Goal: Communication & Community: Ask a question

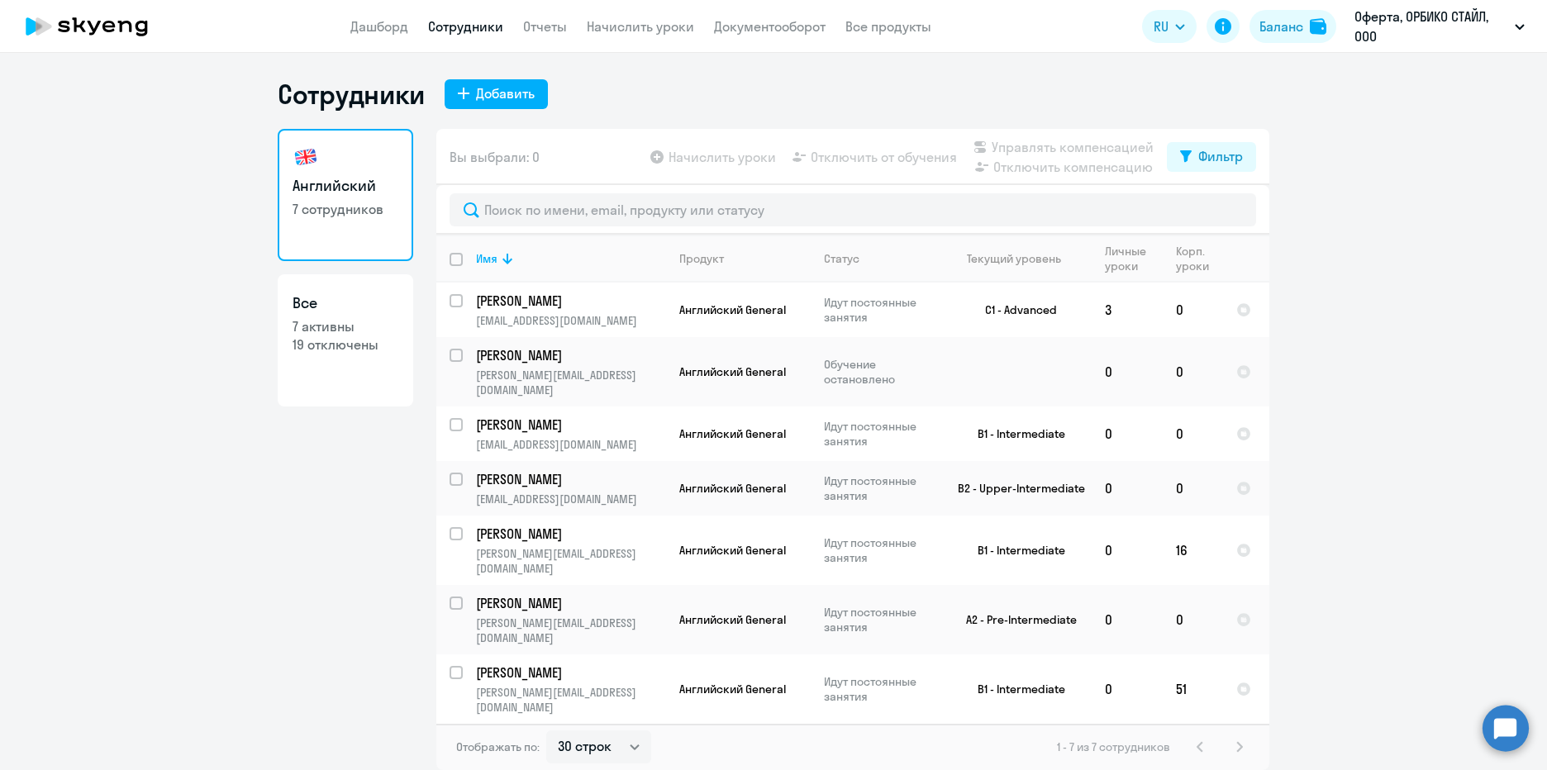
select select "30"
click at [379, 25] on link "Дашборд" at bounding box center [379, 26] width 58 height 17
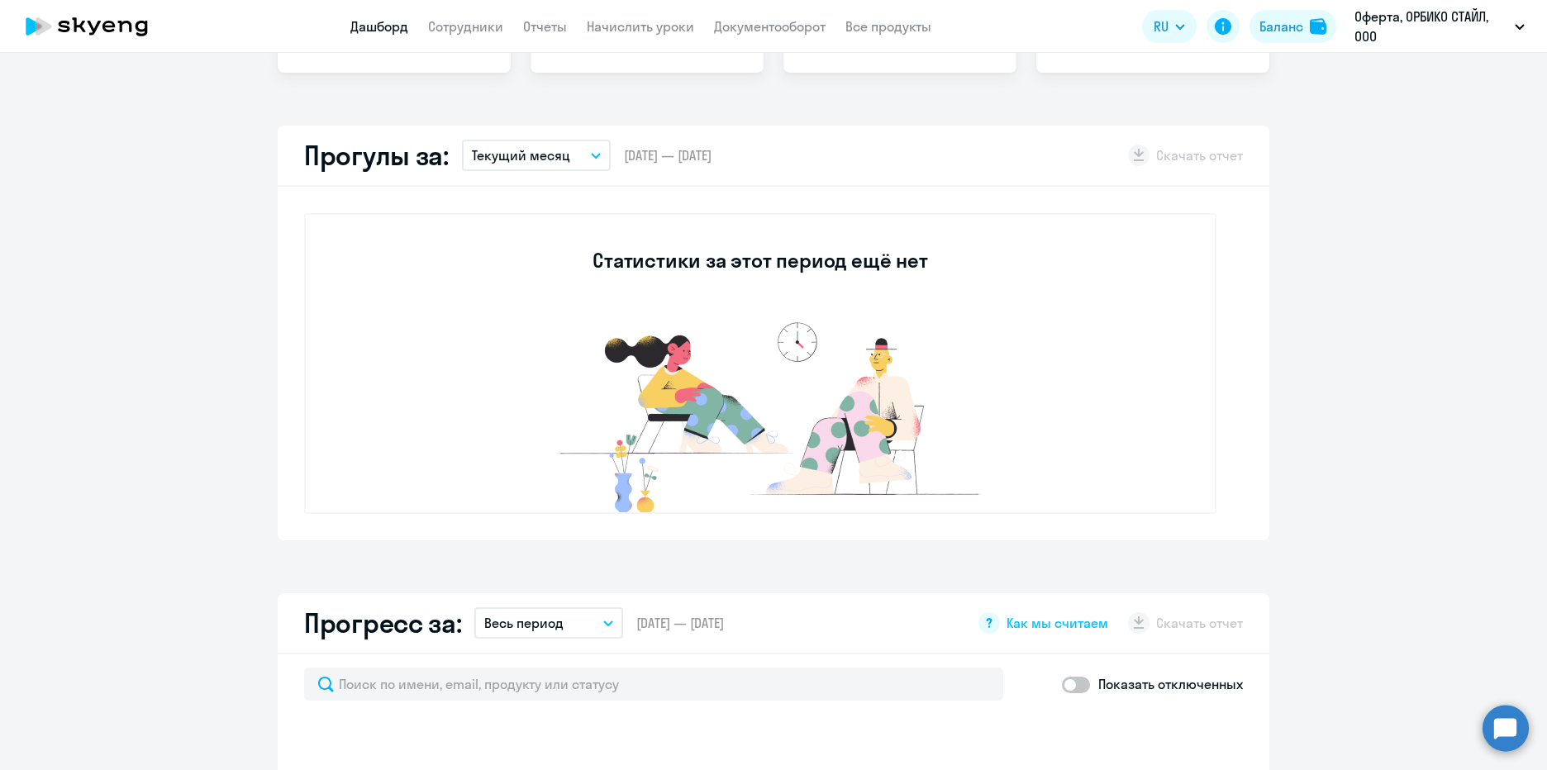
select select "30"
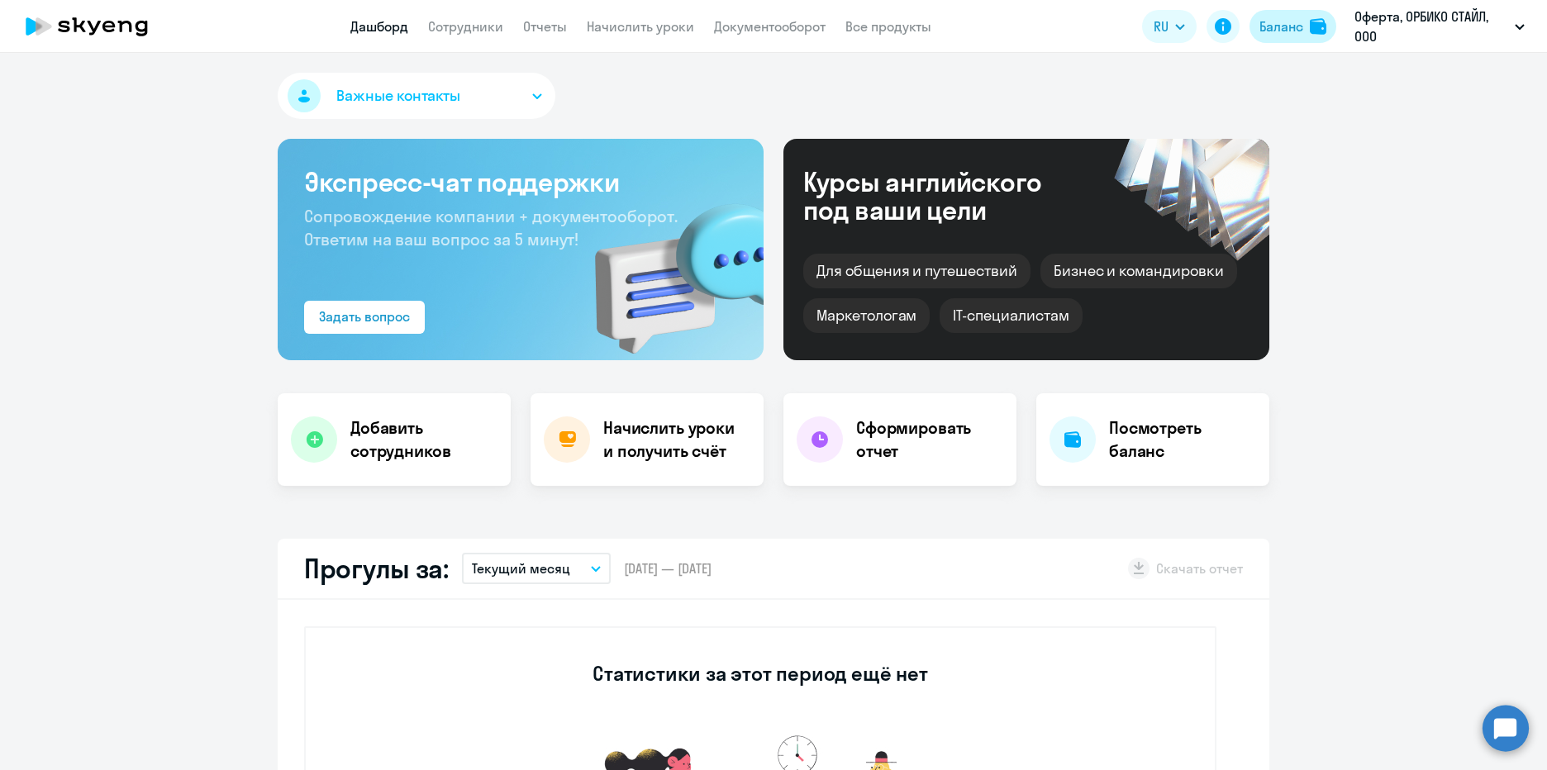
click at [1276, 26] on div "Баланс" at bounding box center [1281, 27] width 44 height 20
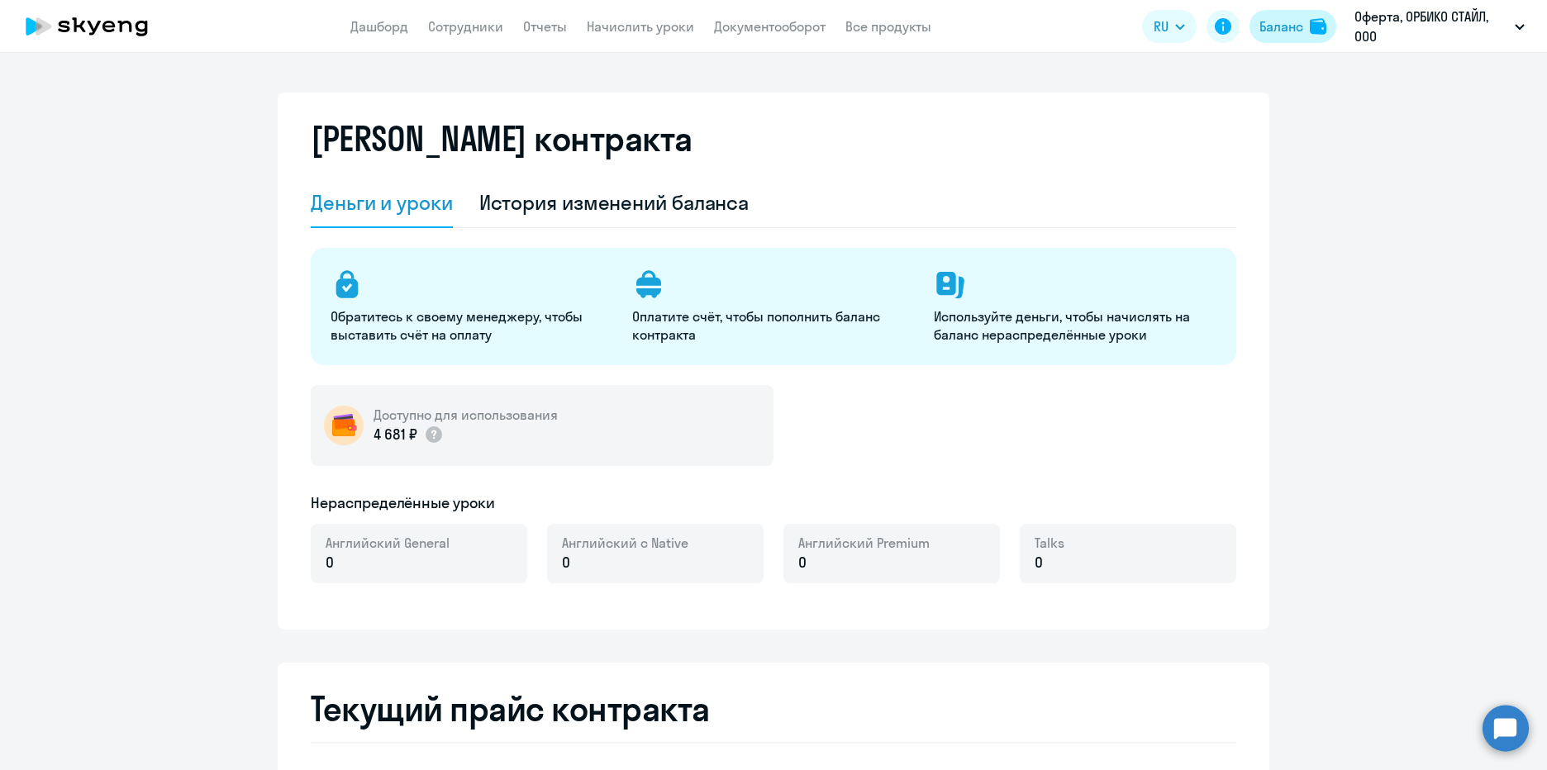
select select "english_adult_not_native_speaker"
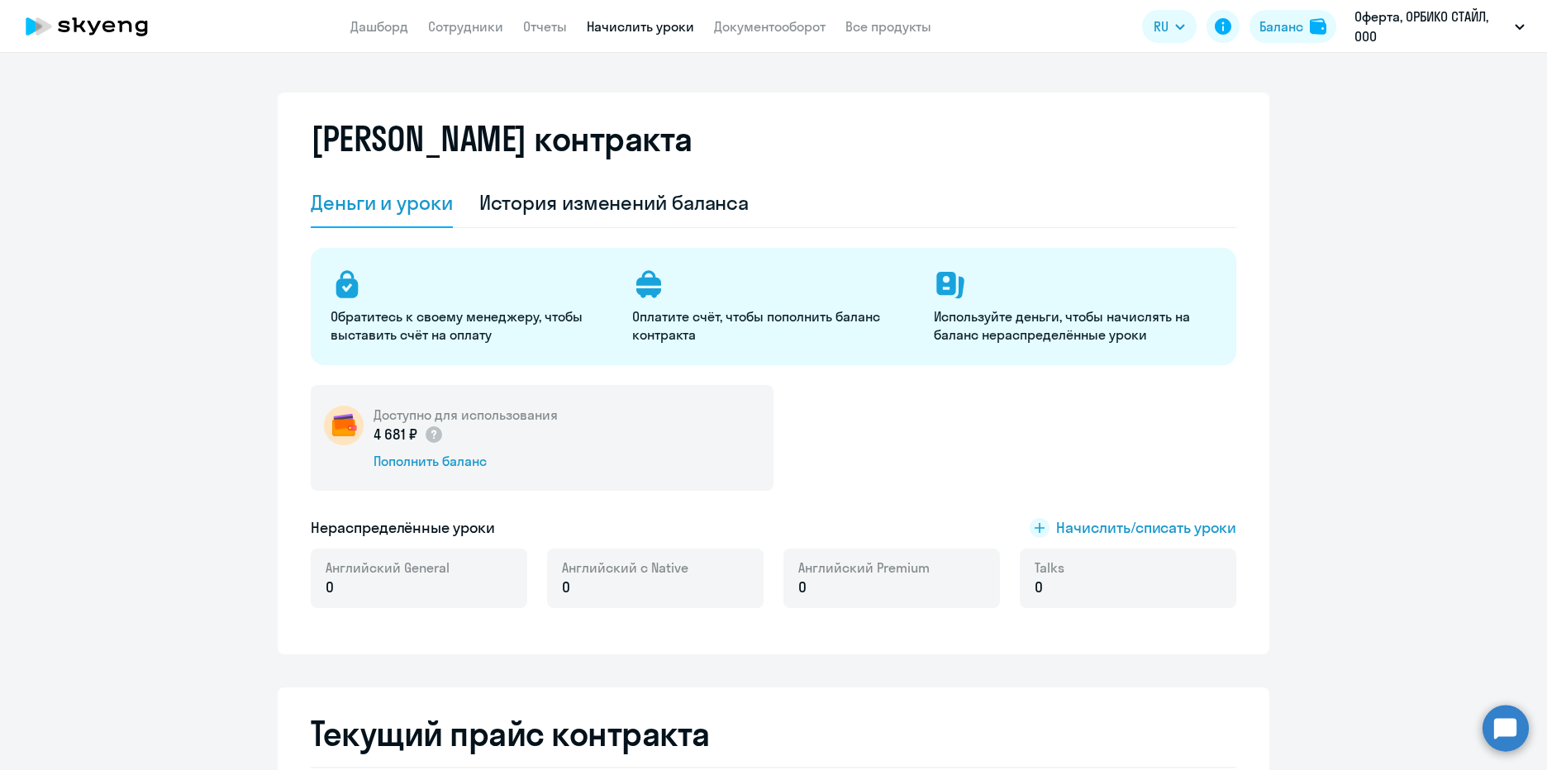
click at [680, 27] on link "Начислить уроки" at bounding box center [640, 26] width 107 height 17
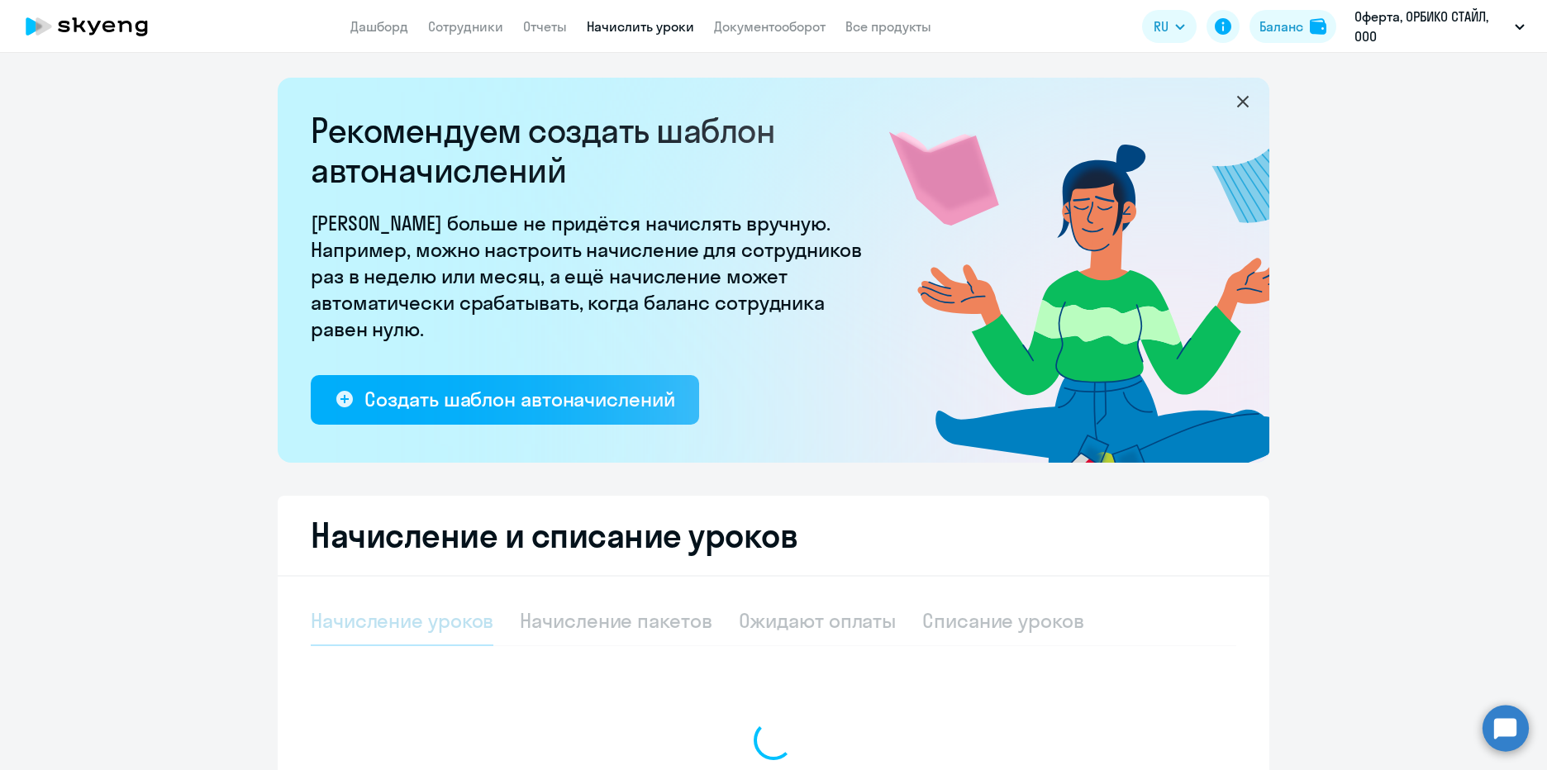
select select "10"
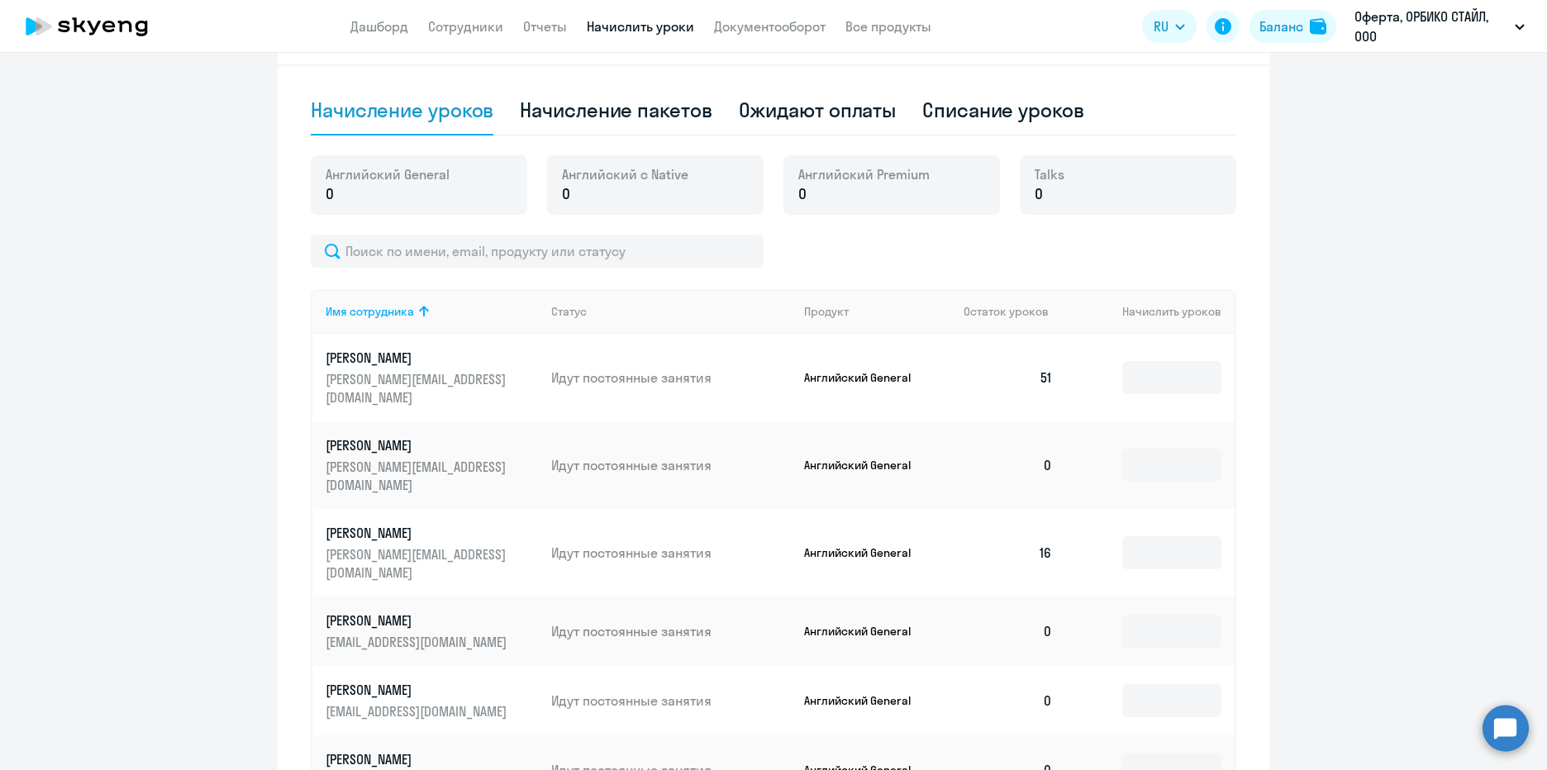
scroll to position [382, 0]
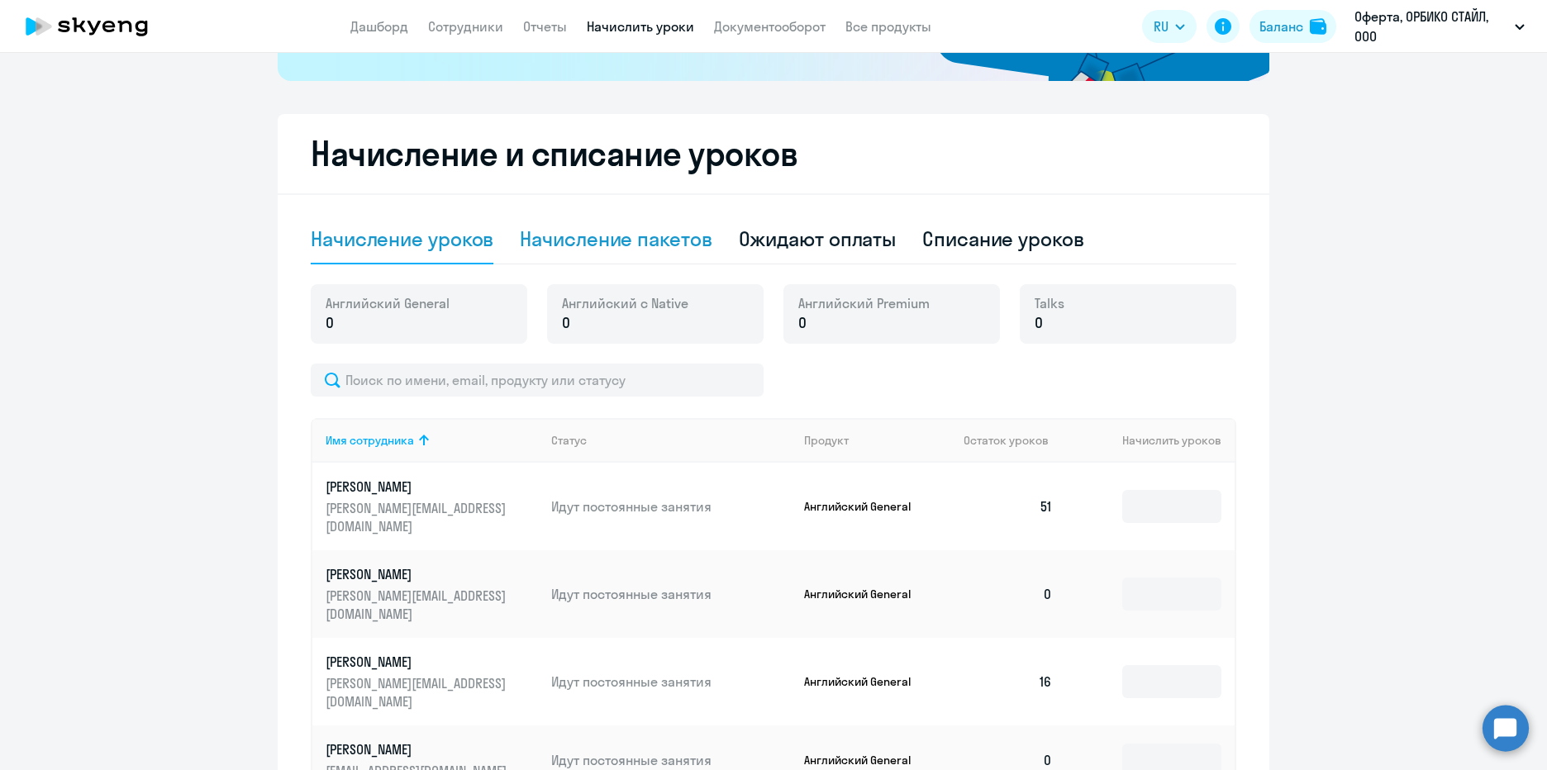
click at [650, 244] on div "Начисление пакетов" at bounding box center [616, 239] width 192 height 26
select select "10"
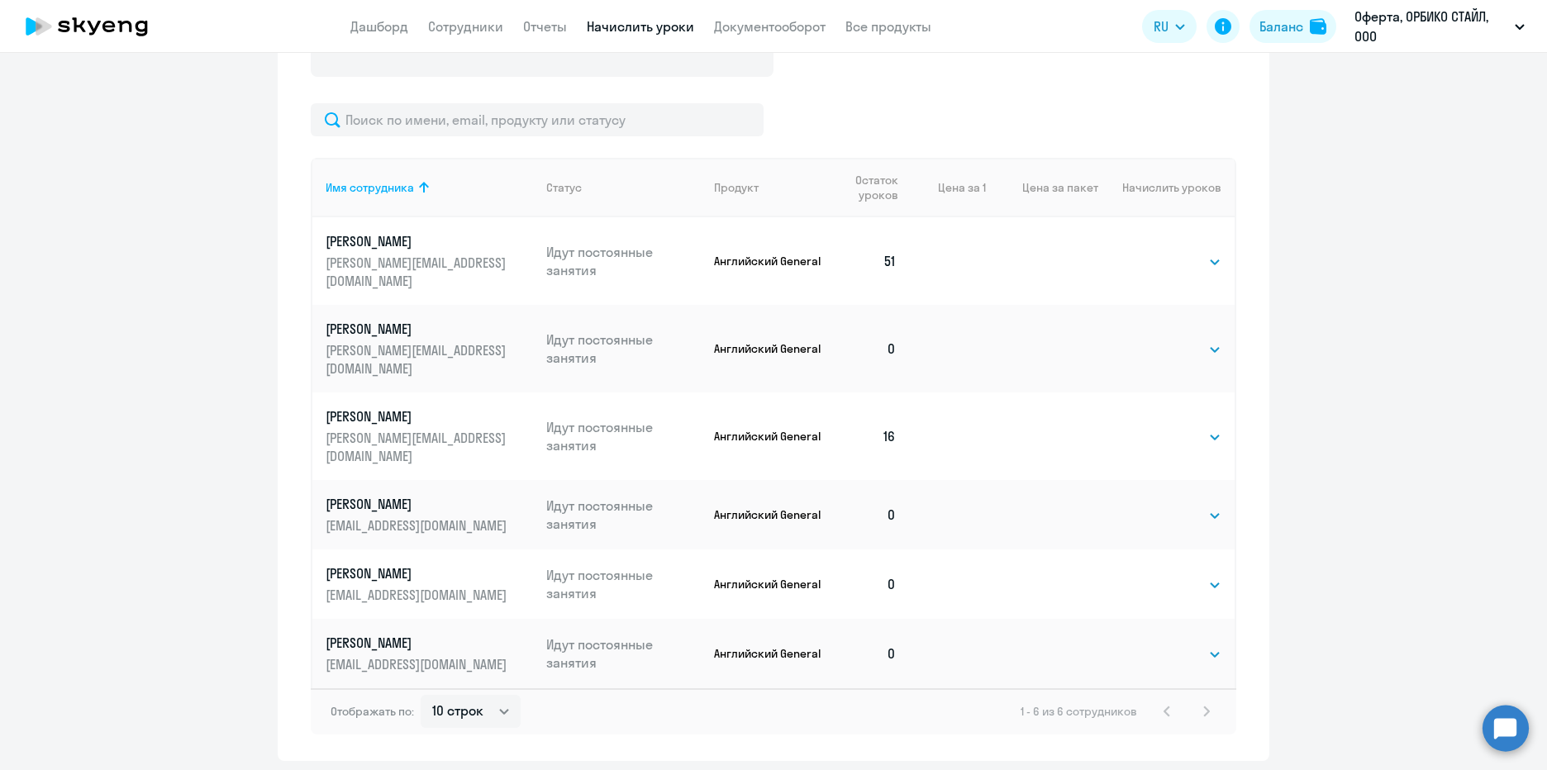
scroll to position [697, 0]
click at [1211, 642] on select "Выбрать 4 8 16 32 64 96 128" at bounding box center [1188, 652] width 68 height 20
click at [1146, 478] on td "Выбрать 4 8 16 32 64 96 128 Выбрать" at bounding box center [1166, 512] width 136 height 69
click at [1216, 617] on td "Выбрать 4 8 16 32 64 96 128 Выбрать" at bounding box center [1166, 651] width 136 height 69
click at [1208, 642] on select "Выбрать 4 8 16 32 64 96 128" at bounding box center [1188, 652] width 68 height 20
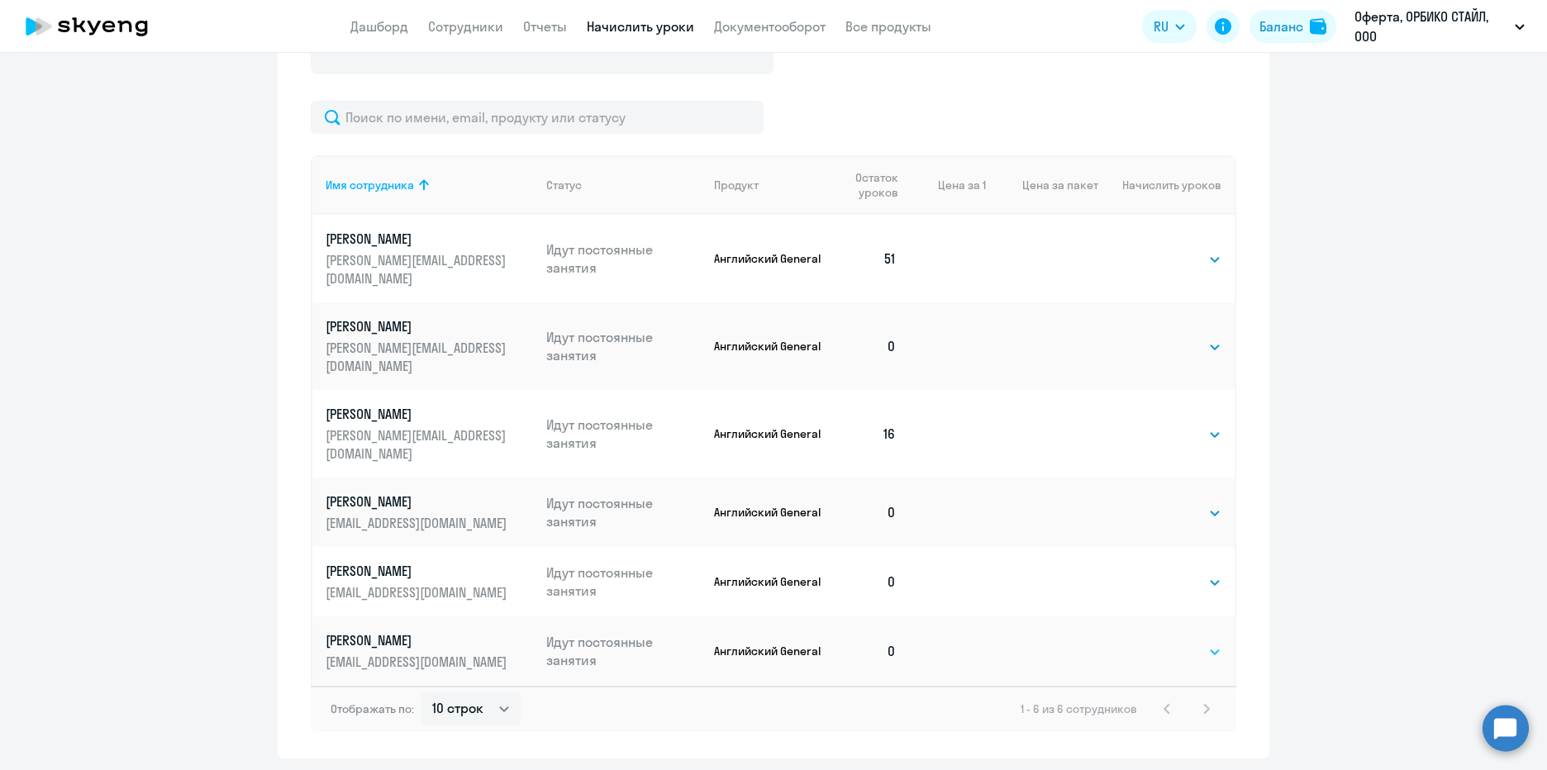
select select "4"
click at [1154, 642] on select "Выбрать 4 8 16 32 64 96 128" at bounding box center [1188, 652] width 68 height 20
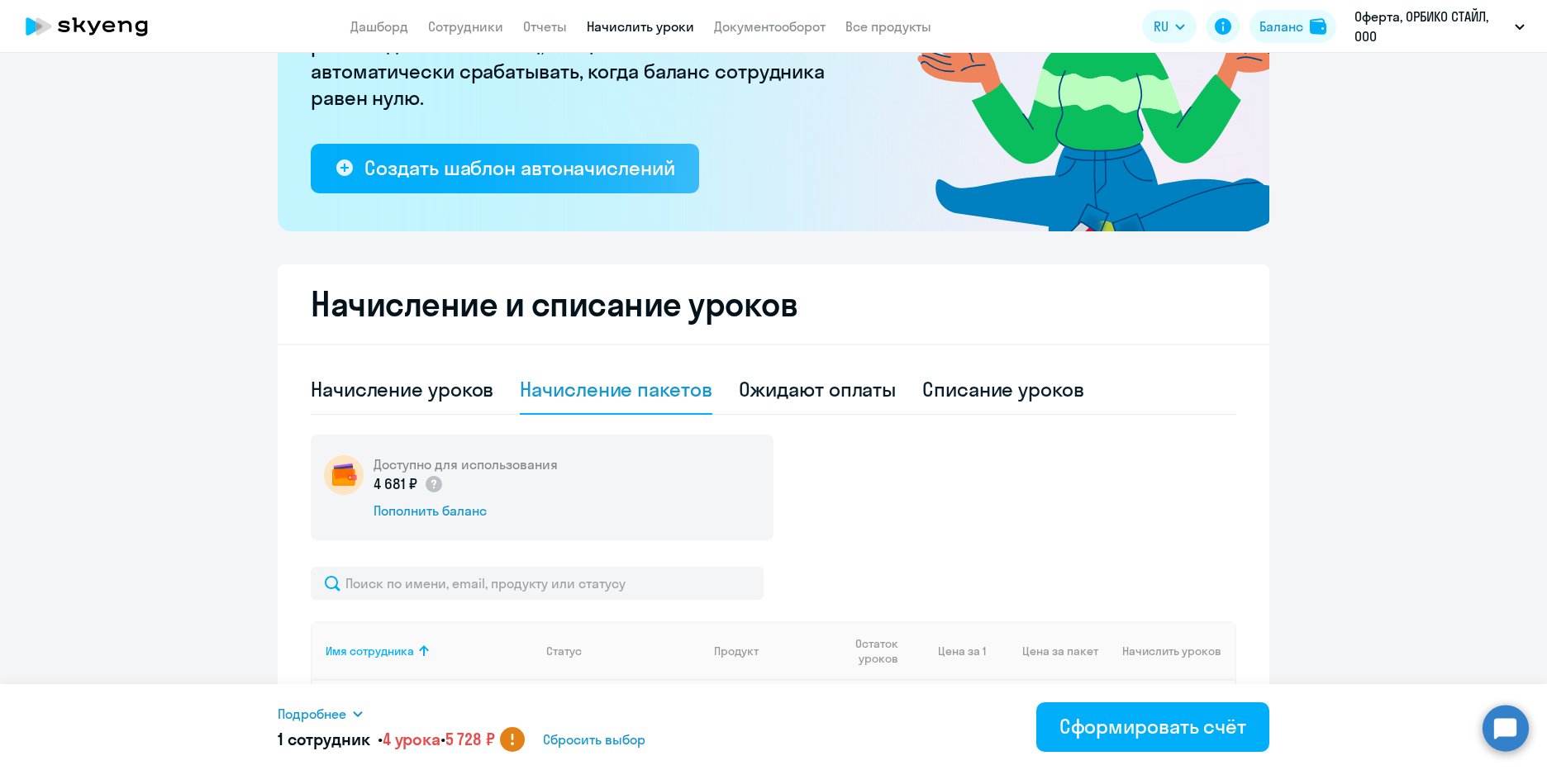
scroll to position [202, 0]
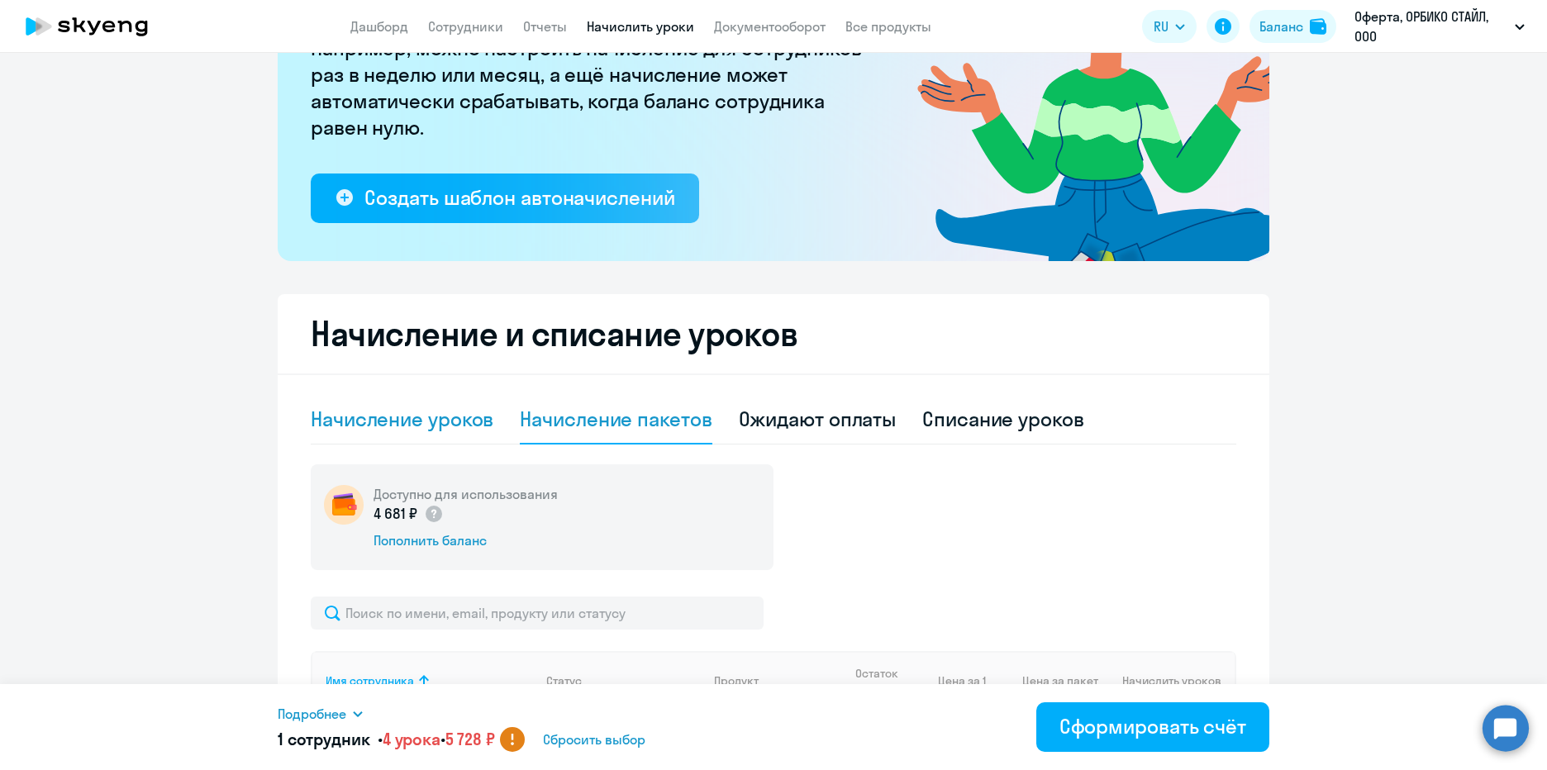
click at [401, 419] on div "Начисление уроков" at bounding box center [402, 419] width 183 height 26
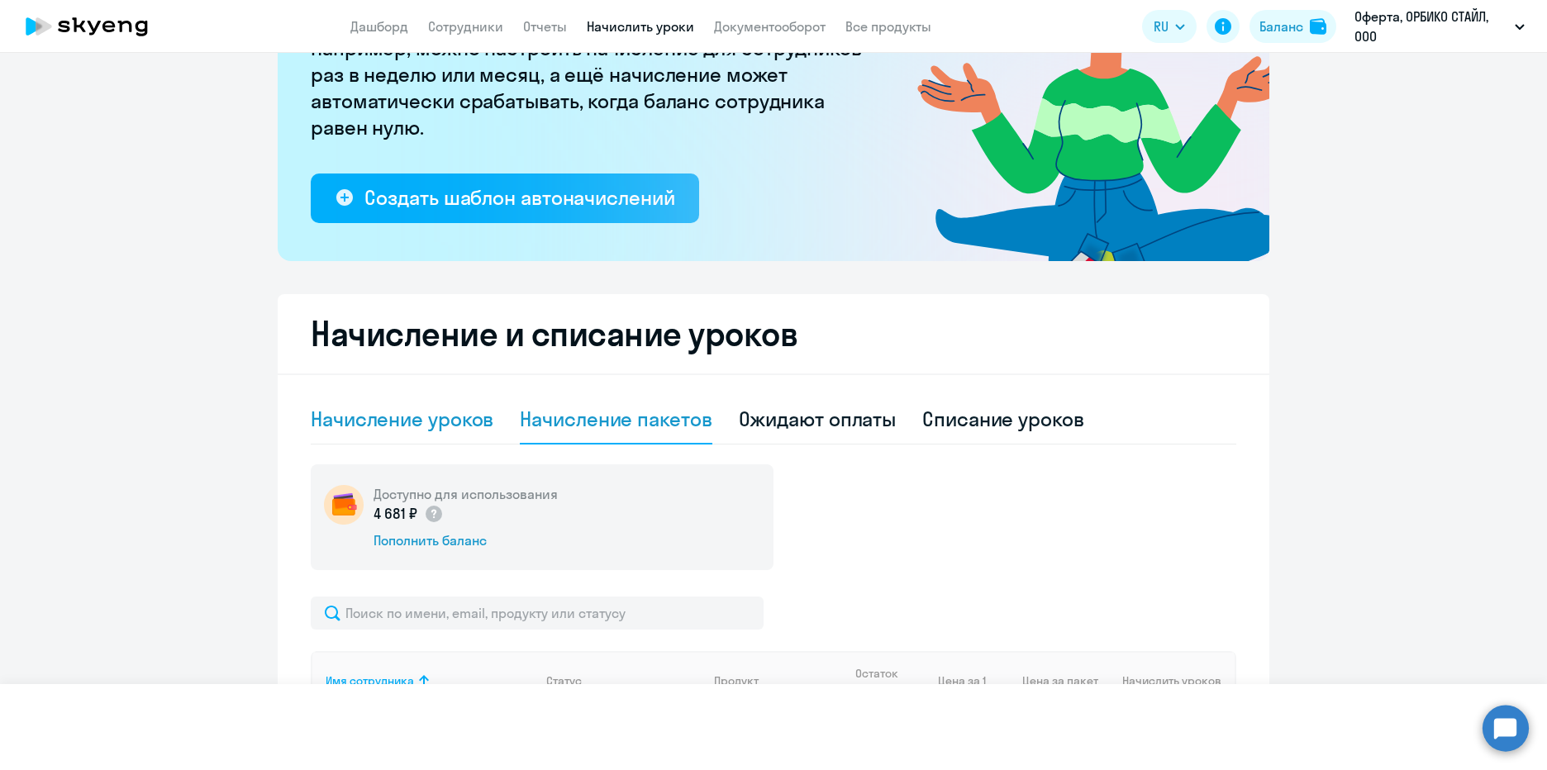
select select "10"
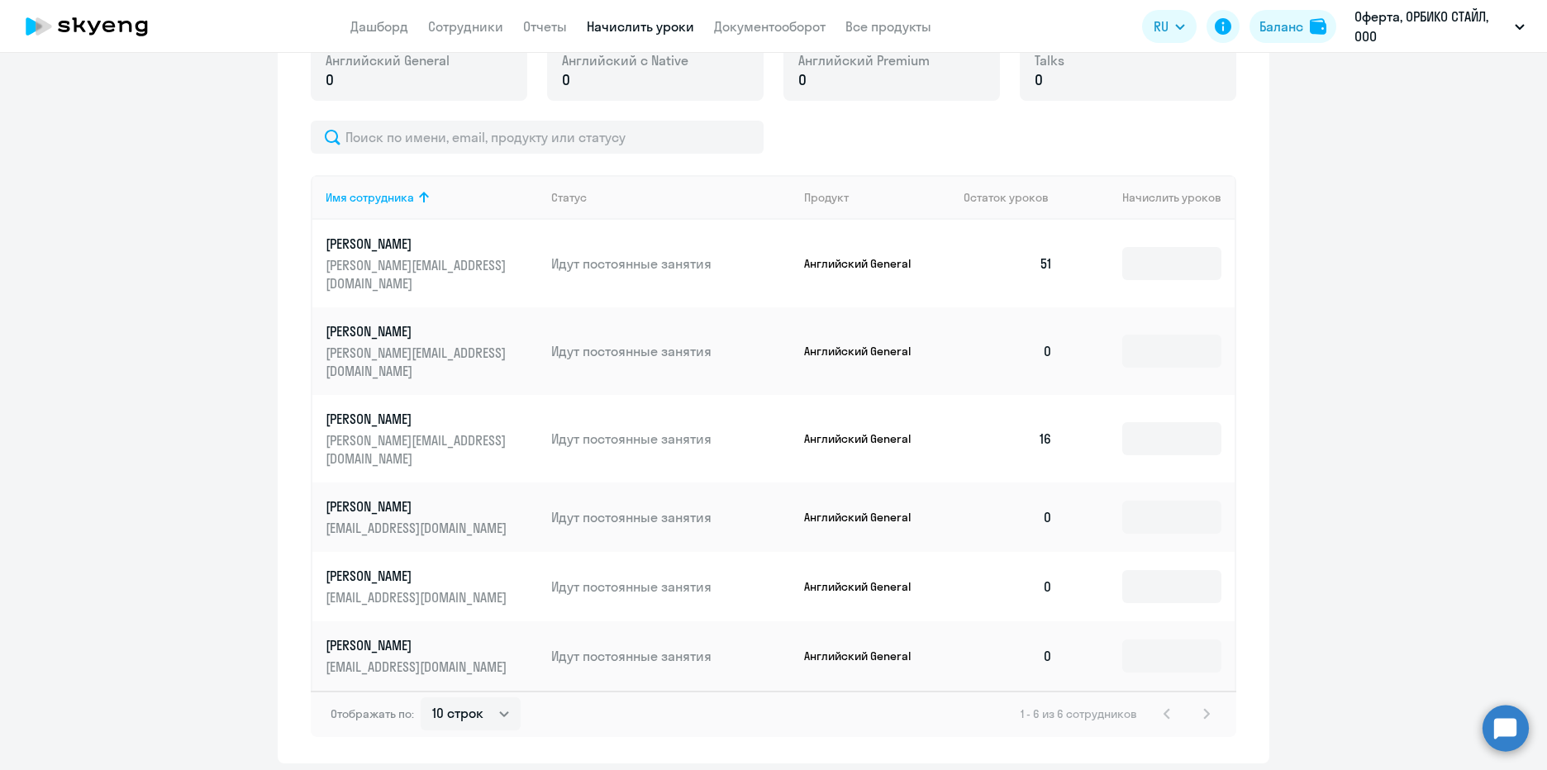
scroll to position [630, 0]
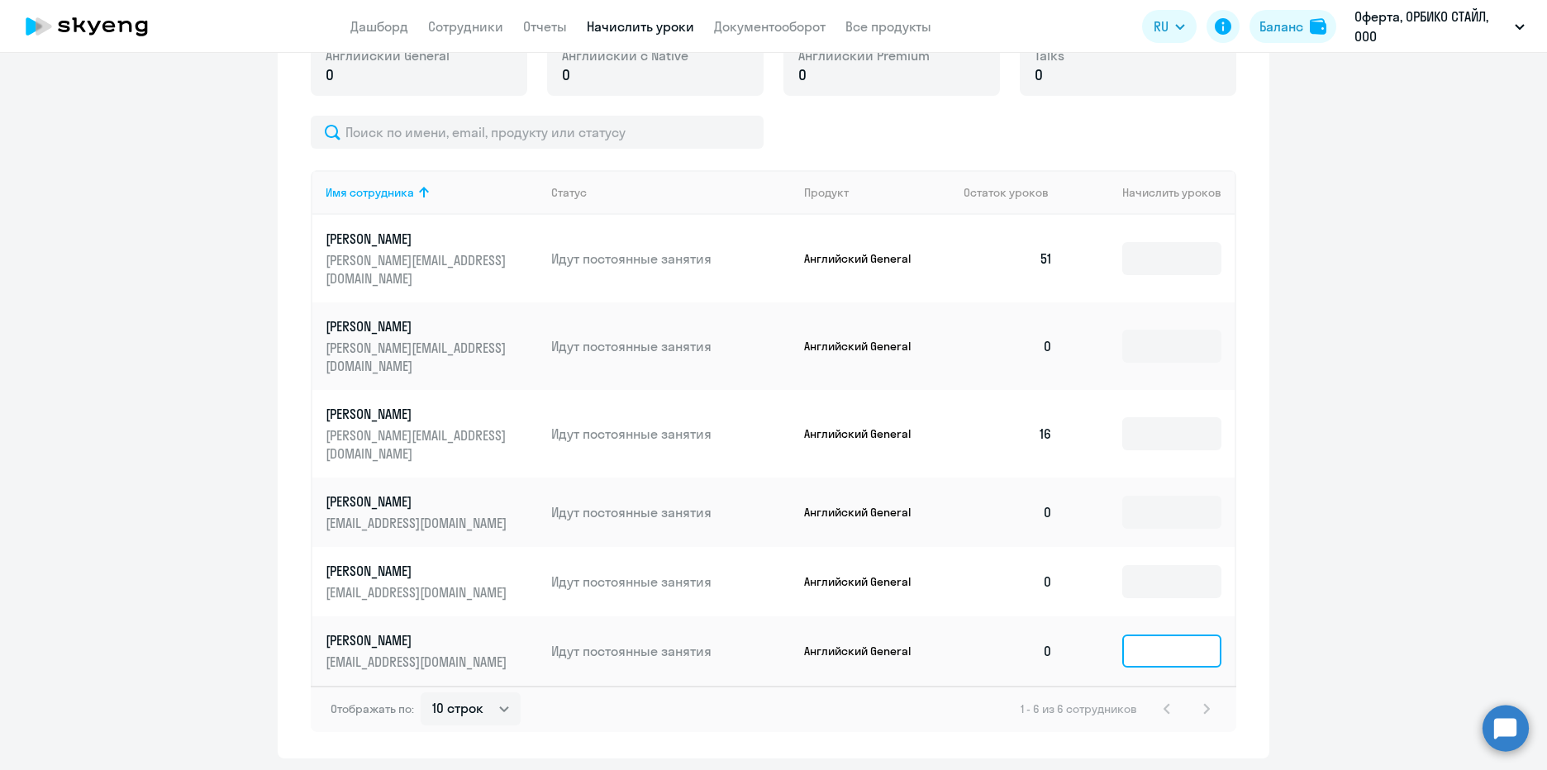
click at [1141, 635] on input at bounding box center [1171, 651] width 99 height 33
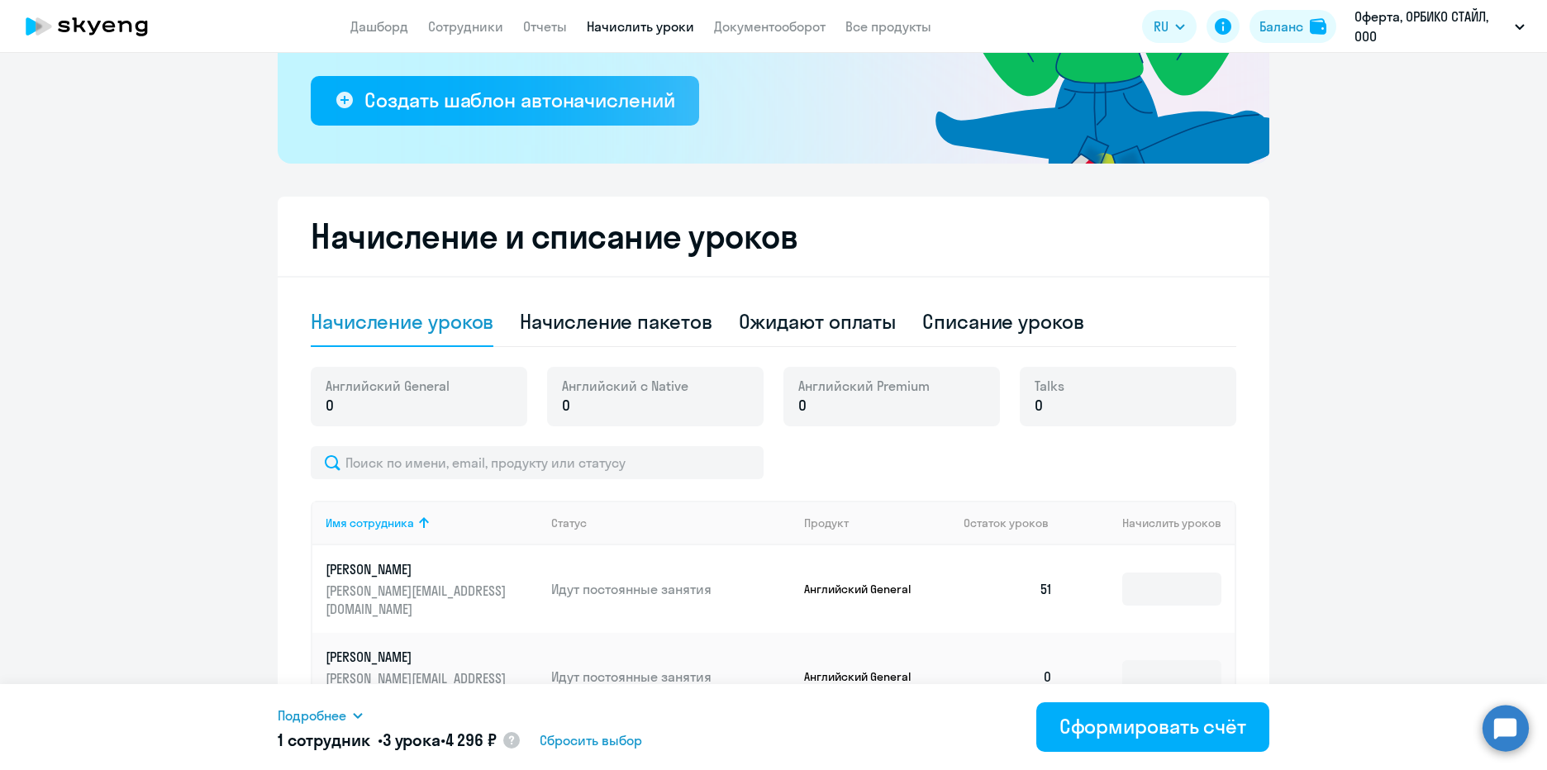
scroll to position [0, 0]
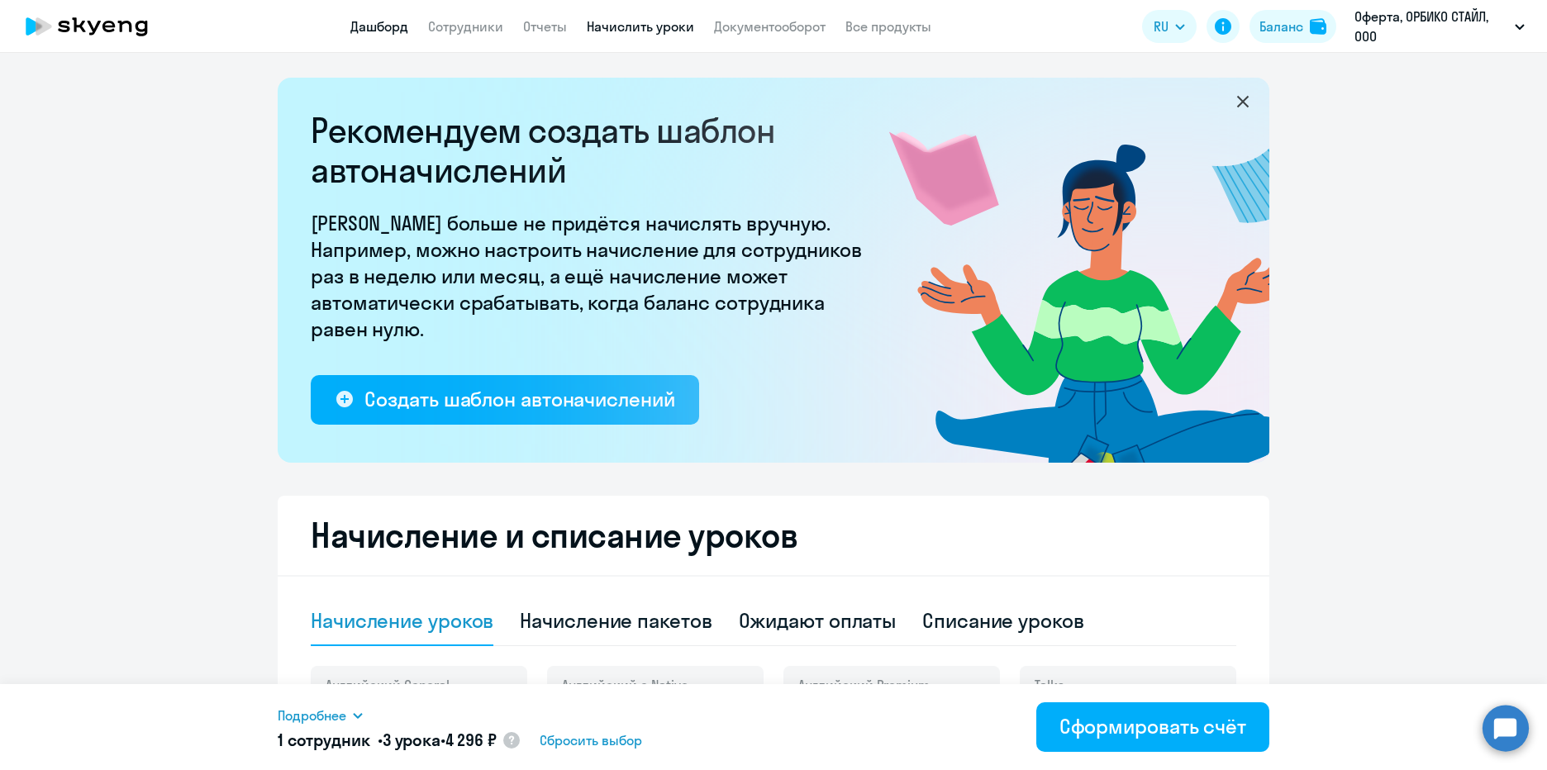
type input "3"
click at [402, 28] on link "Дашборд" at bounding box center [379, 26] width 58 height 17
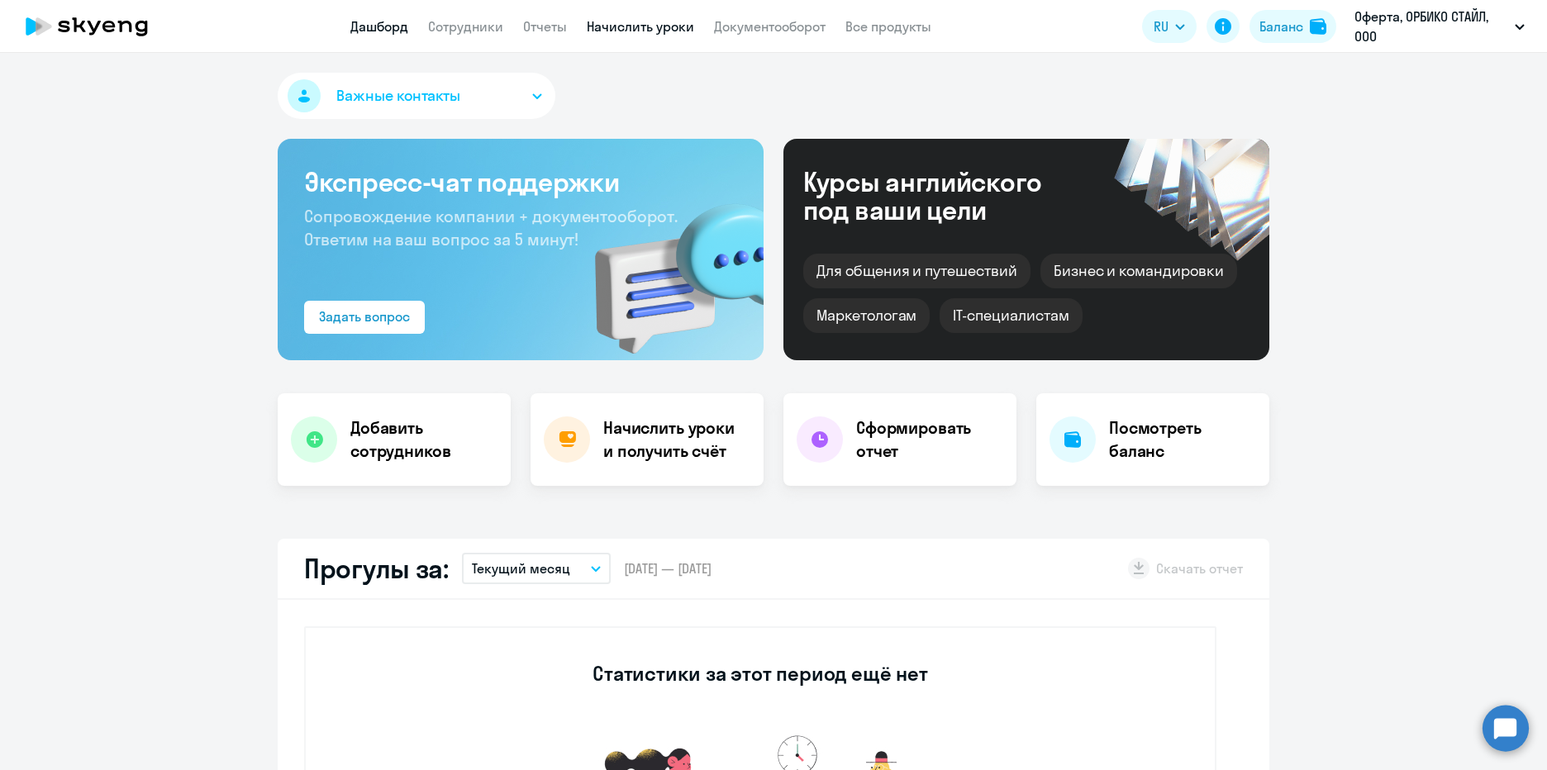
click at [678, 24] on link "Начислить уроки" at bounding box center [640, 26] width 107 height 17
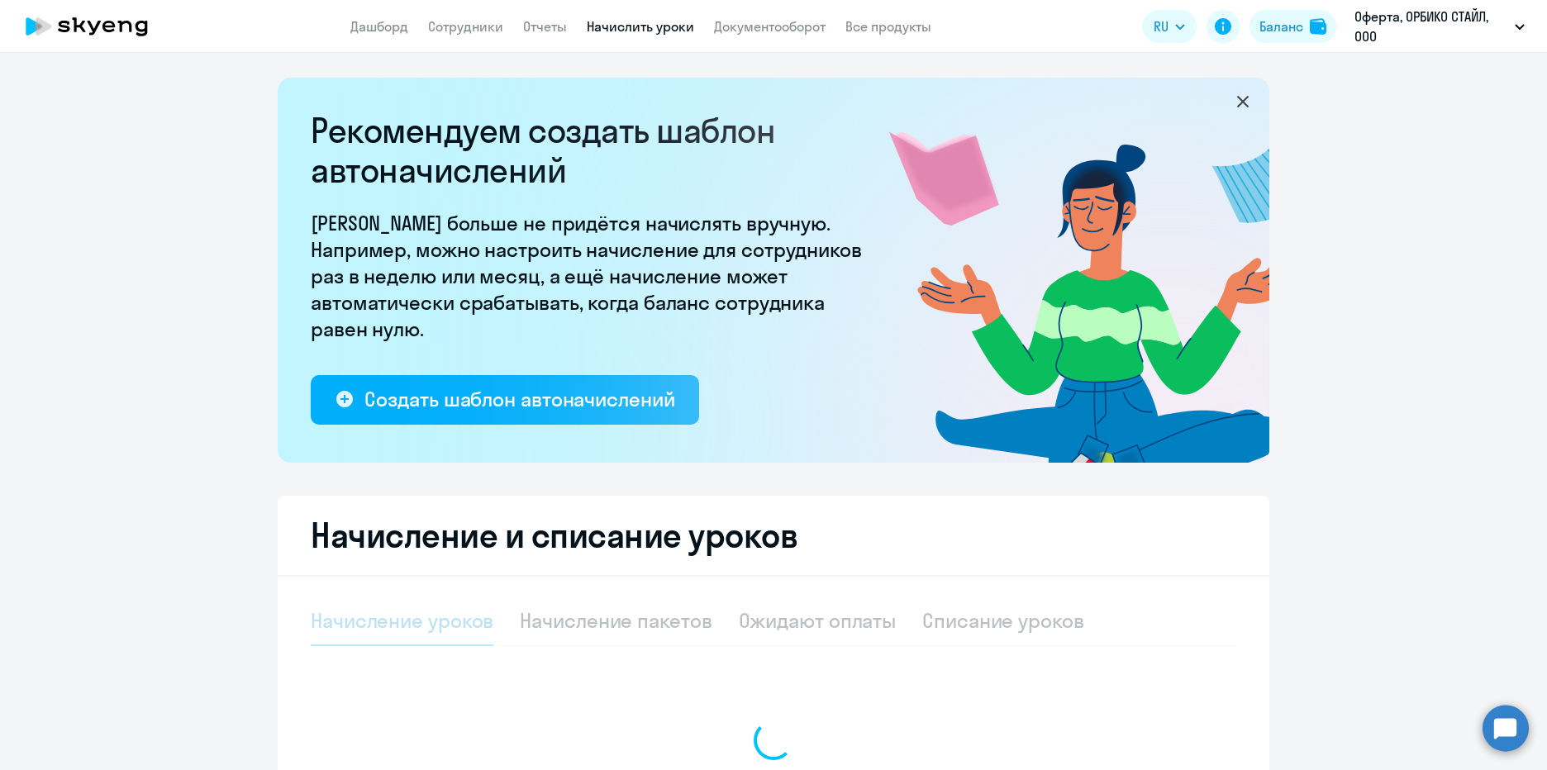
select select "10"
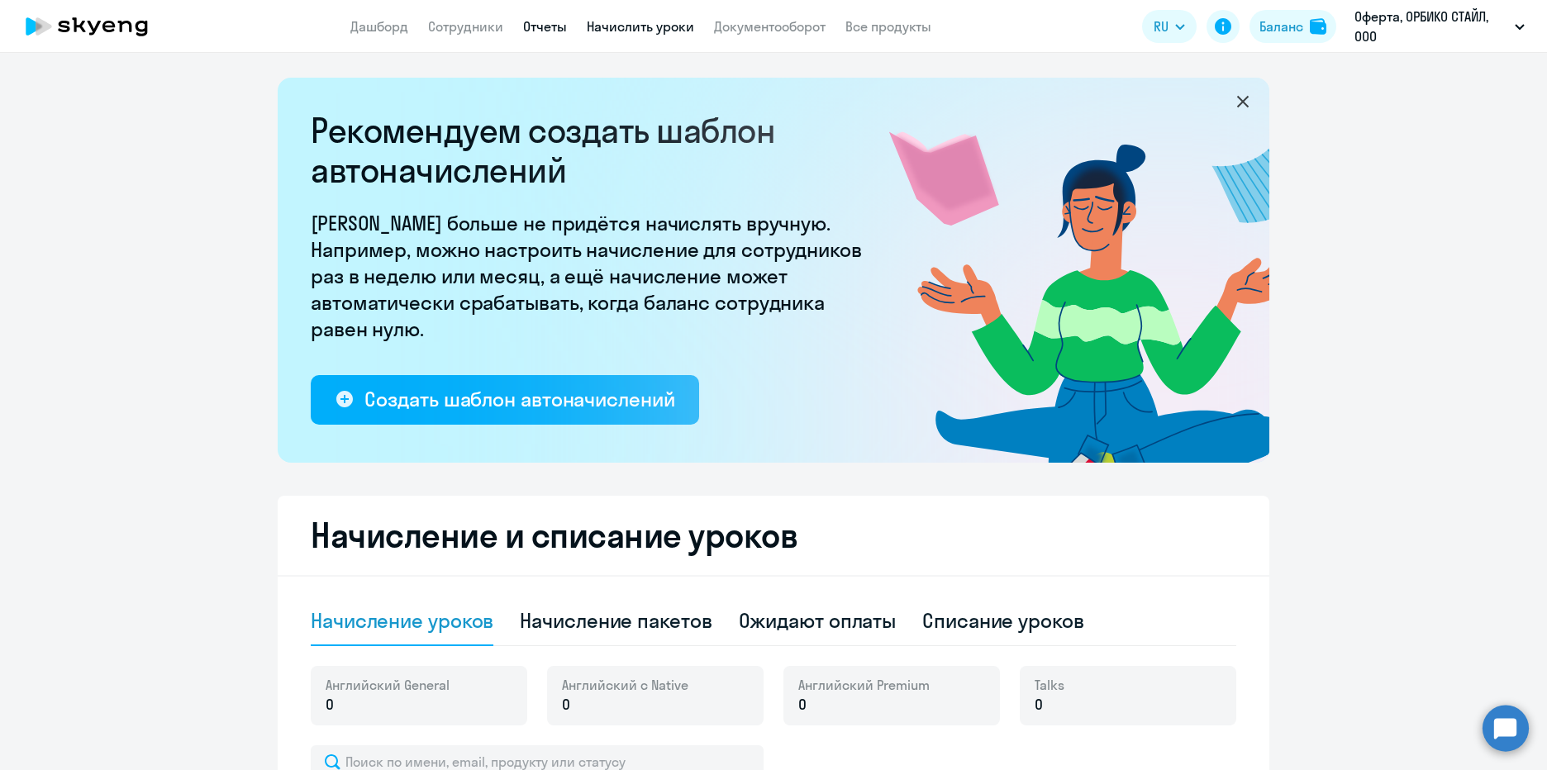
click at [544, 33] on link "Отчеты" at bounding box center [545, 26] width 44 height 17
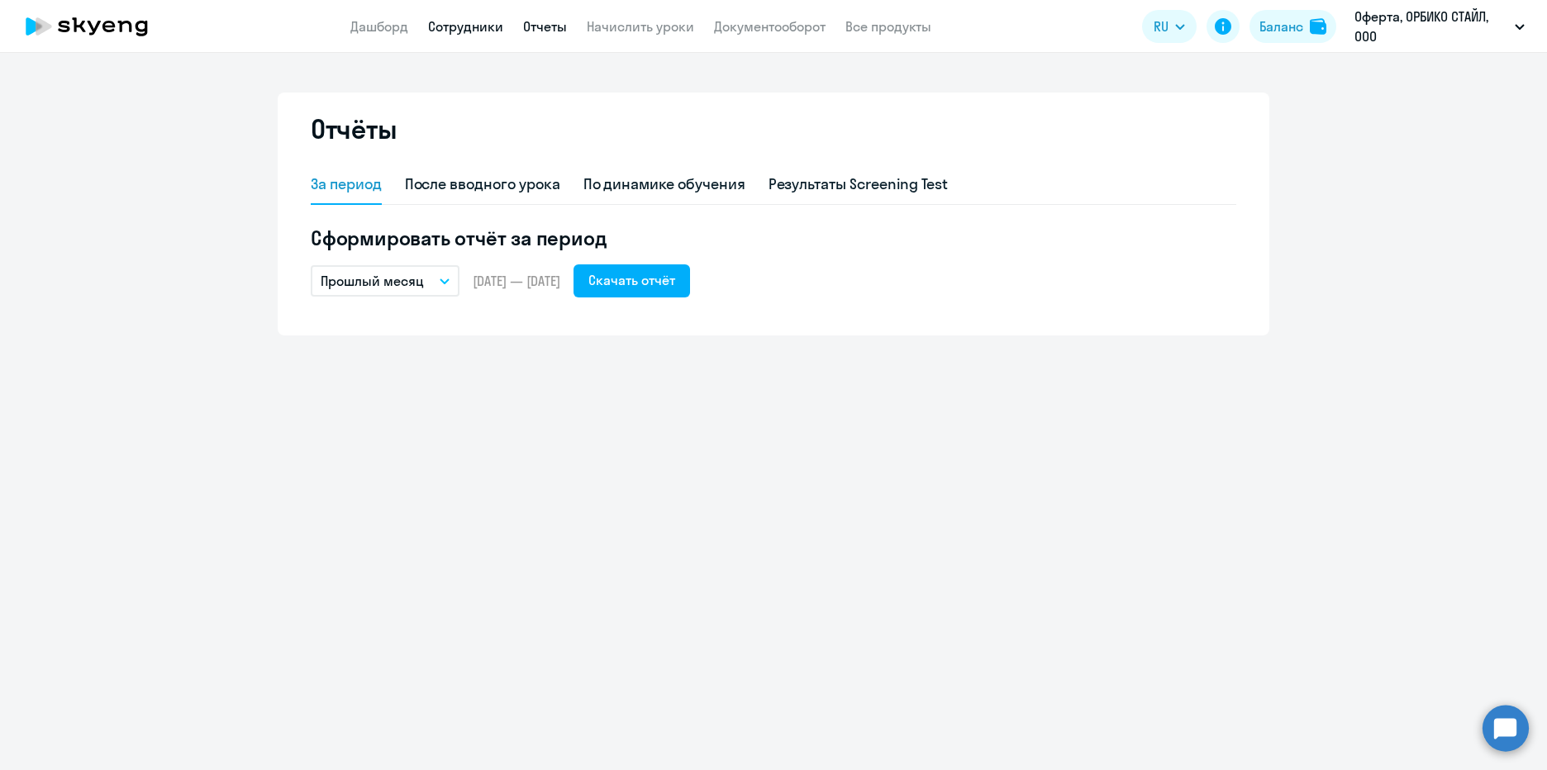
click at [469, 31] on link "Сотрудники" at bounding box center [465, 26] width 75 height 17
select select "30"
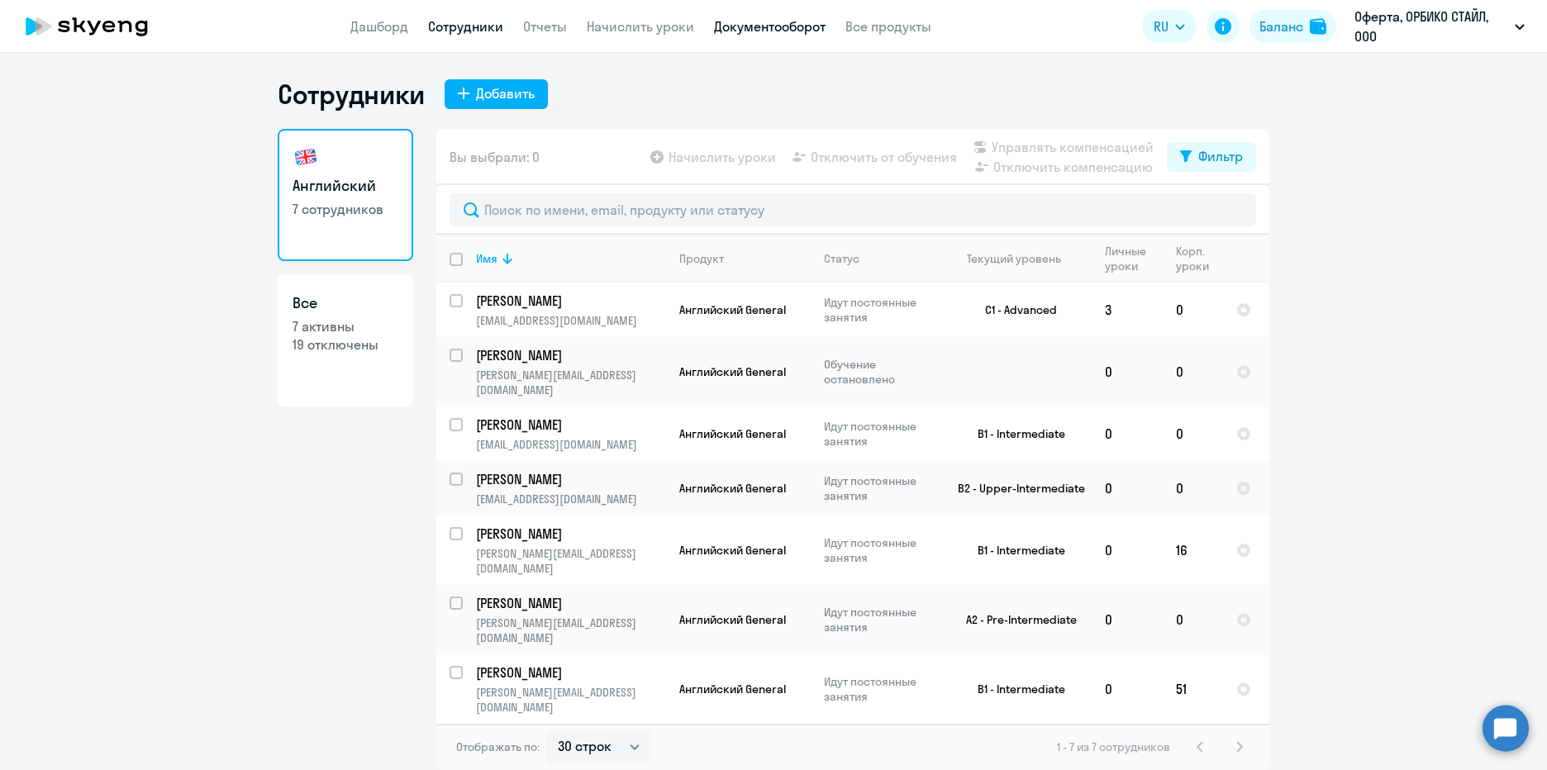
click at [743, 21] on link "Документооборот" at bounding box center [770, 26] width 112 height 17
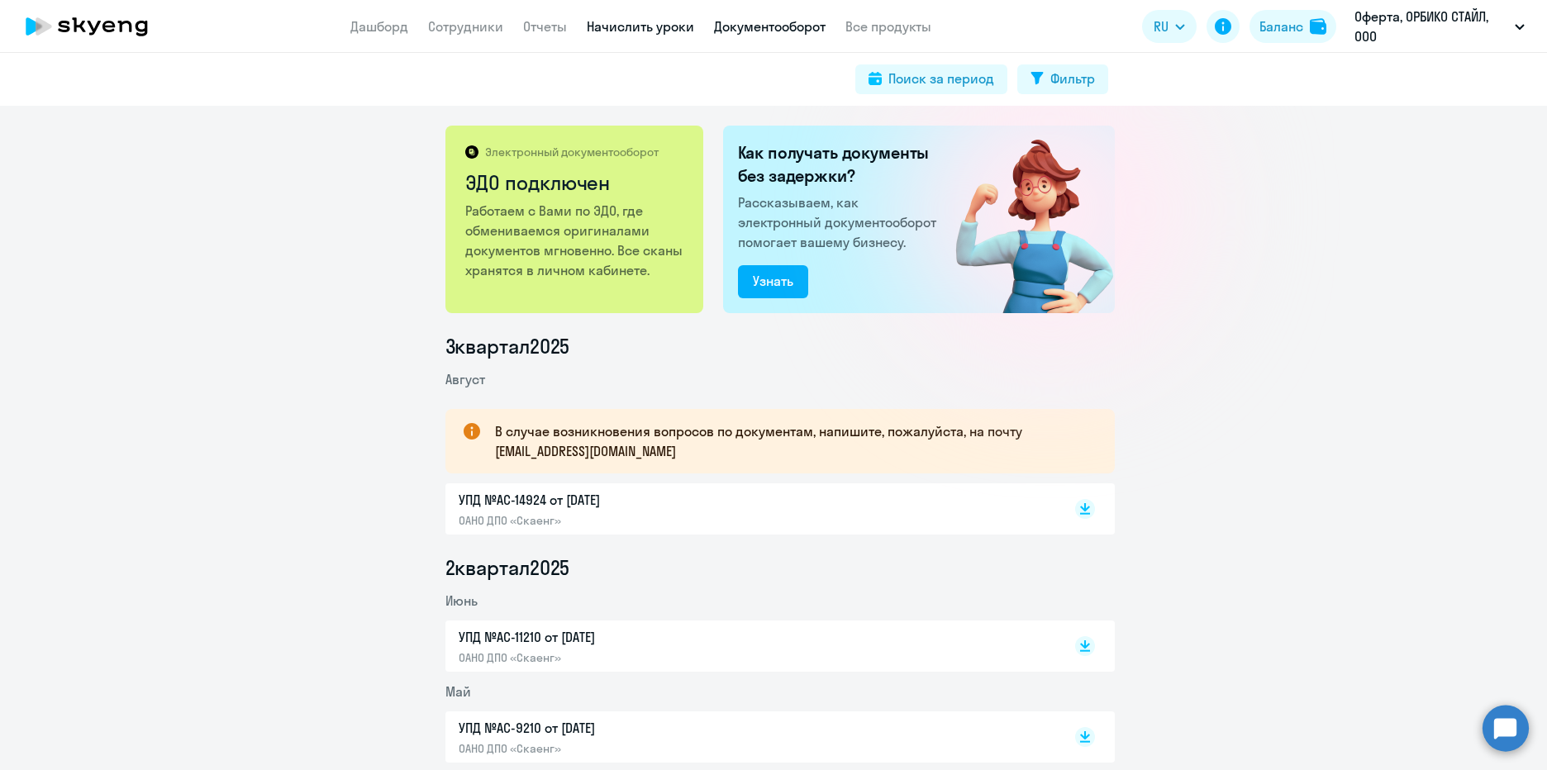
click at [617, 28] on link "Начислить уроки" at bounding box center [640, 26] width 107 height 17
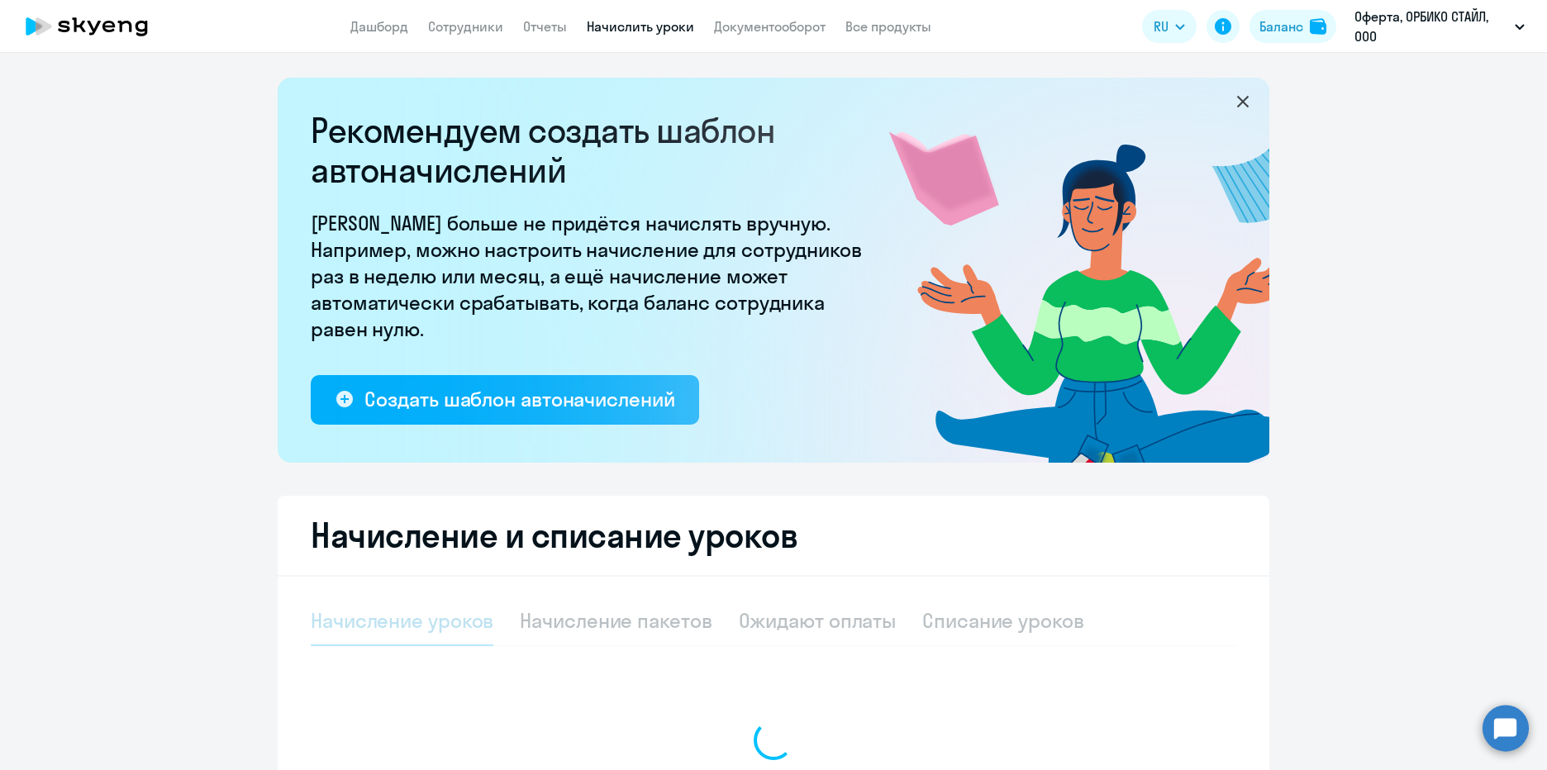
select select "10"
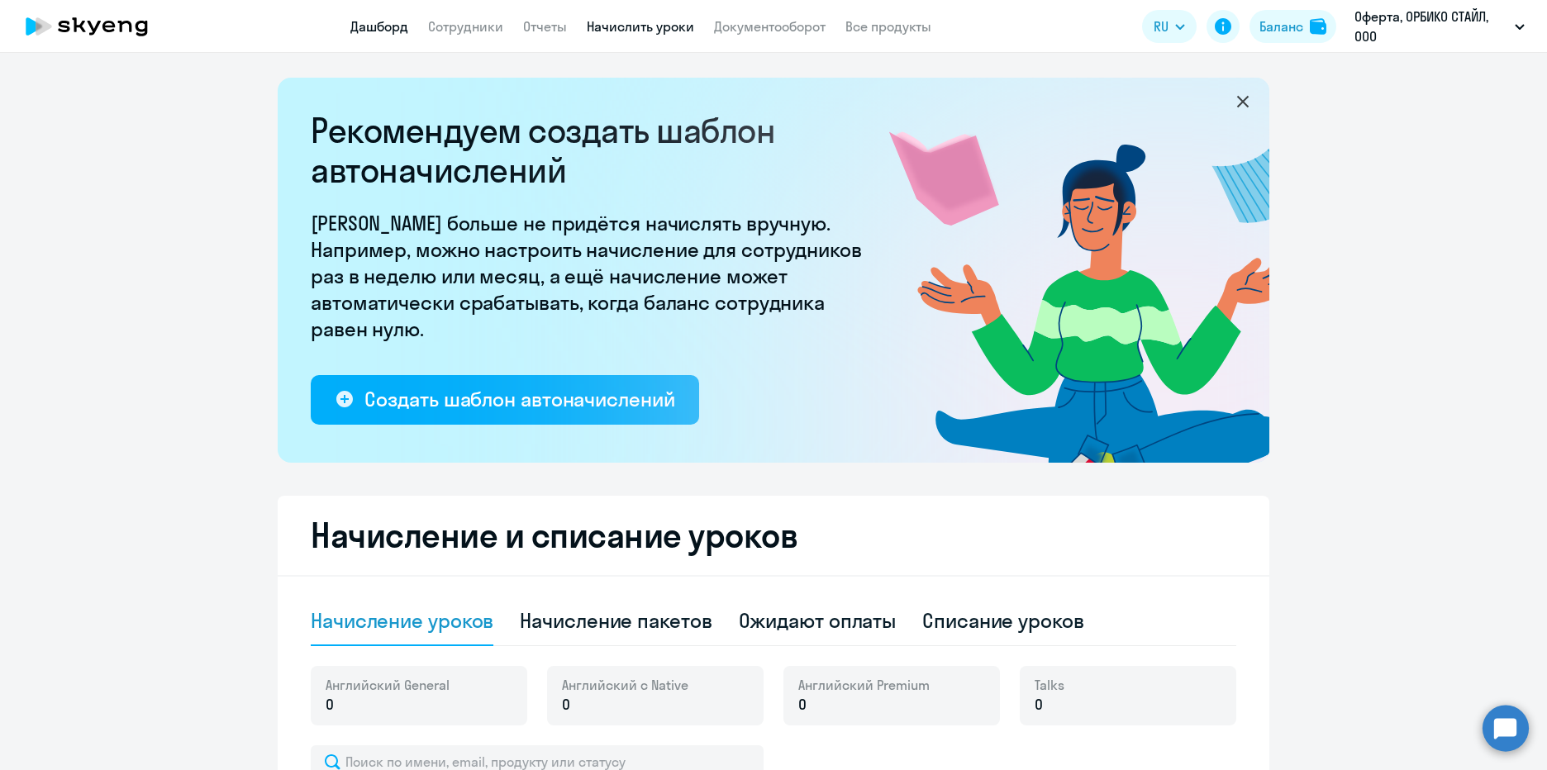
click at [393, 28] on link "Дашборд" at bounding box center [379, 26] width 58 height 17
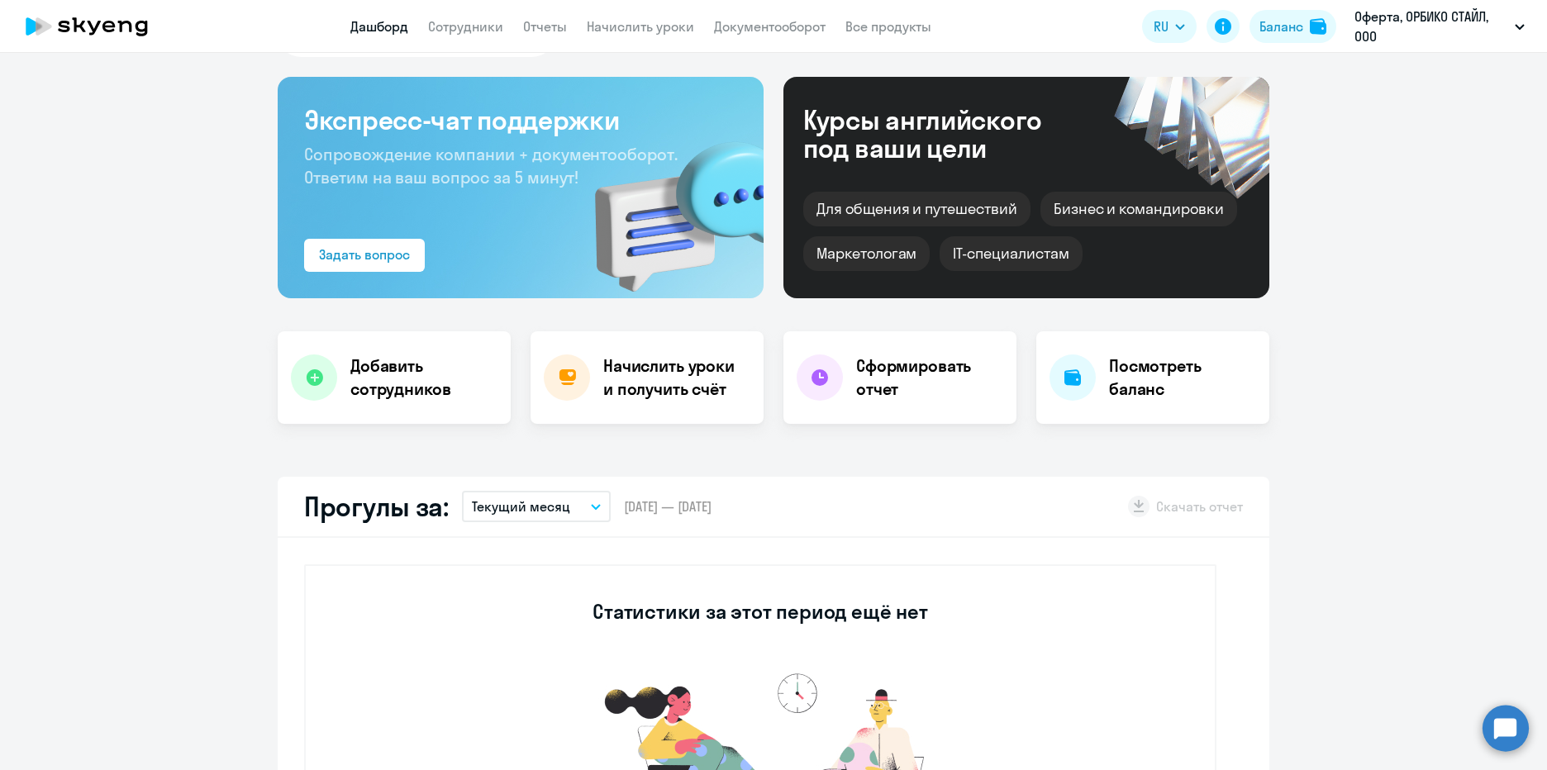
select select "30"
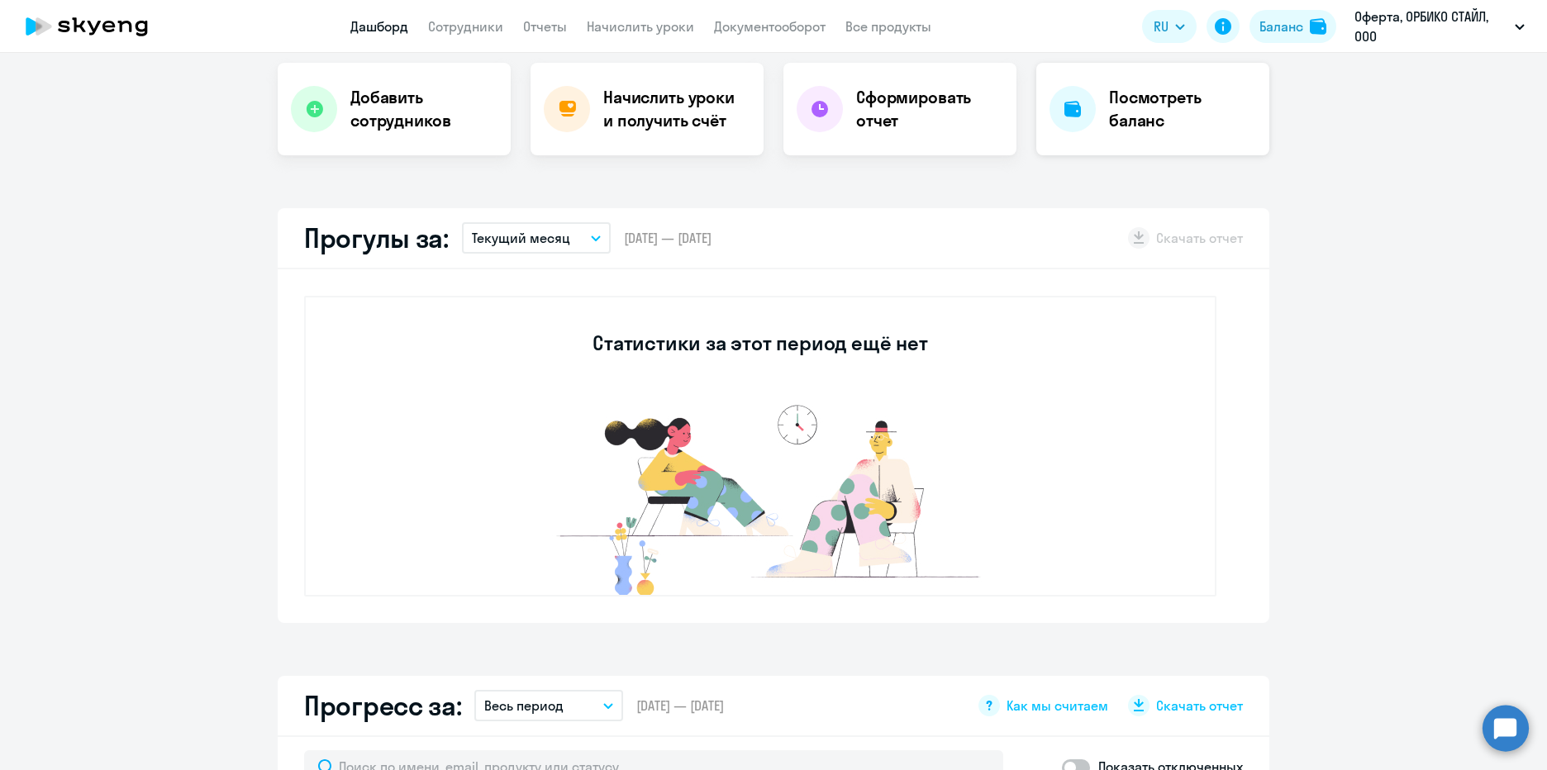
click at [1109, 115] on h4 "Посмотреть баланс" at bounding box center [1182, 109] width 147 height 46
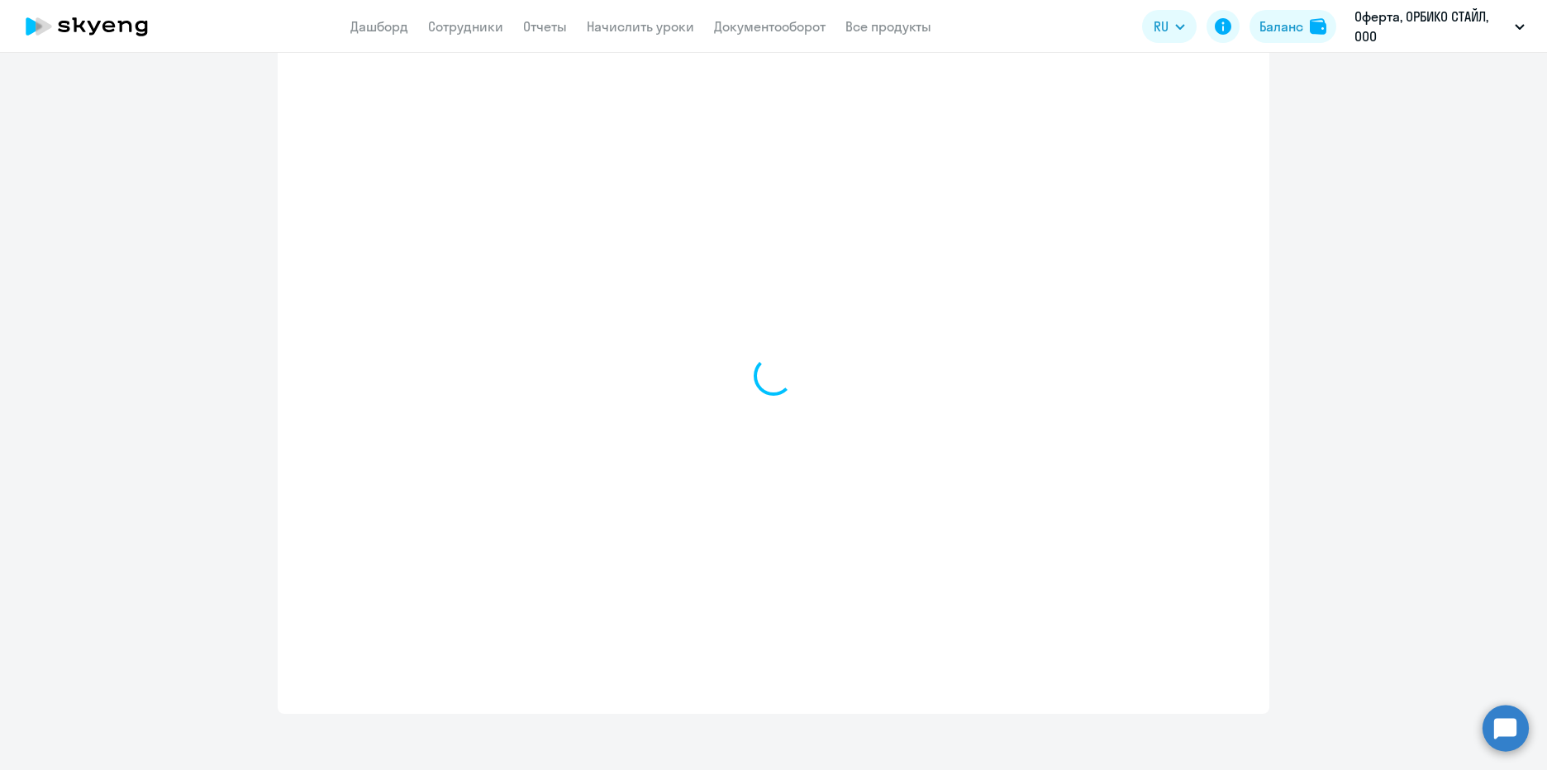
select select "english_adult_not_native_speaker"
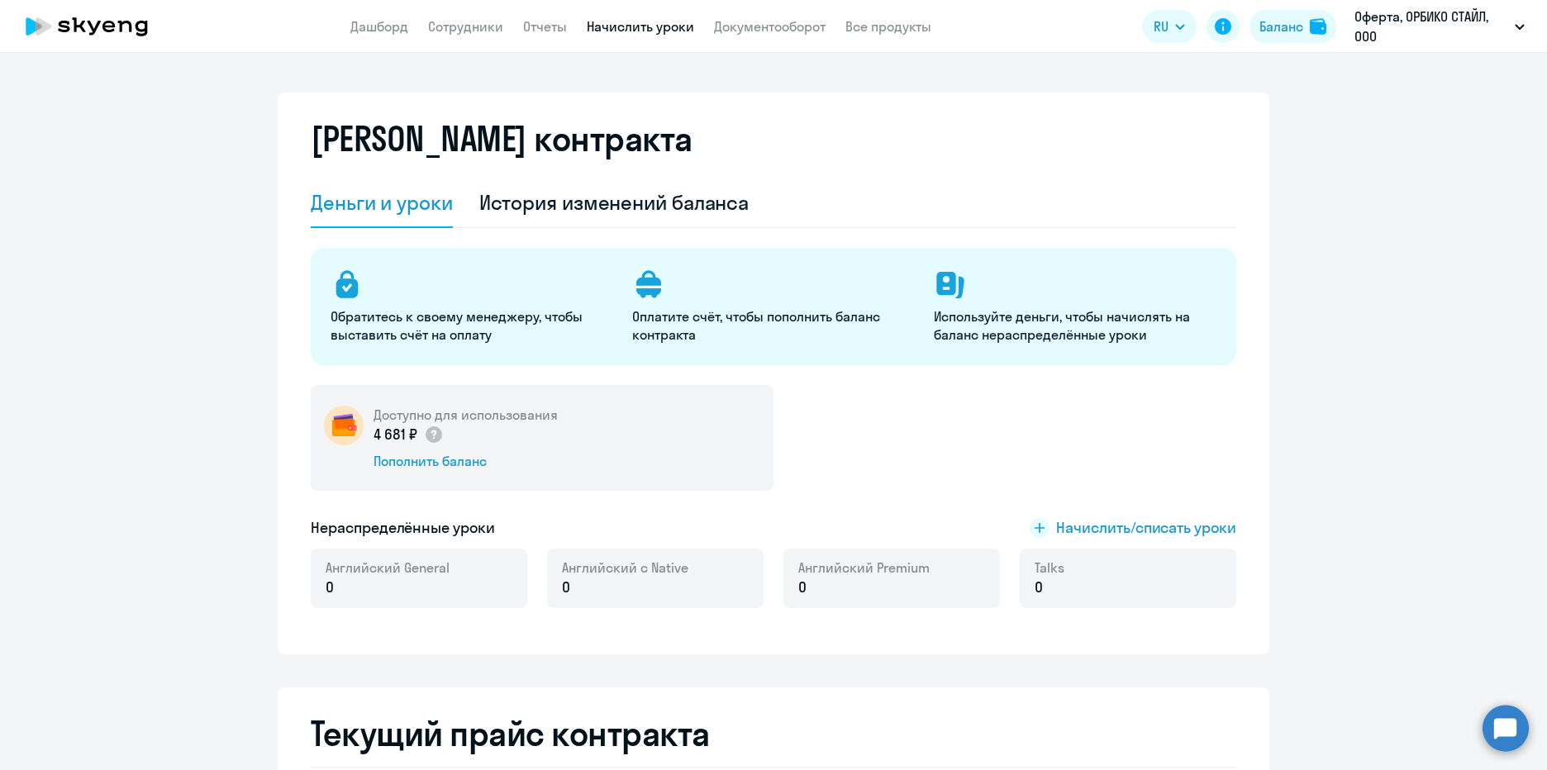
click at [597, 21] on link "Начислить уроки" at bounding box center [640, 26] width 107 height 17
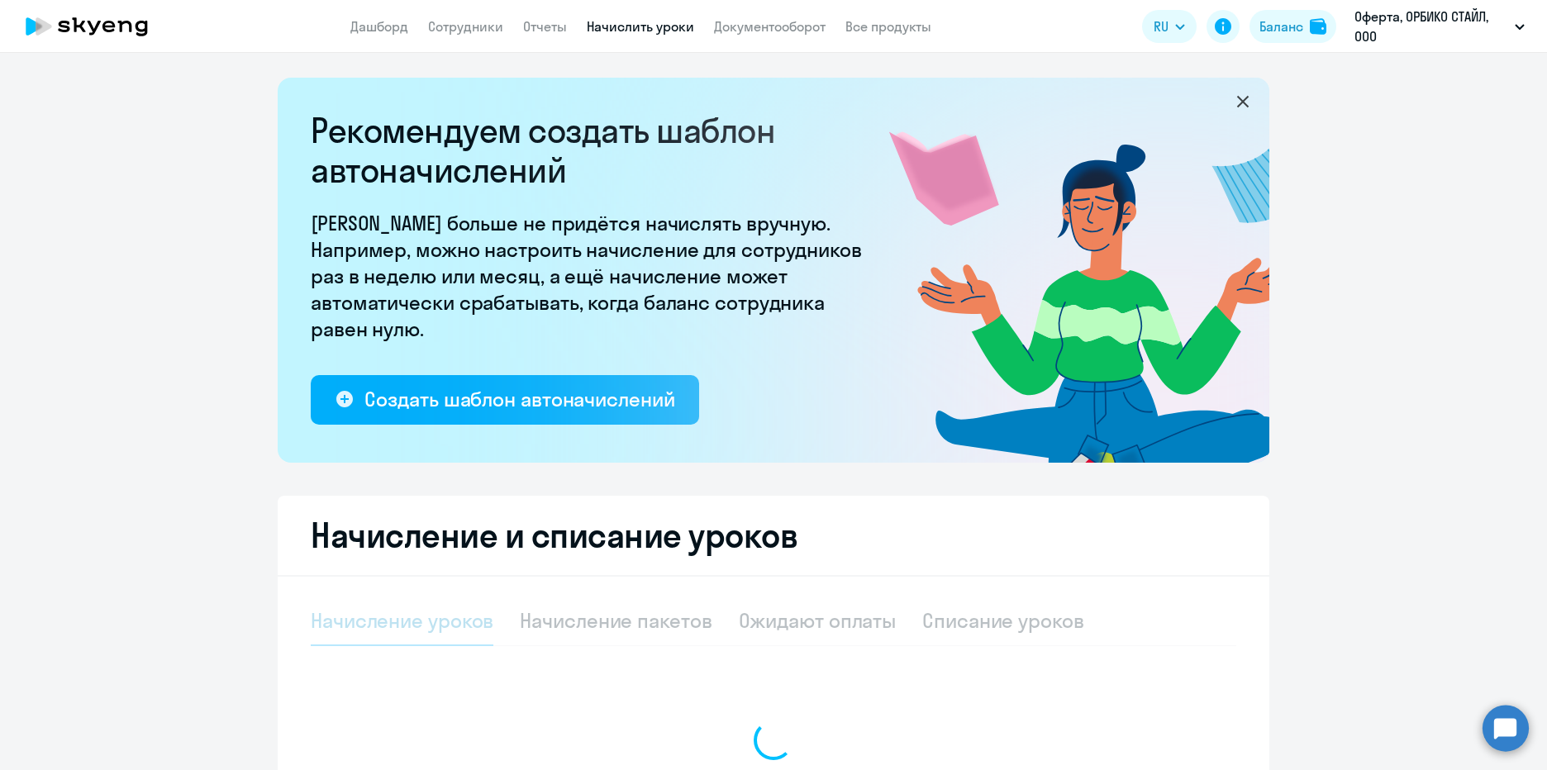
select select "10"
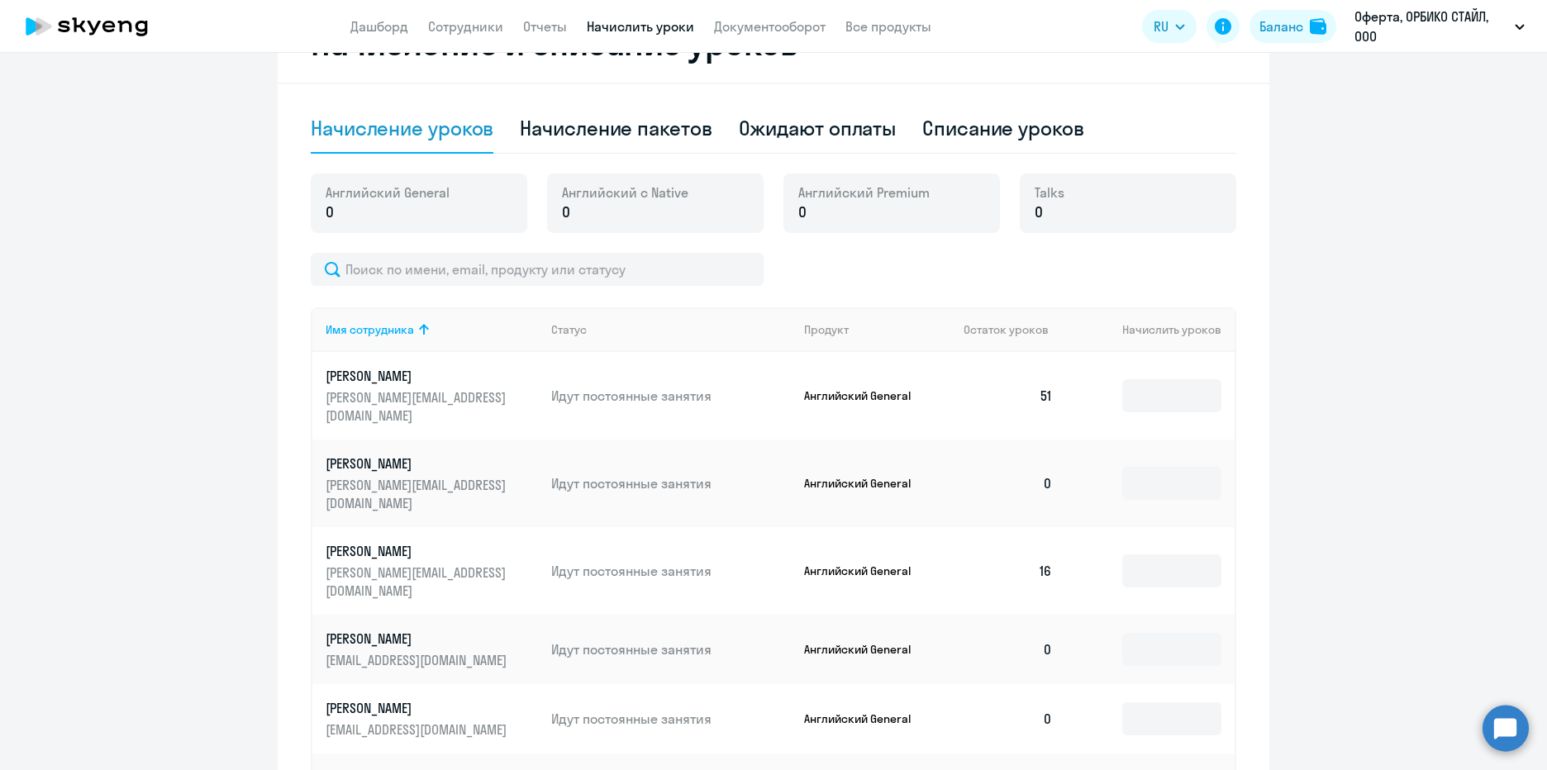
scroll to position [630, 0]
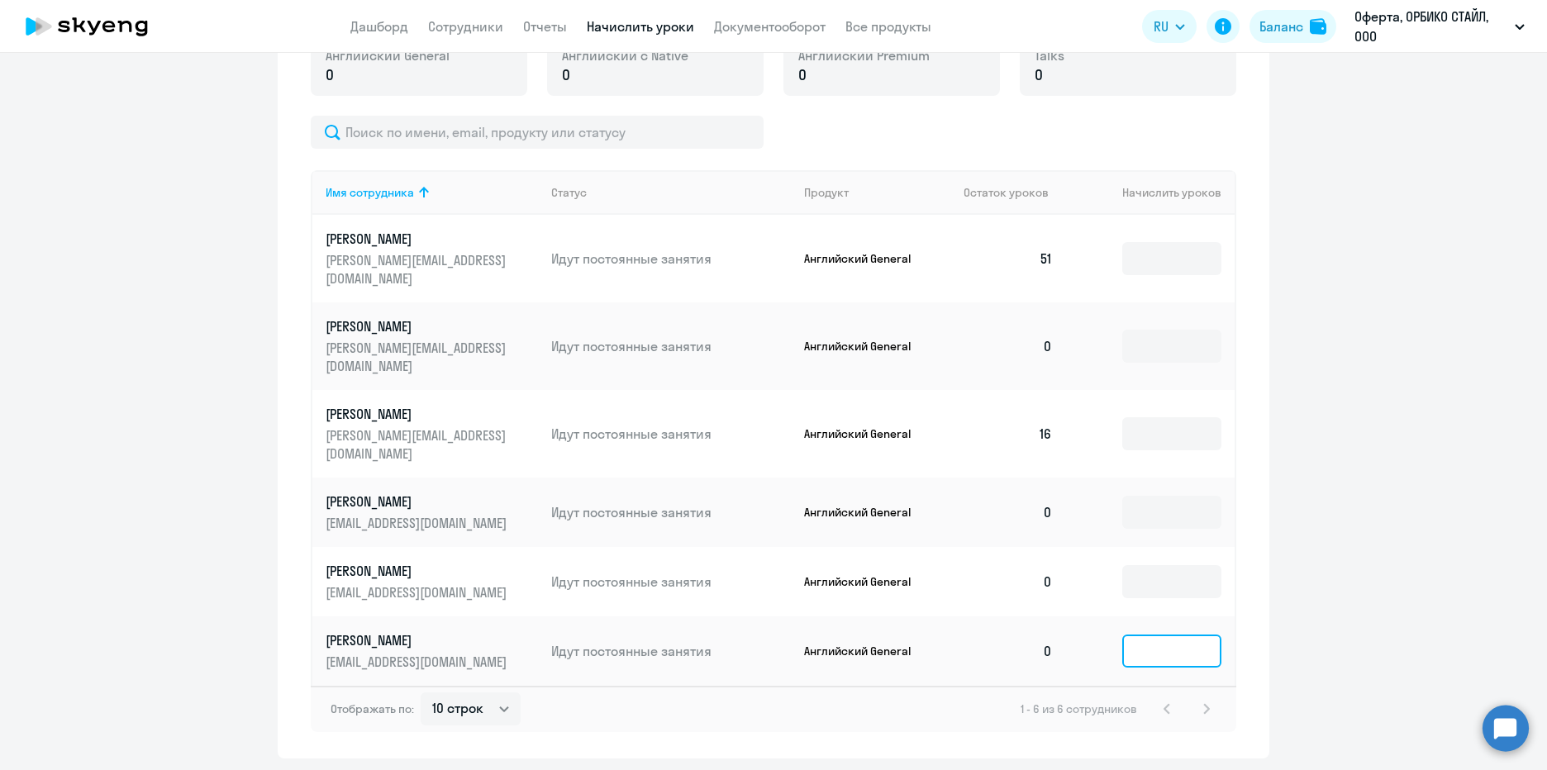
click at [1146, 635] on input at bounding box center [1171, 651] width 99 height 33
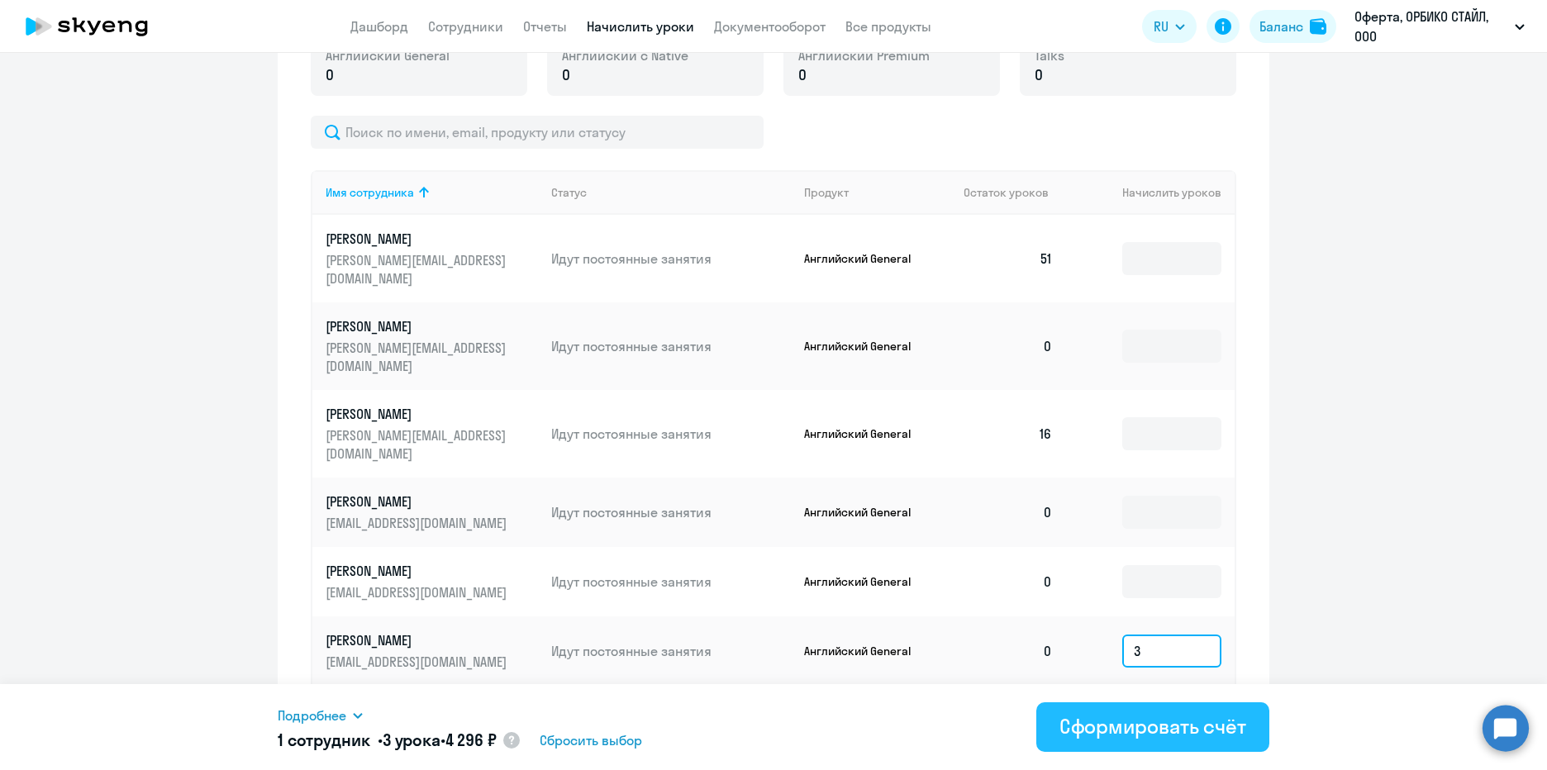
type input "3"
click at [1130, 727] on div "Сформировать счёт" at bounding box center [1152, 726] width 187 height 26
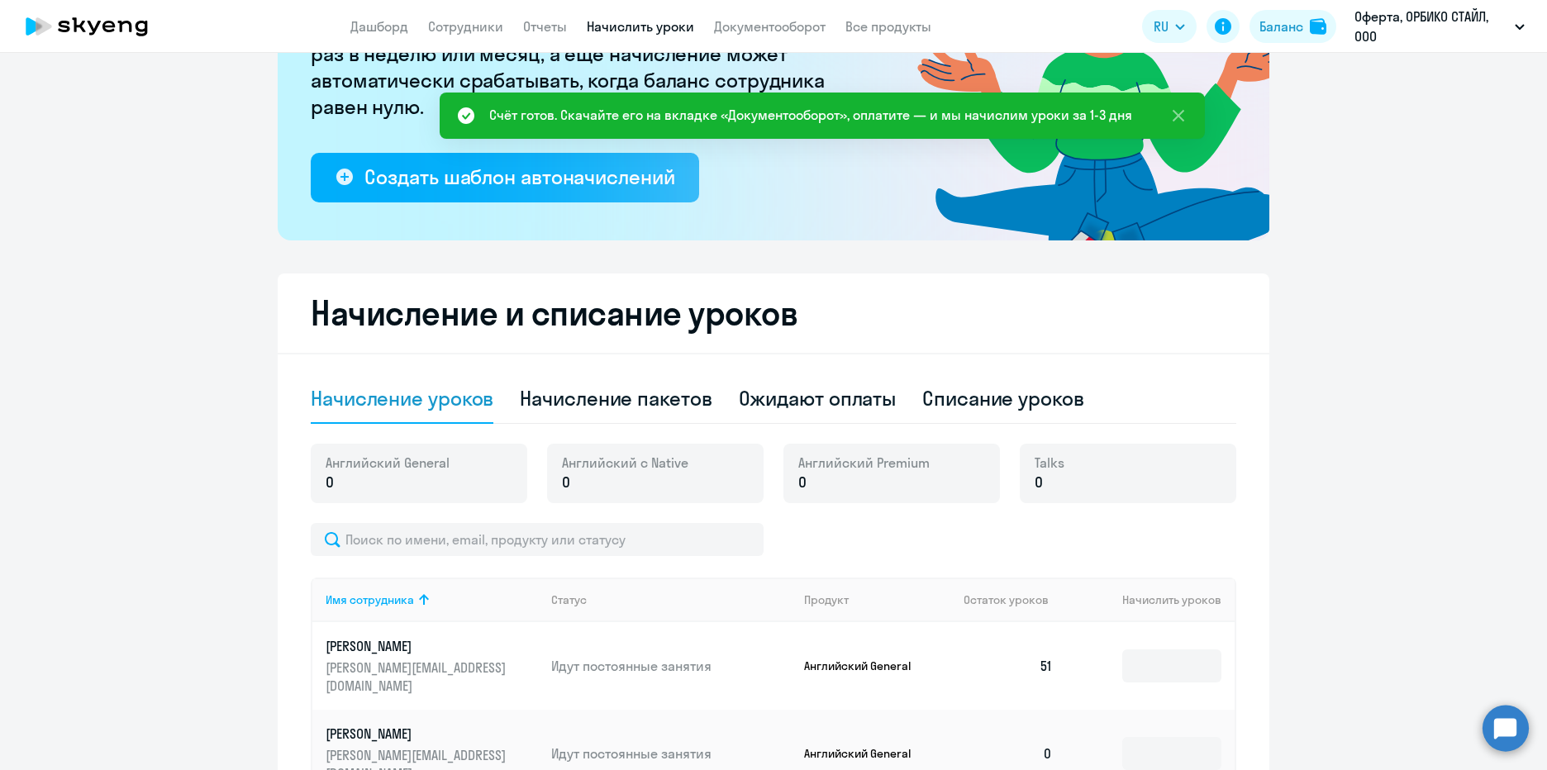
scroll to position [217, 0]
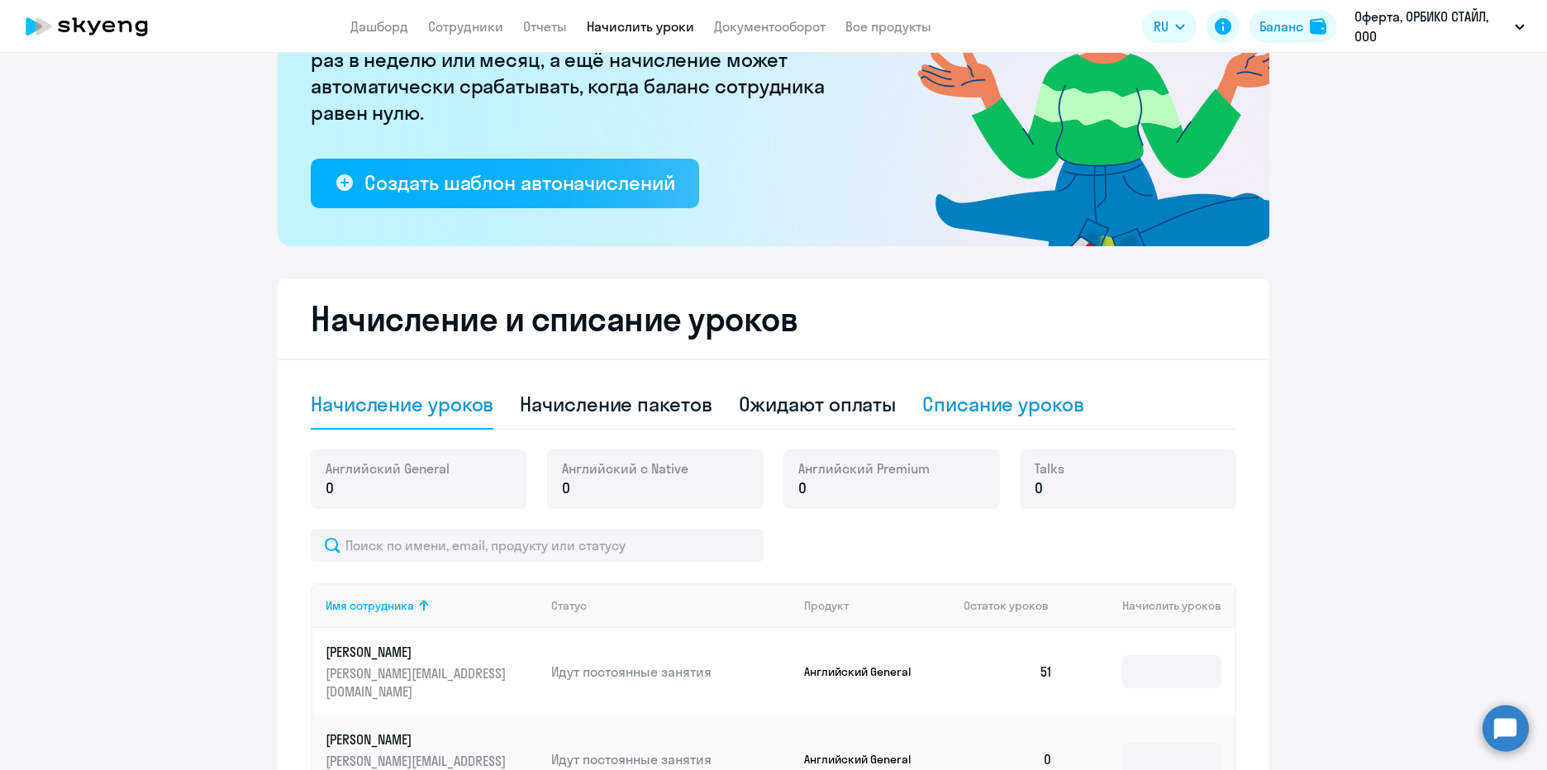
click at [1034, 409] on div "Списание уроков" at bounding box center [1003, 404] width 162 height 26
select select "10"
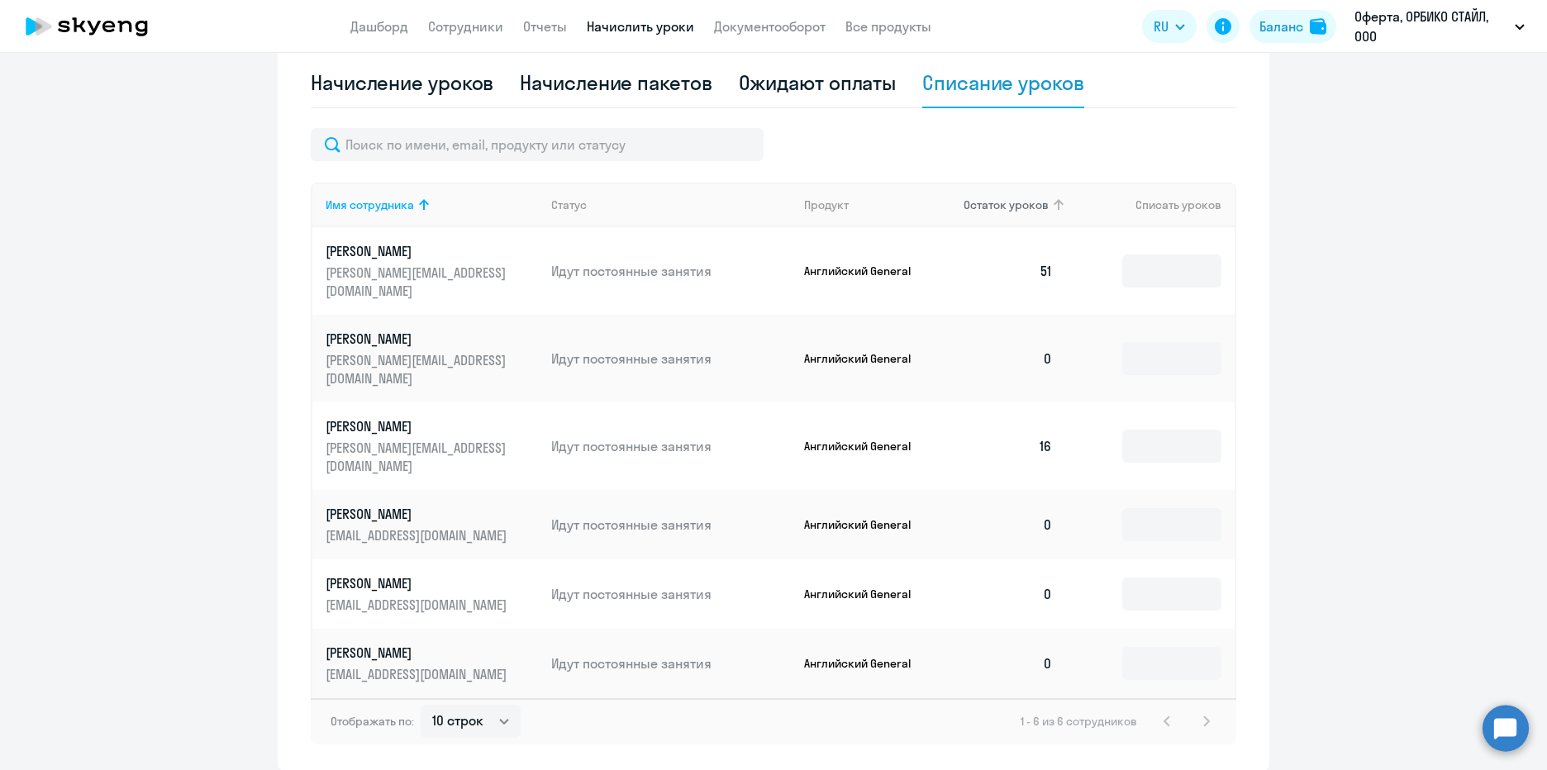
scroll to position [547, 0]
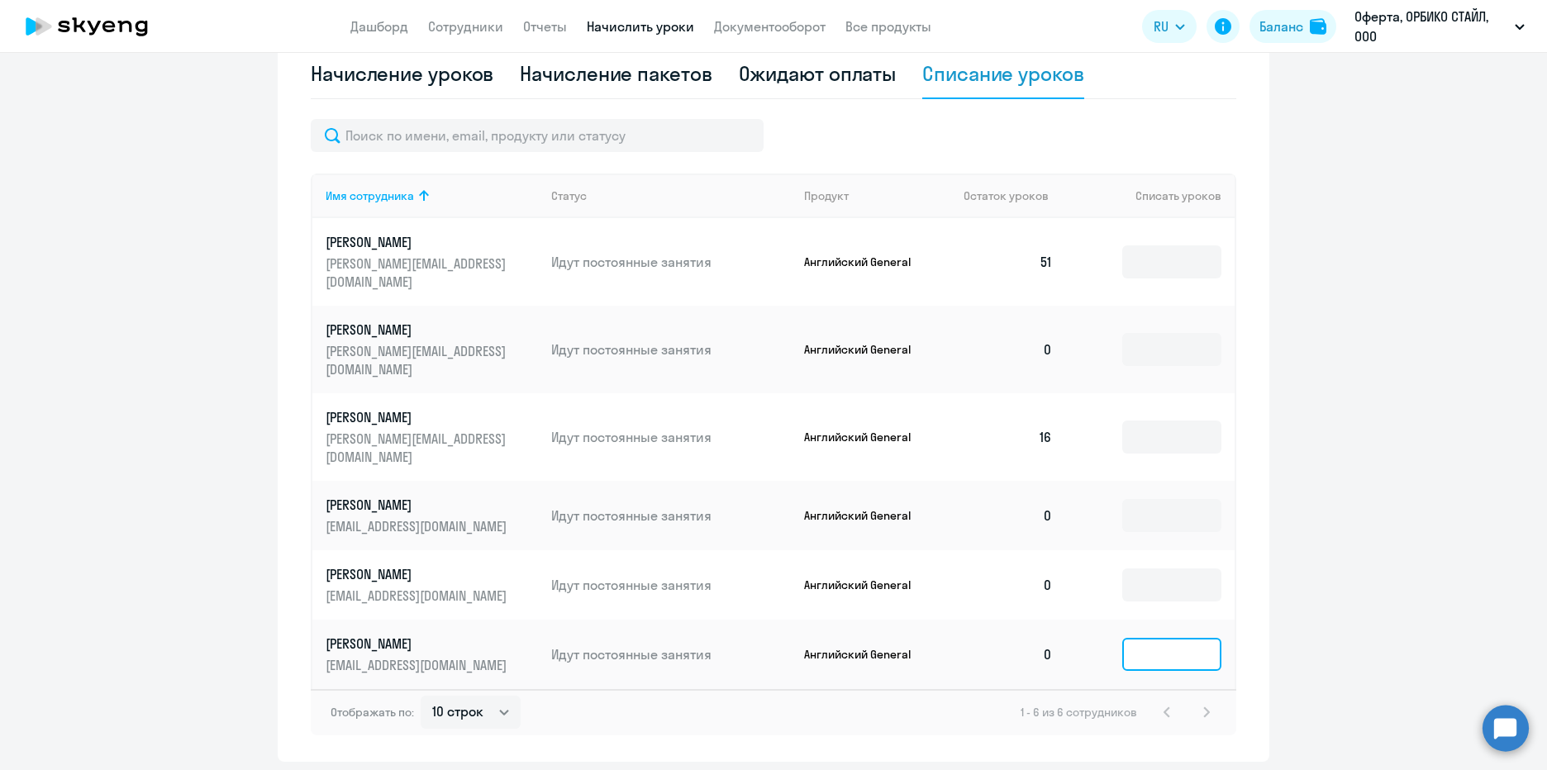
click at [1189, 638] on input at bounding box center [1171, 654] width 99 height 33
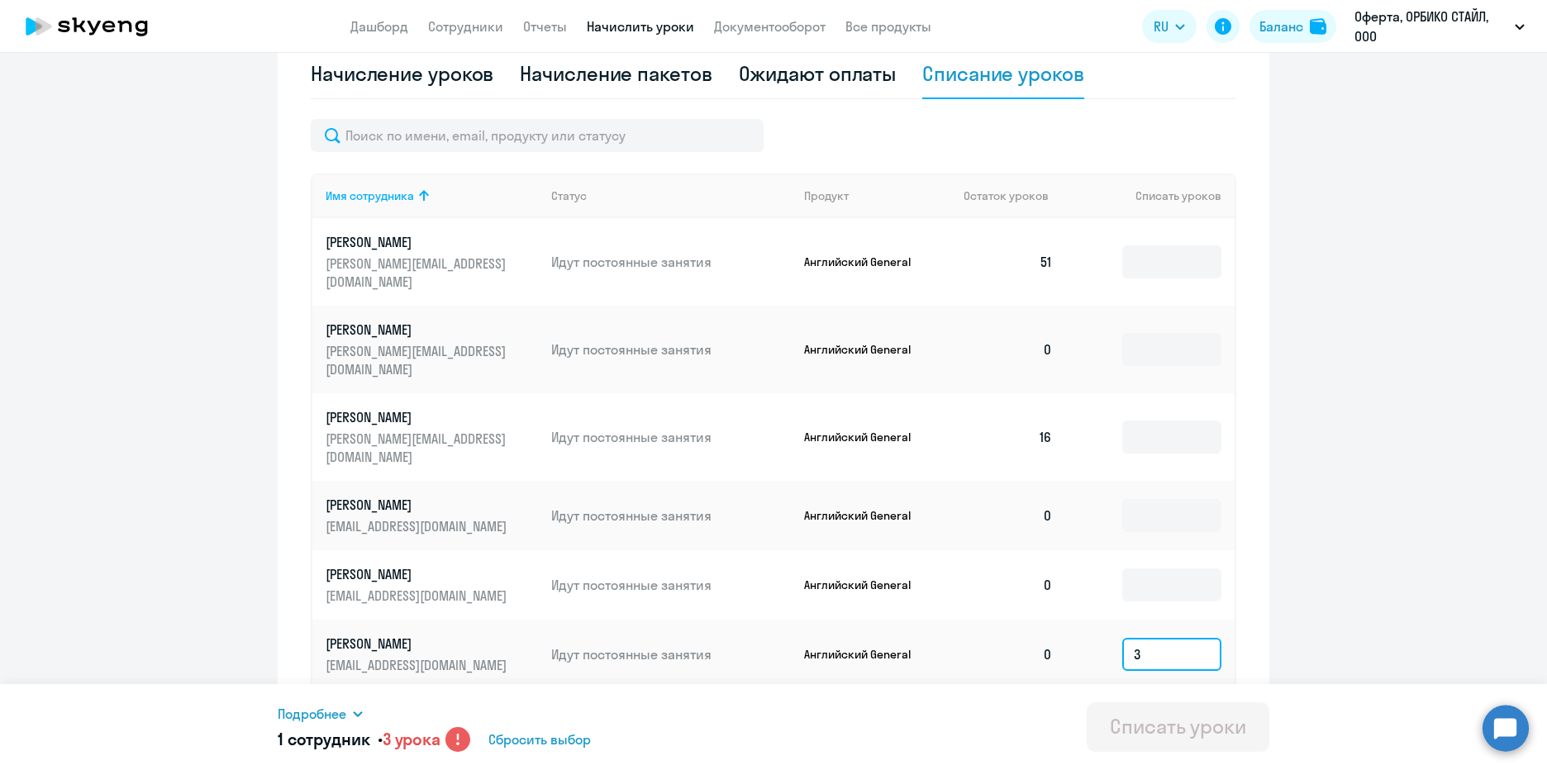
scroll to position [550, 0]
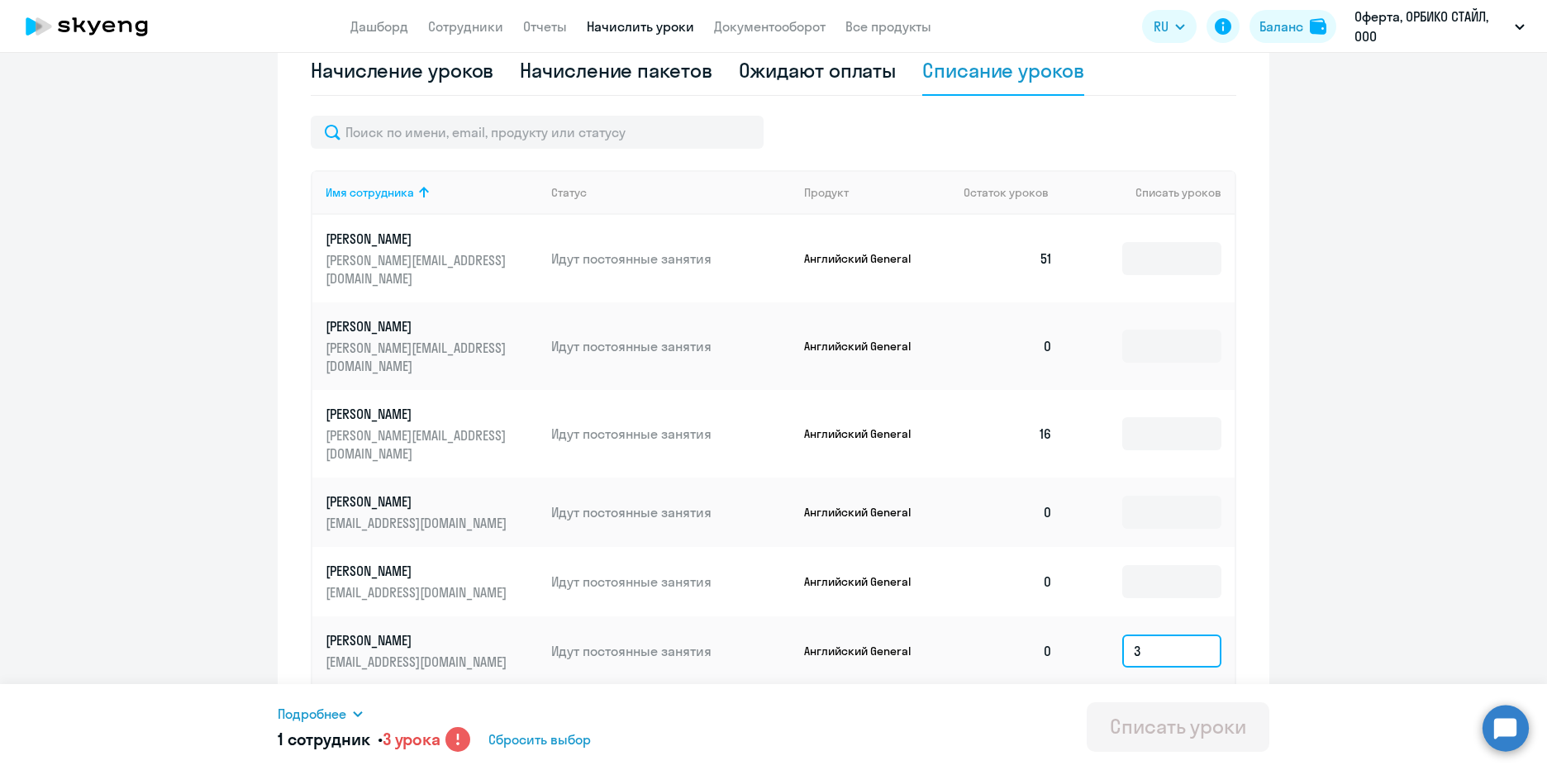
type input "3"
click at [351, 714] on div "Подробнее" at bounding box center [626, 714] width 696 height 20
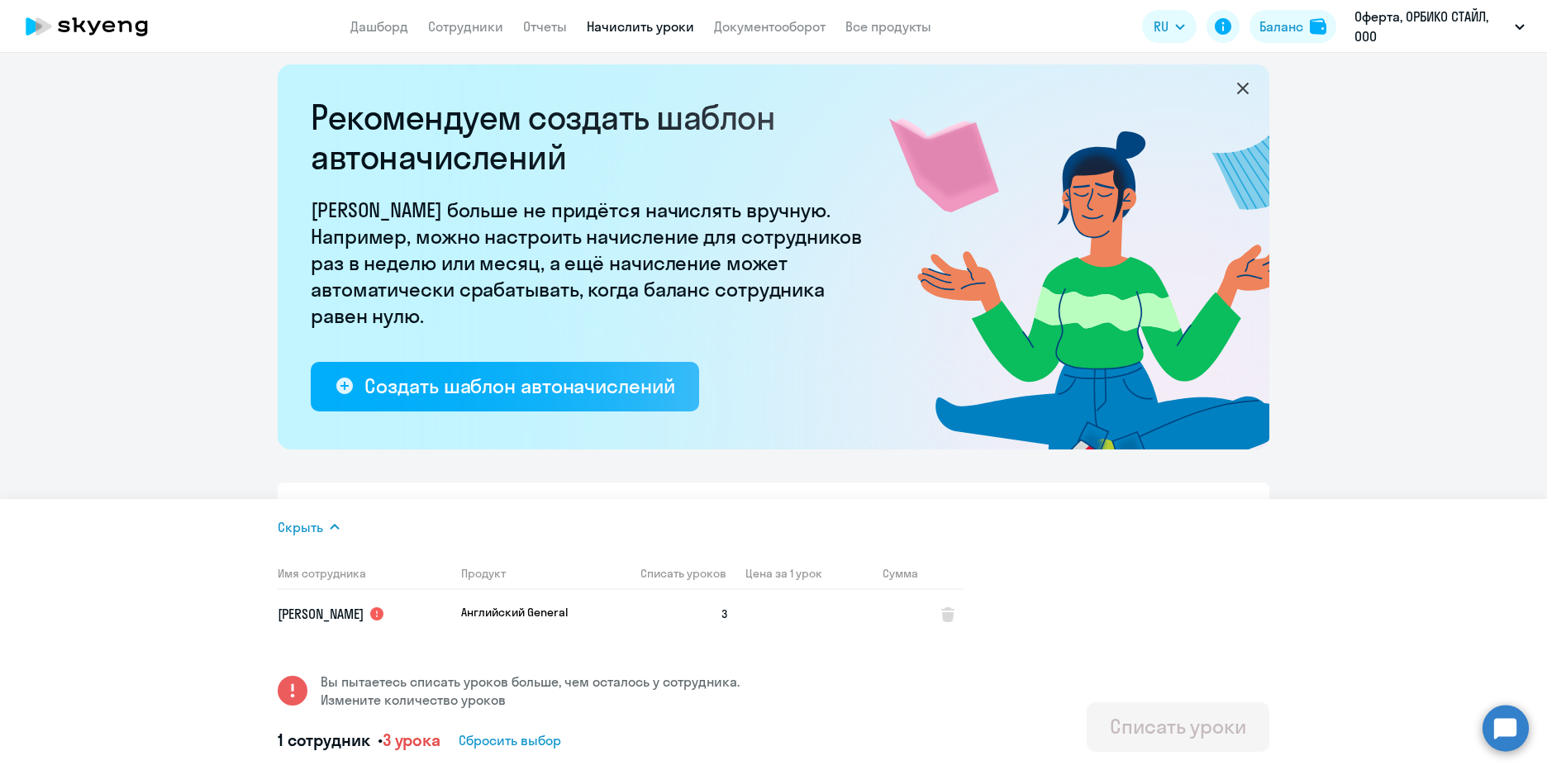
scroll to position [0, 0]
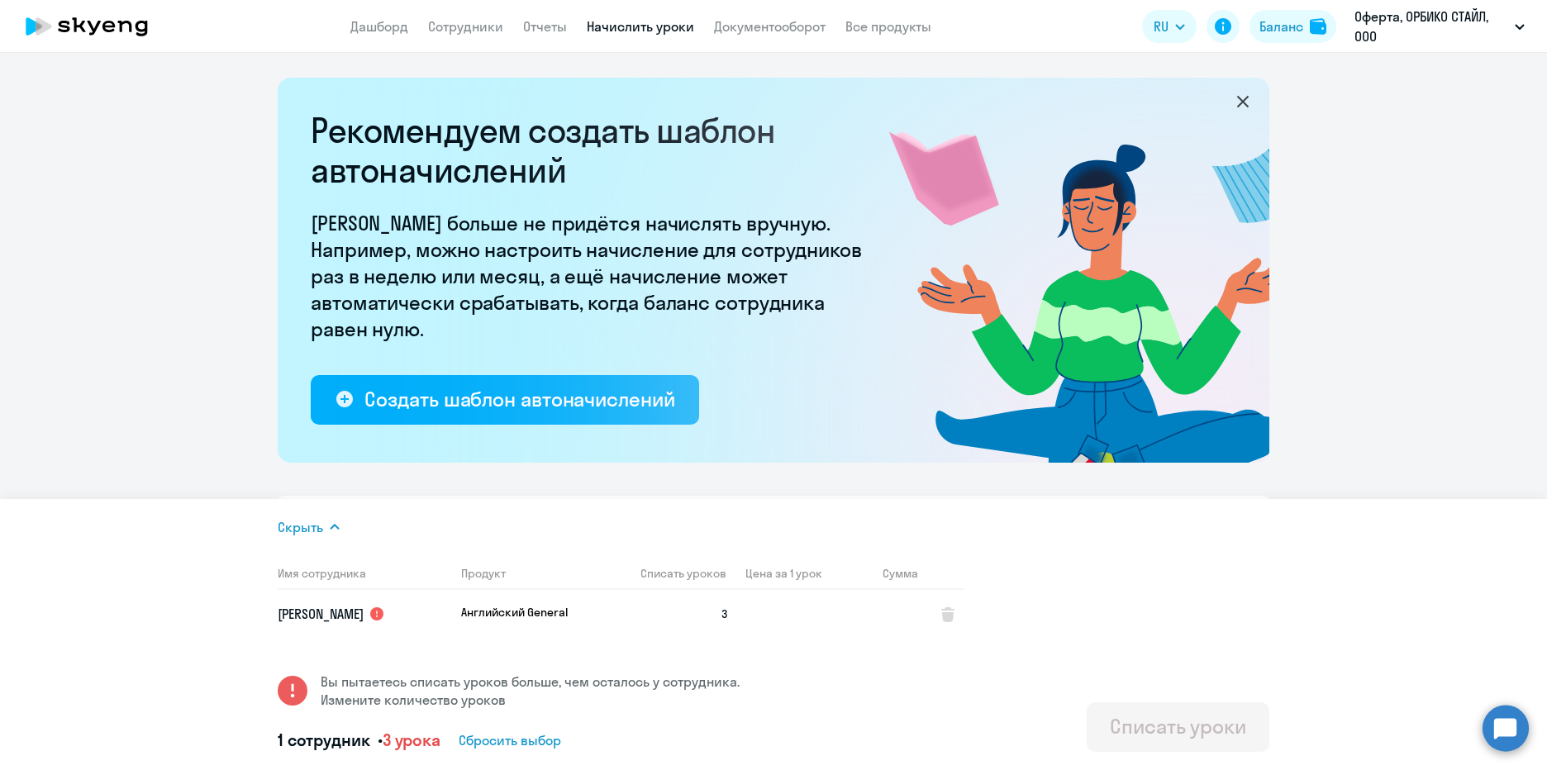
click at [1238, 101] on icon at bounding box center [1243, 102] width 12 height 12
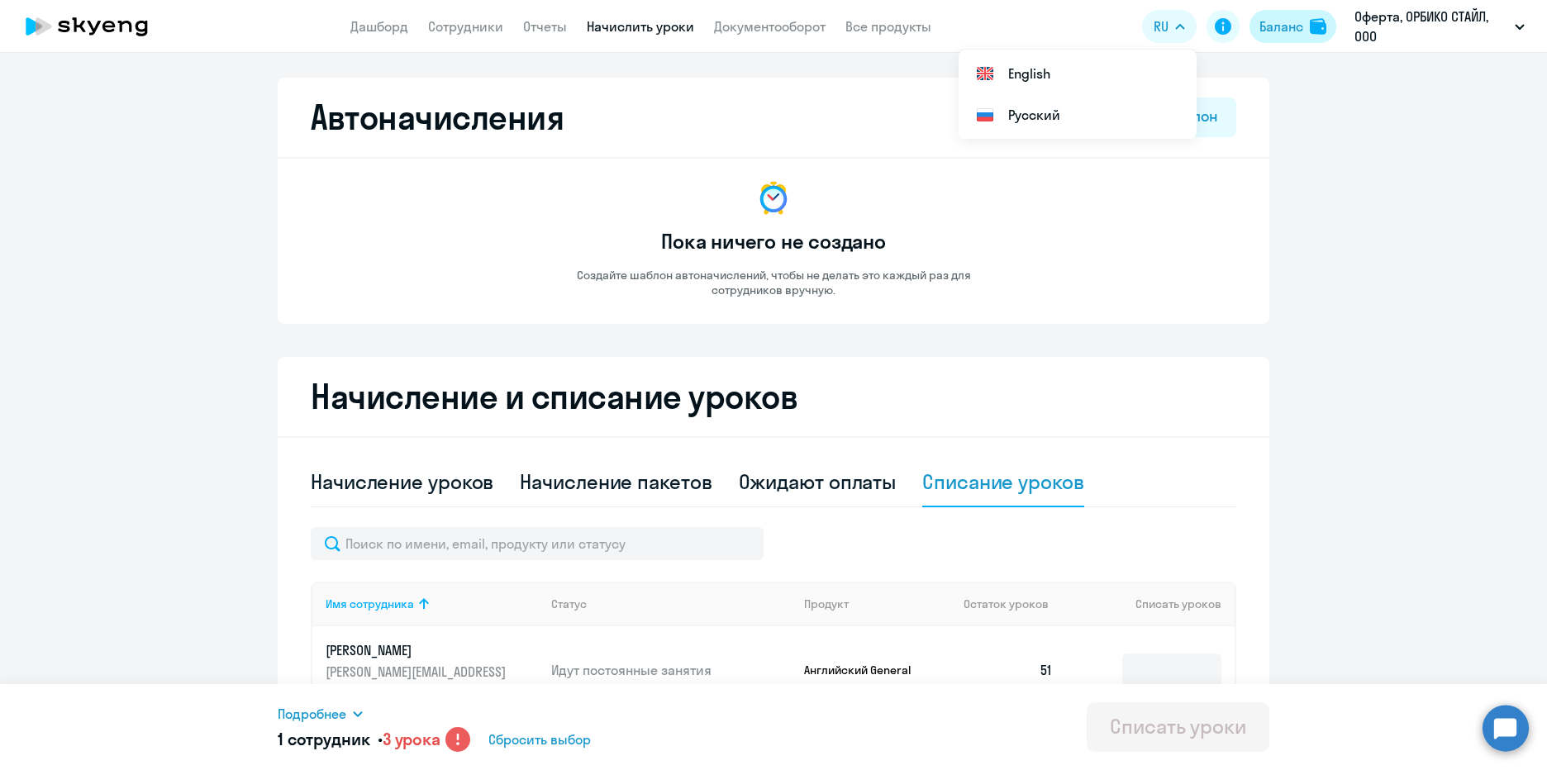
click at [1290, 23] on div "Баланс" at bounding box center [1281, 27] width 44 height 20
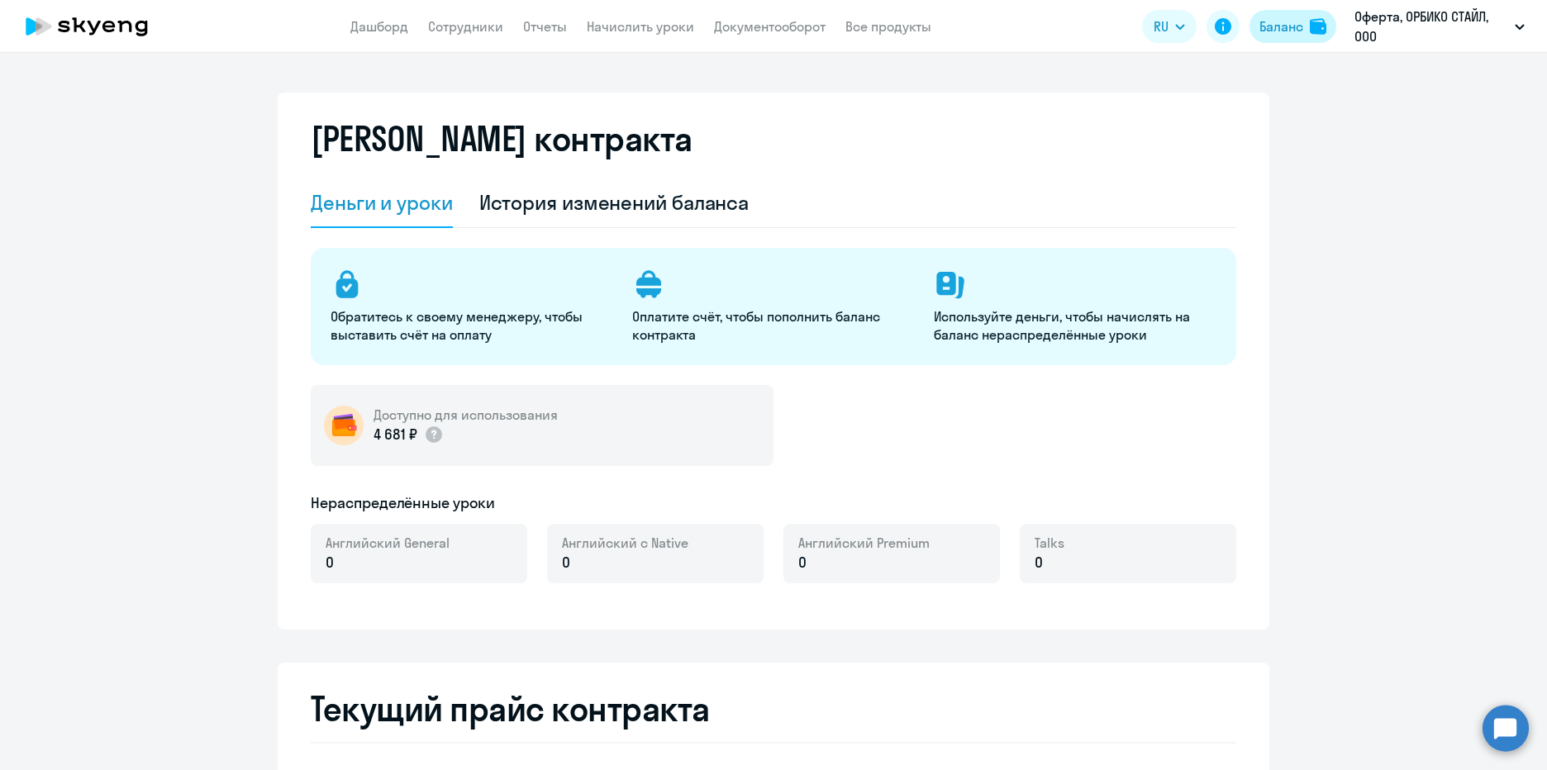
select select "english_adult_not_native_speaker"
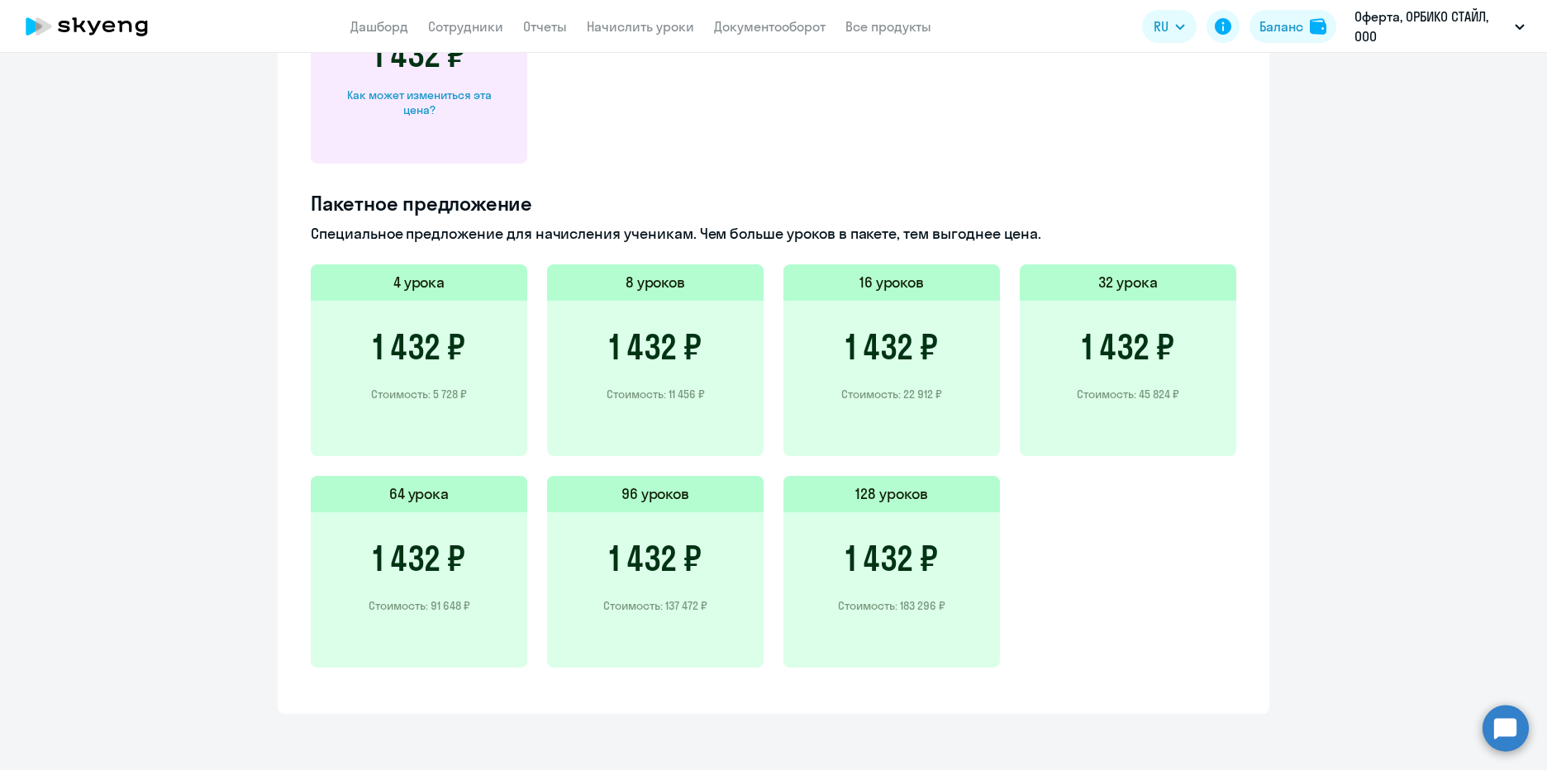
scroll to position [597, 0]
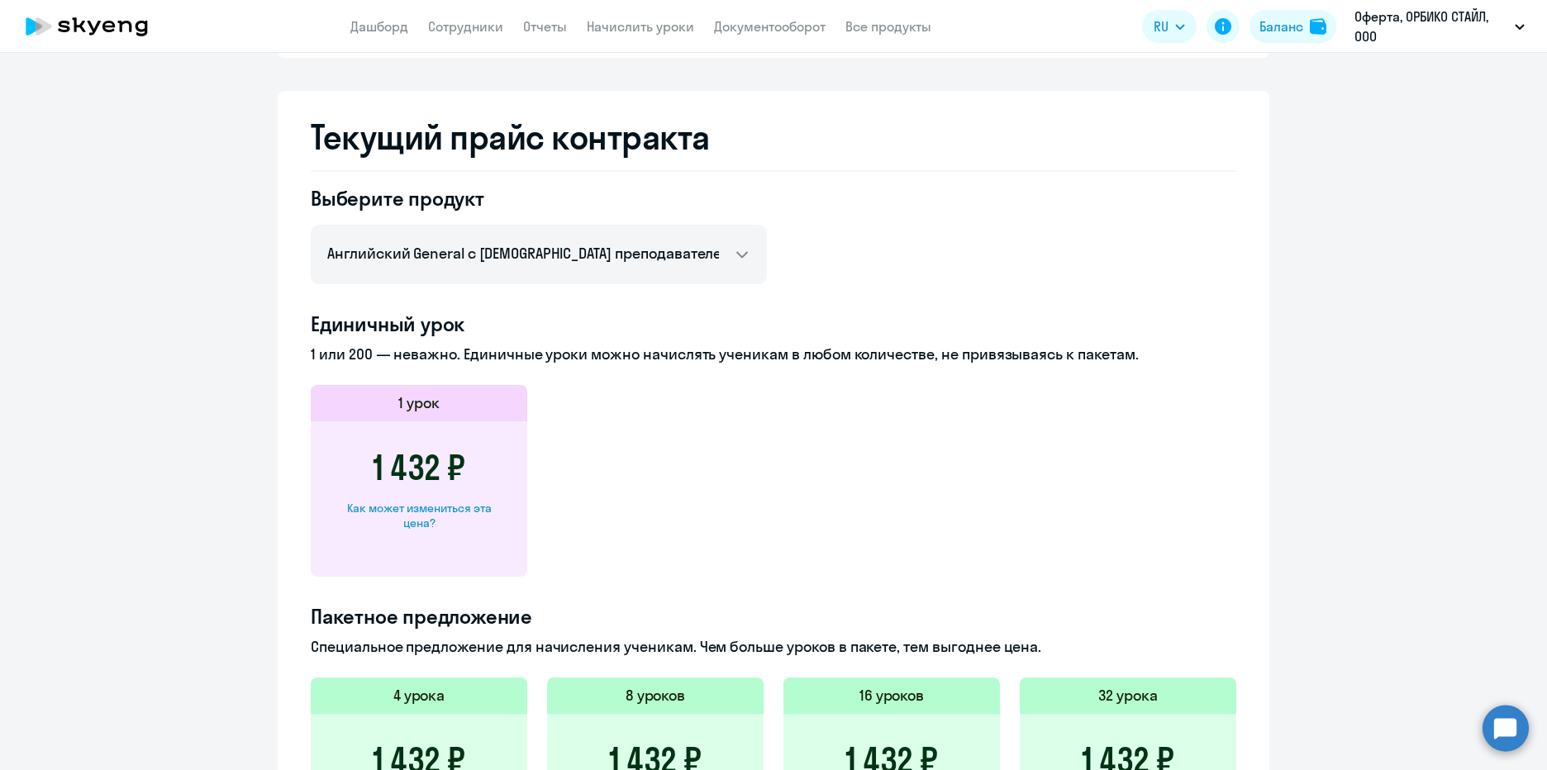
click at [431, 473] on h3 "1 432 ₽" at bounding box center [419, 468] width 93 height 40
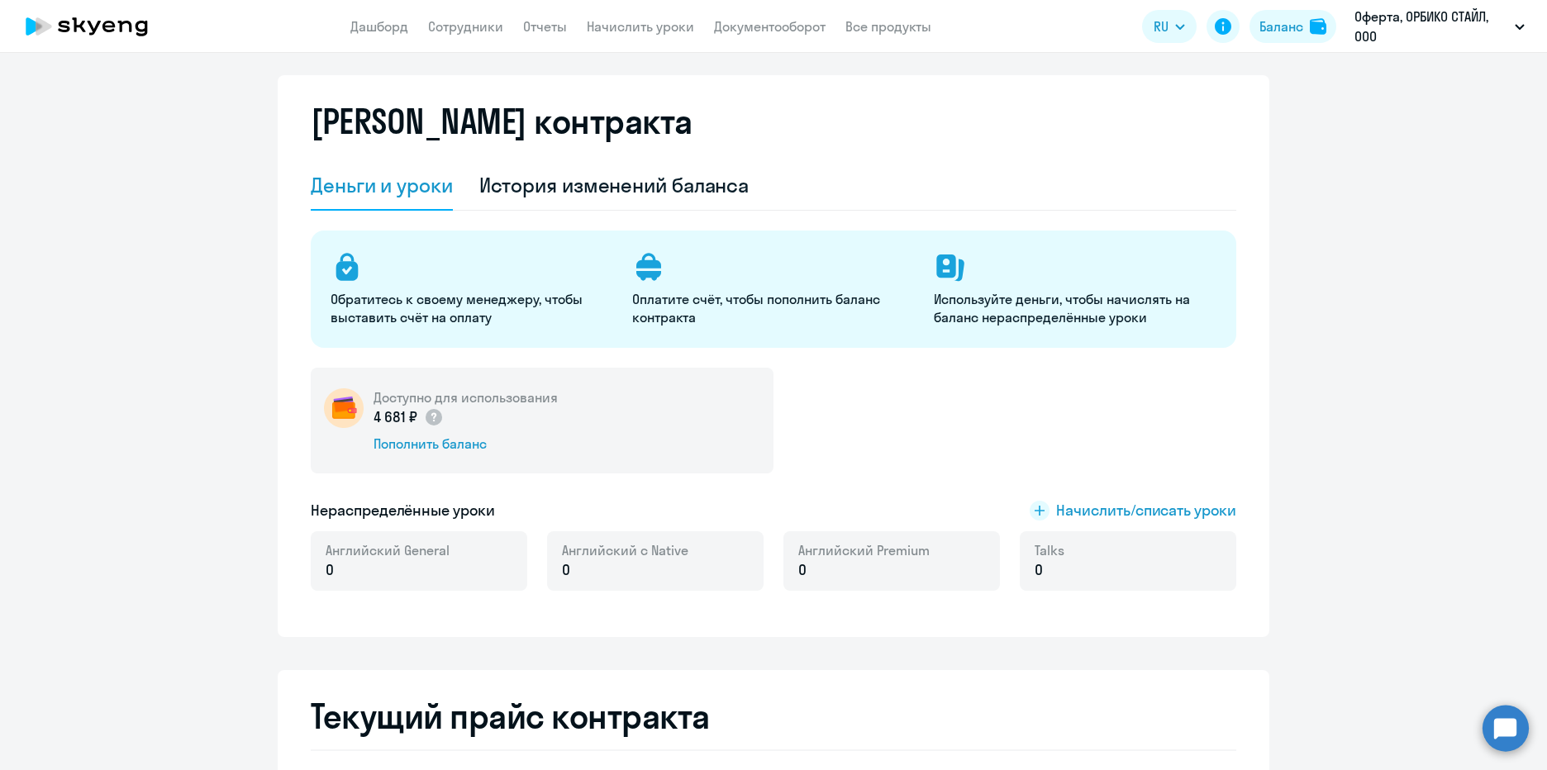
scroll to position [0, 0]
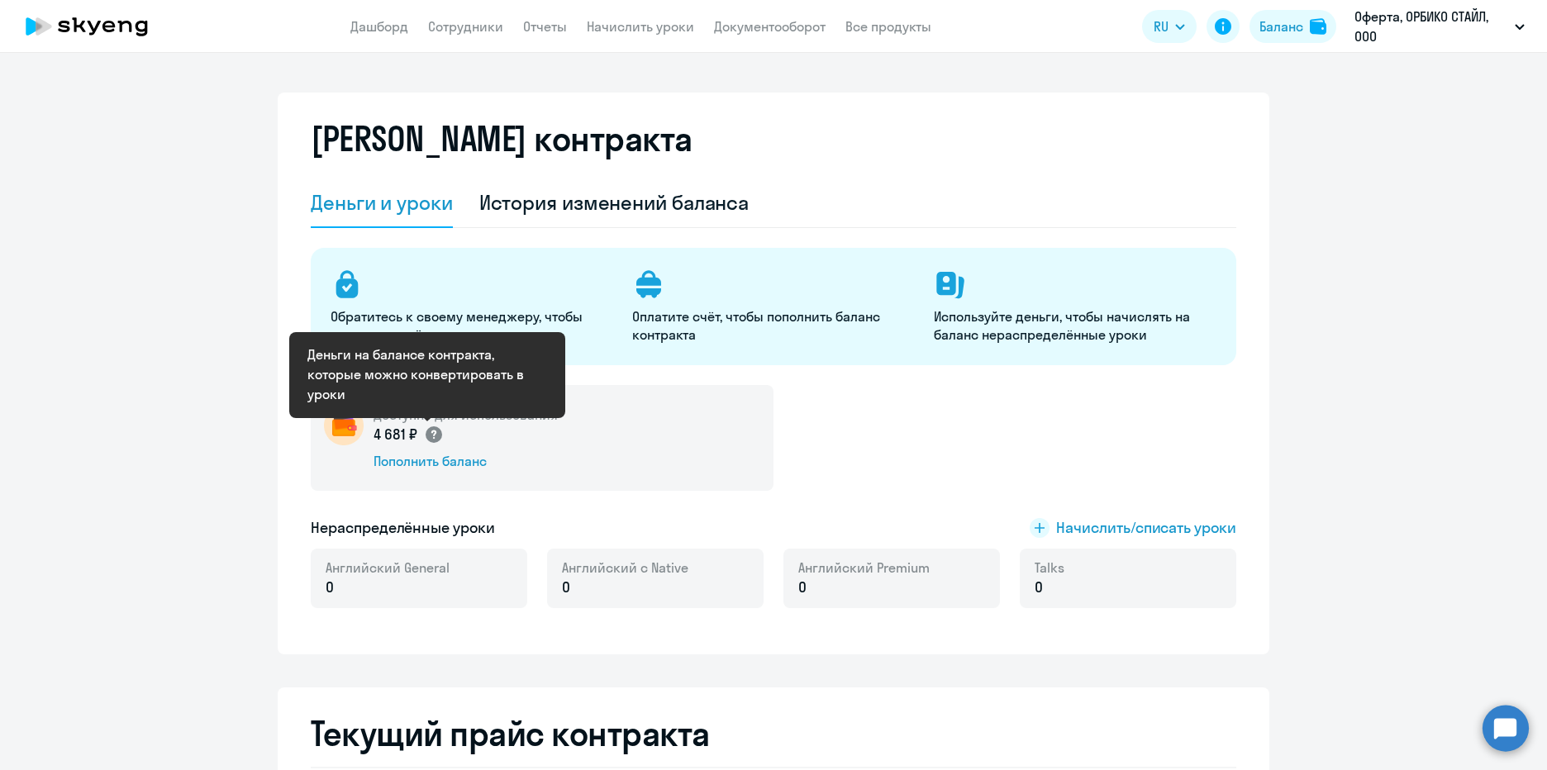
click at [426, 434] on circle at bounding box center [434, 434] width 17 height 17
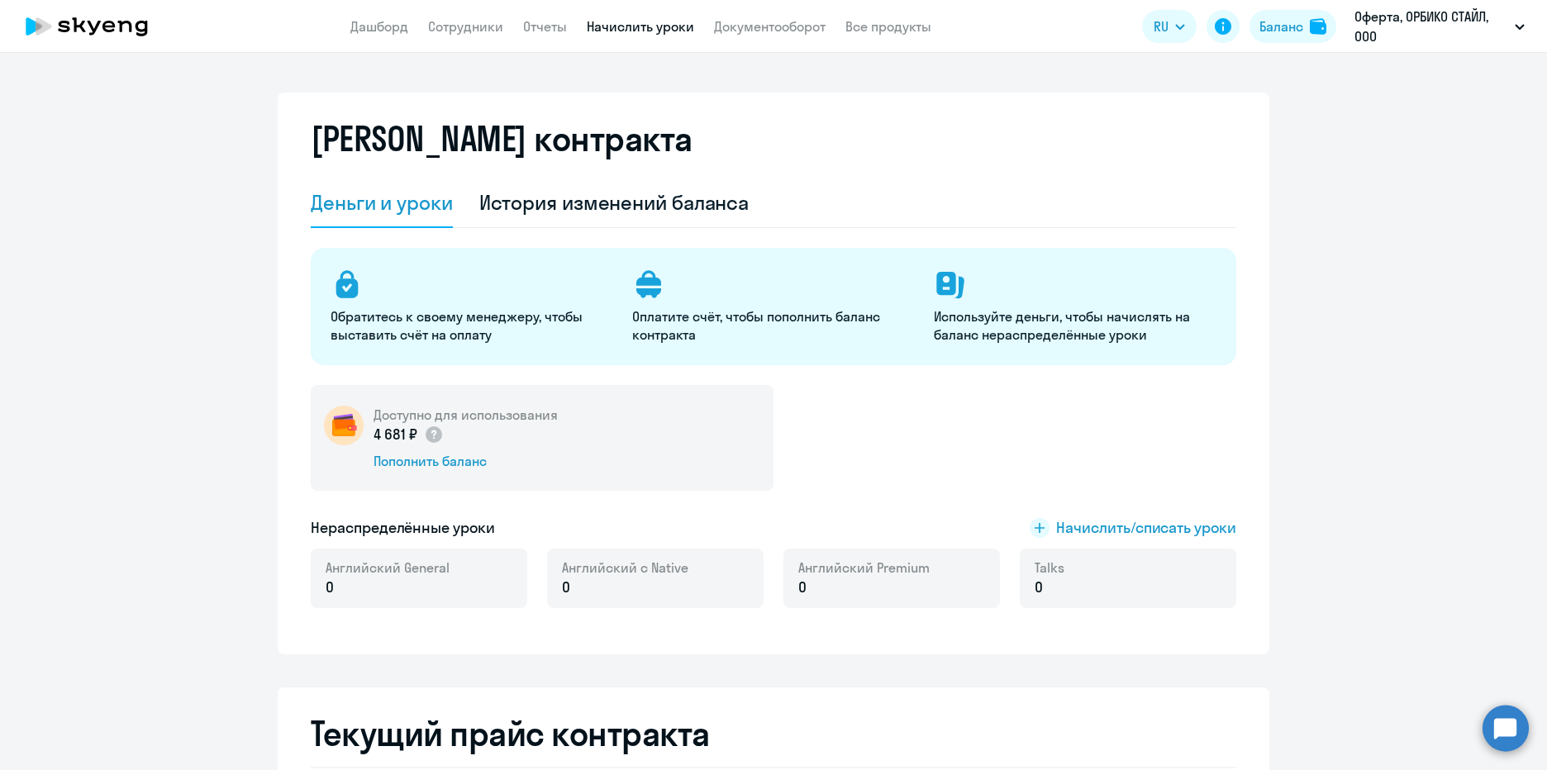
click at [673, 27] on link "Начислить уроки" at bounding box center [640, 26] width 107 height 17
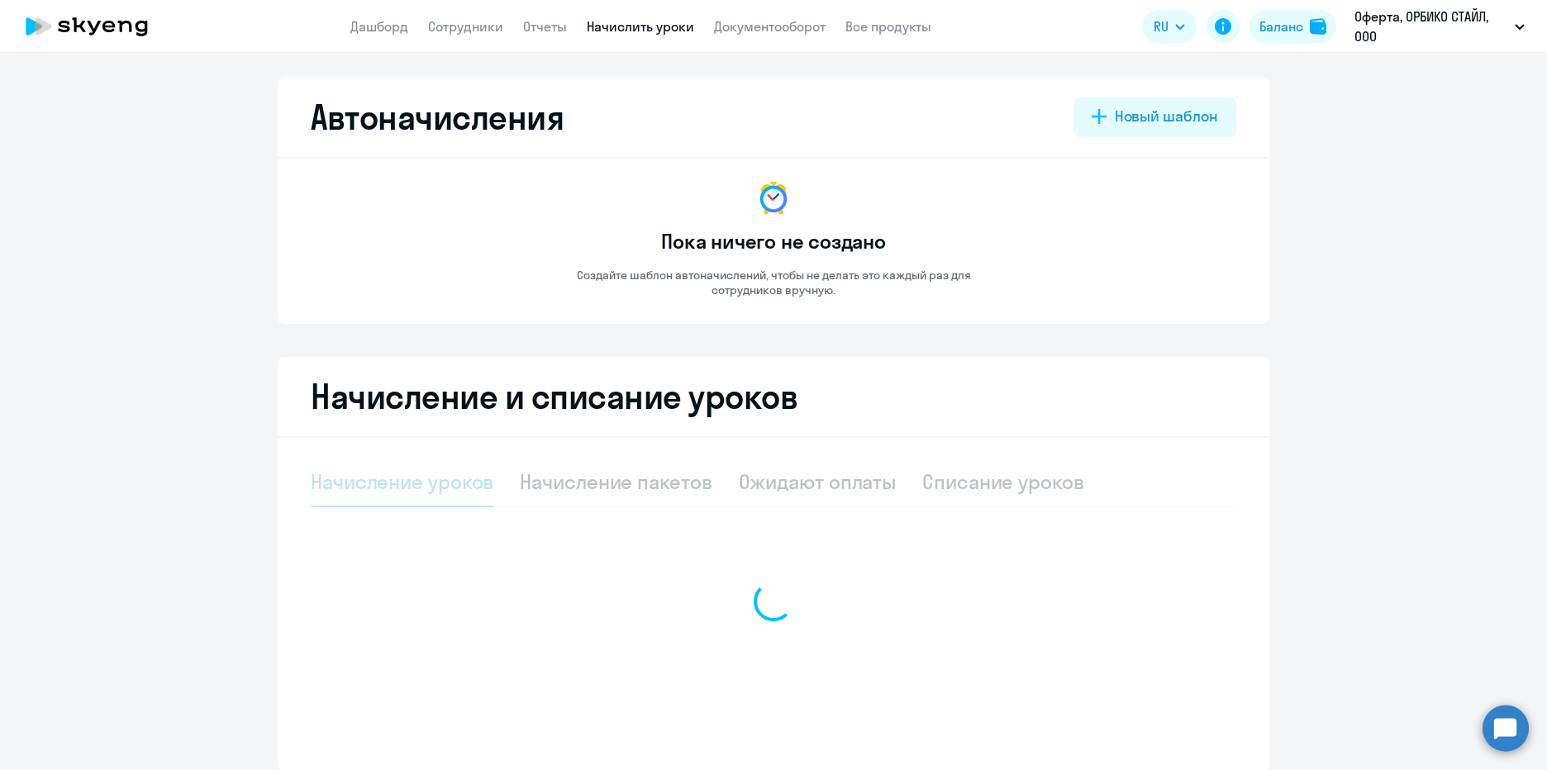
select select "10"
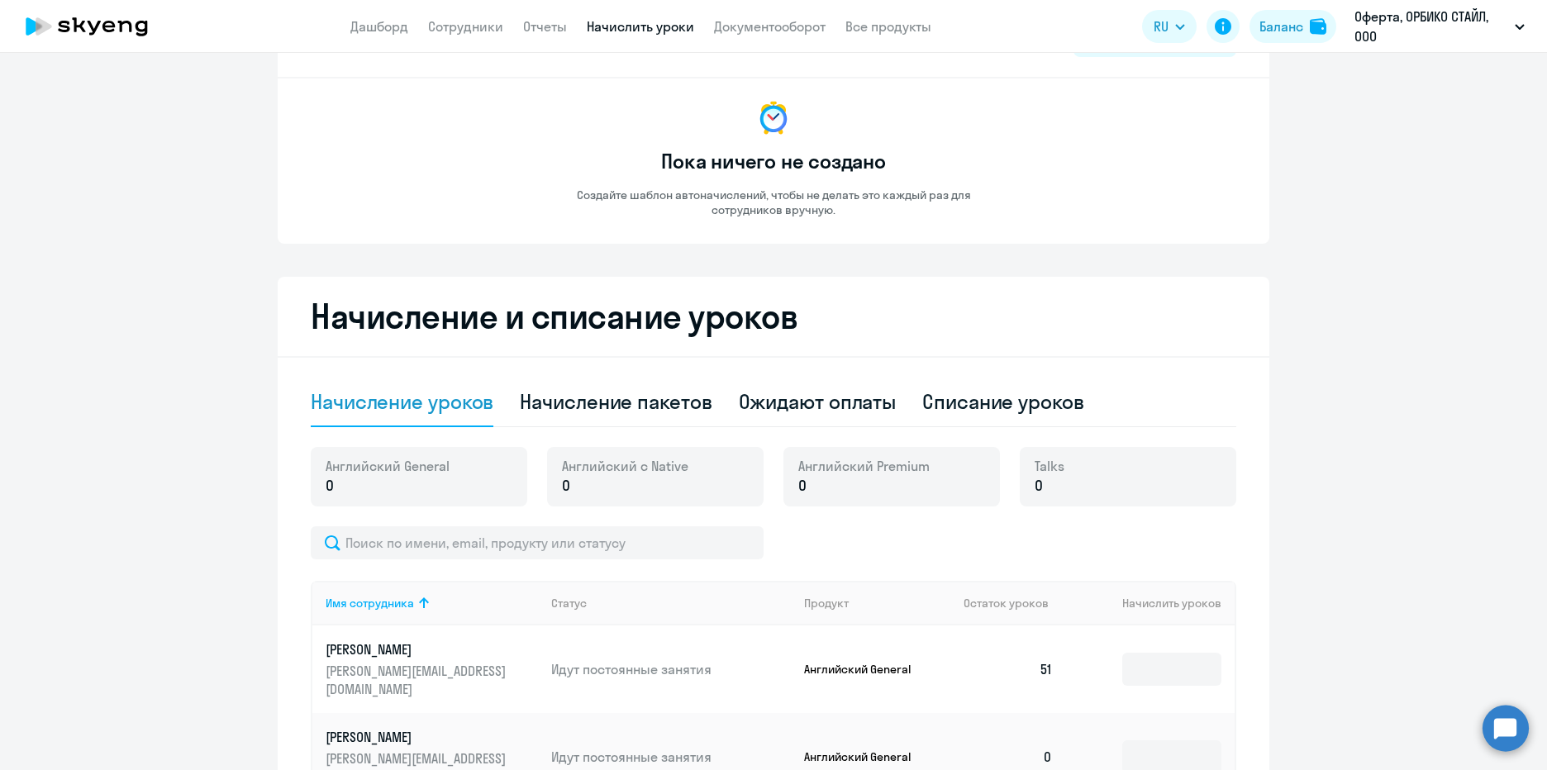
scroll to position [78, 0]
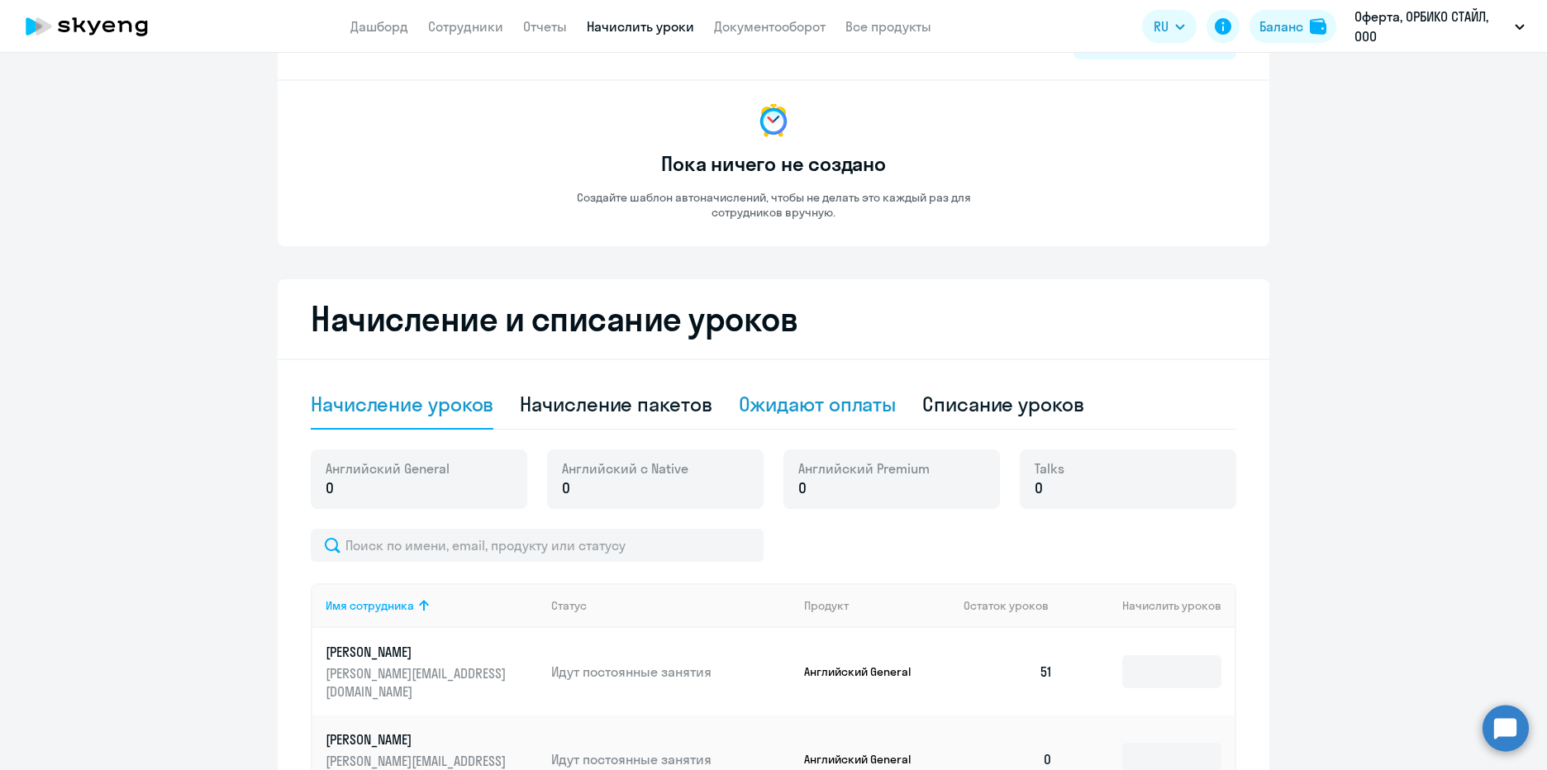
click at [861, 414] on div "Ожидают оплаты" at bounding box center [818, 404] width 158 height 26
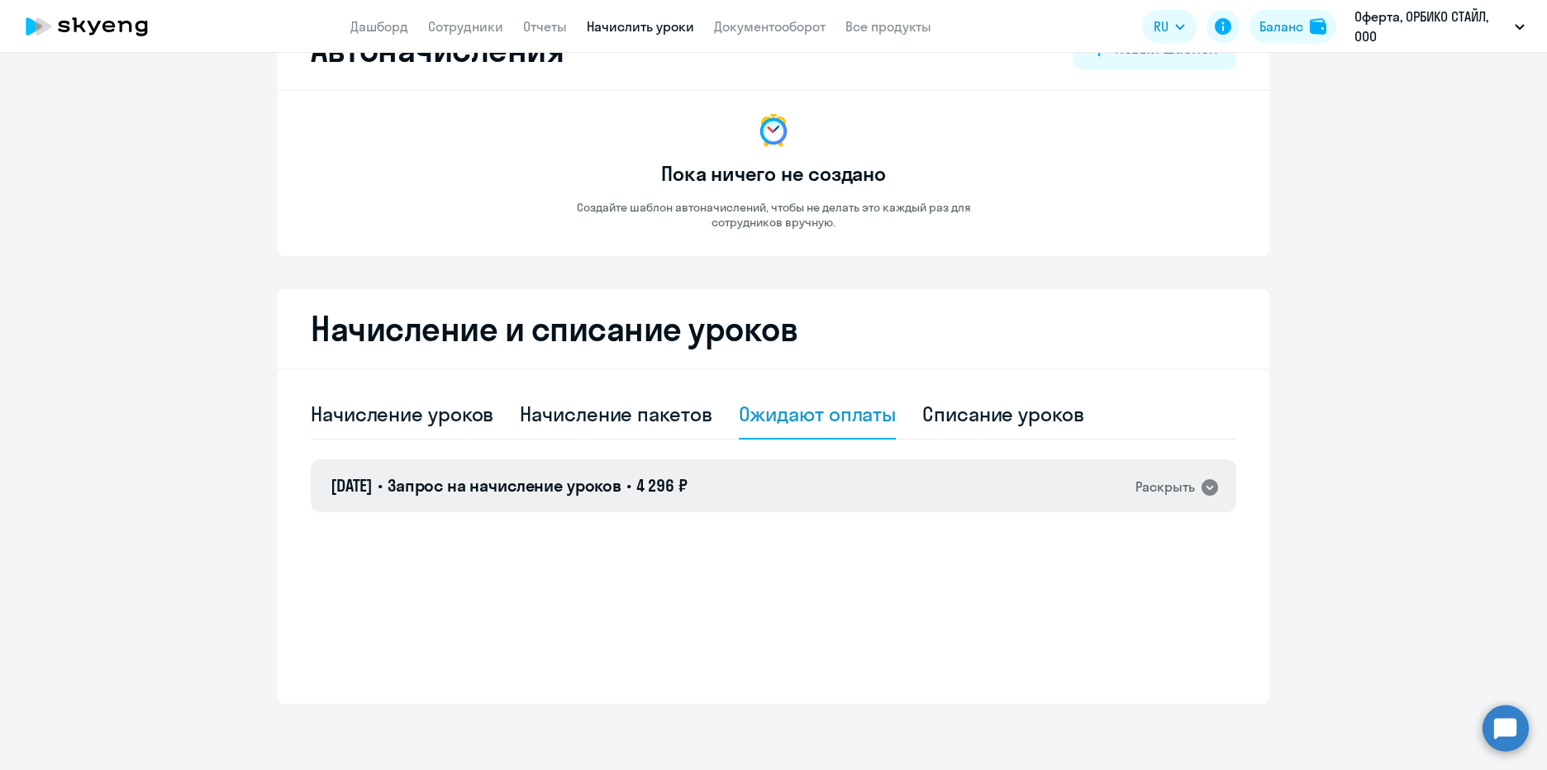
click at [1206, 487] on icon at bounding box center [1210, 488] width 20 height 20
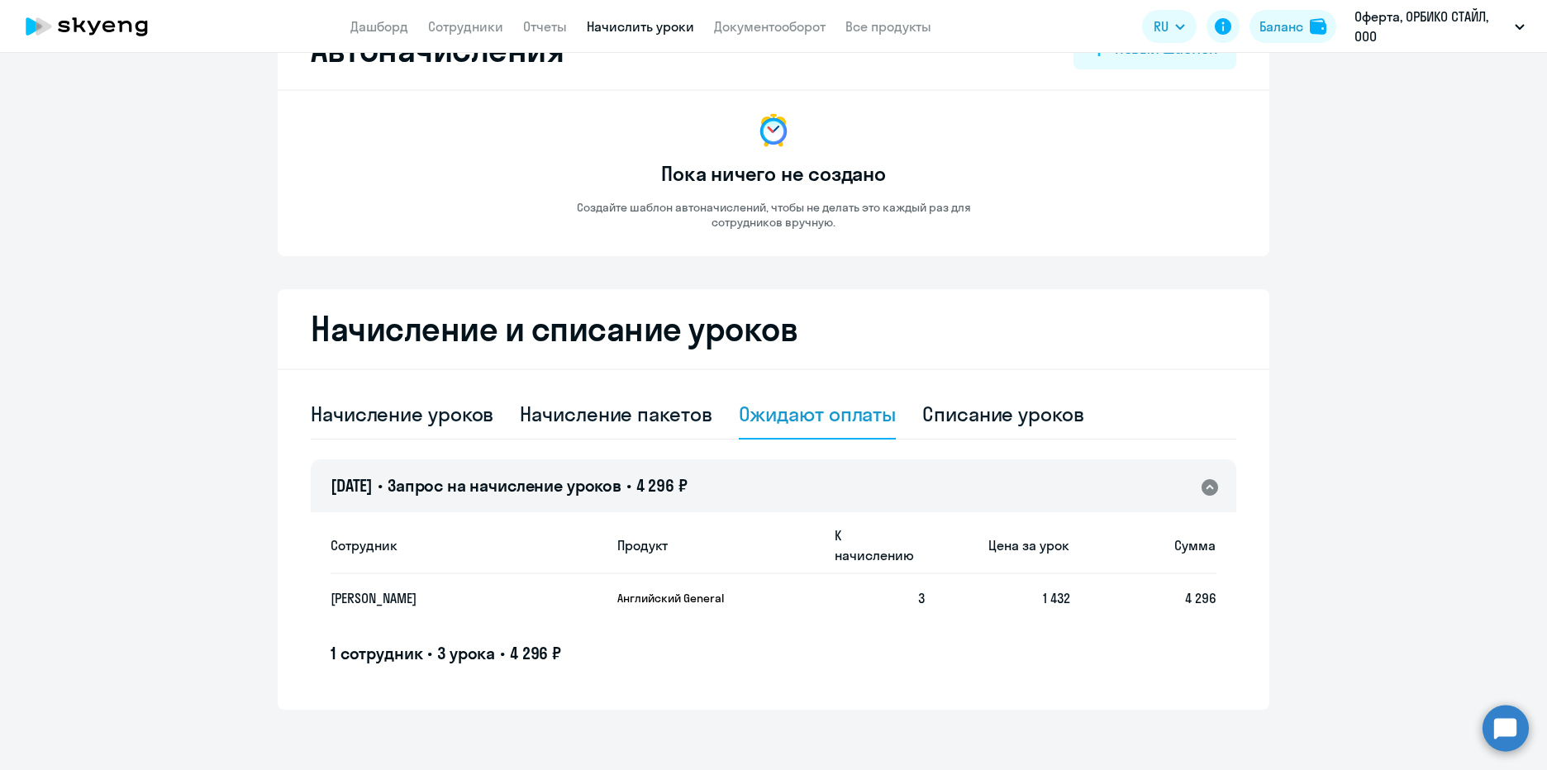
click at [1516, 726] on circle at bounding box center [1506, 728] width 46 height 46
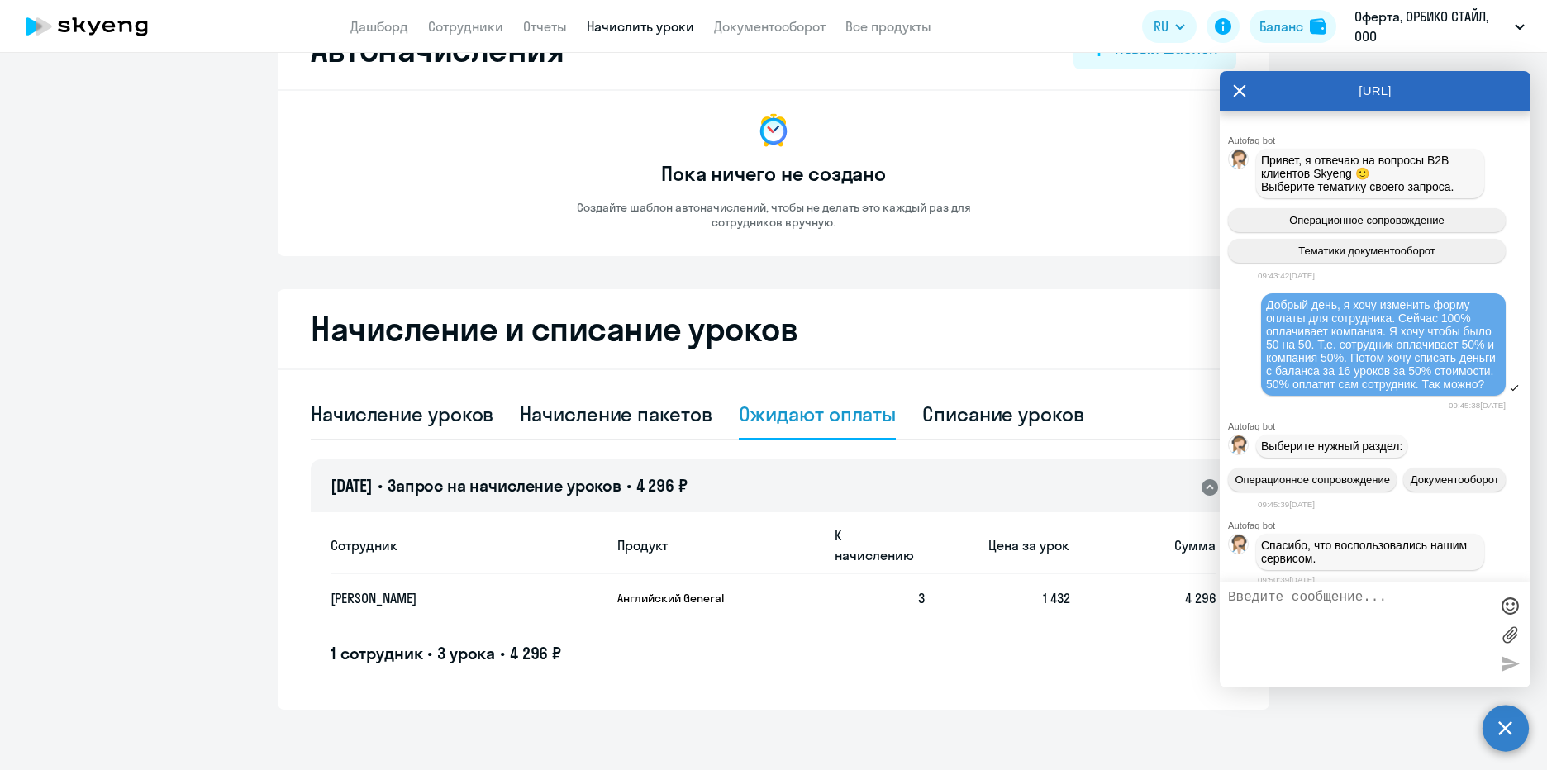
scroll to position [3980, 0]
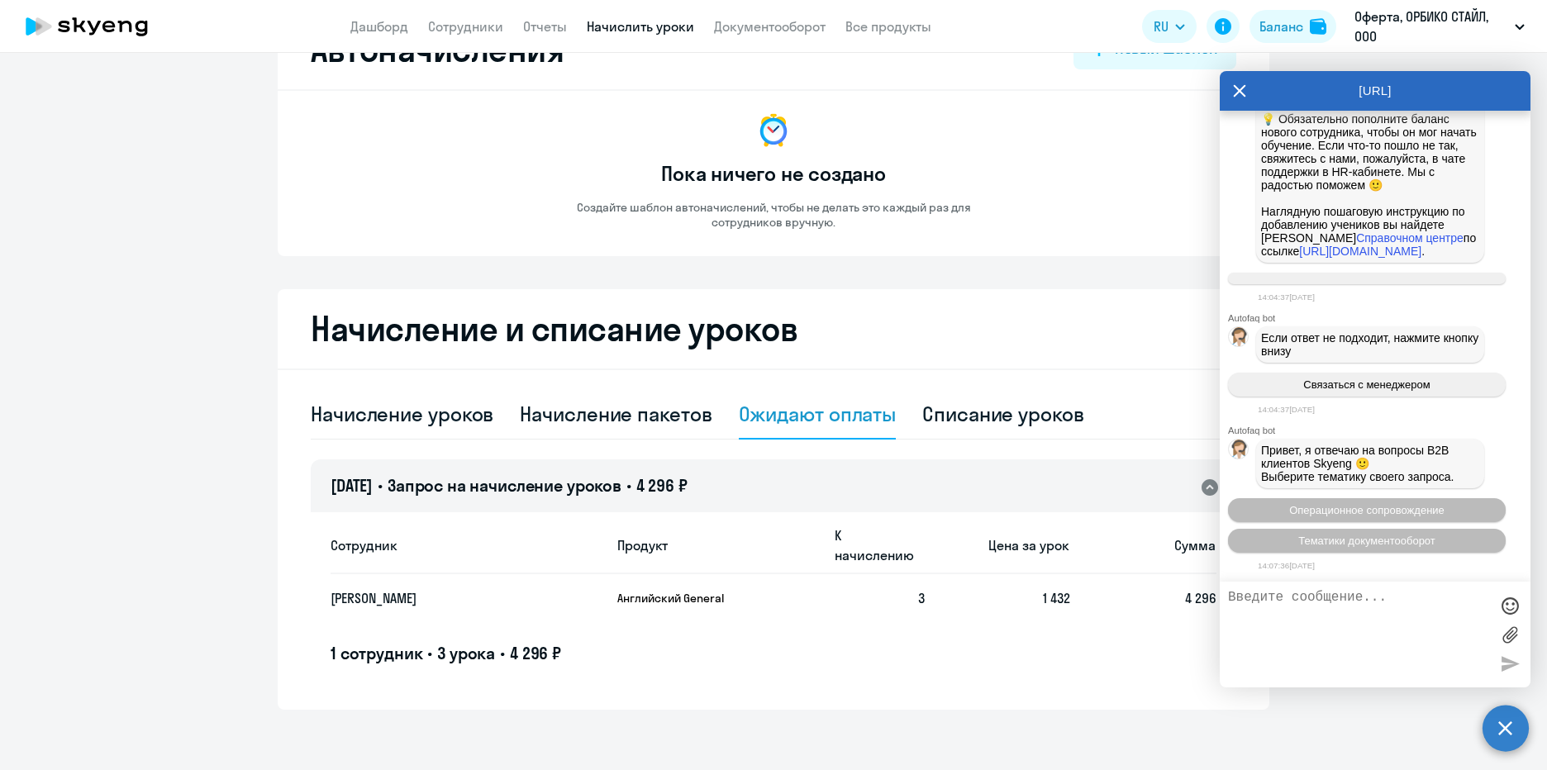
click at [1265, 599] on textarea at bounding box center [1358, 634] width 261 height 89
type textarea "L"
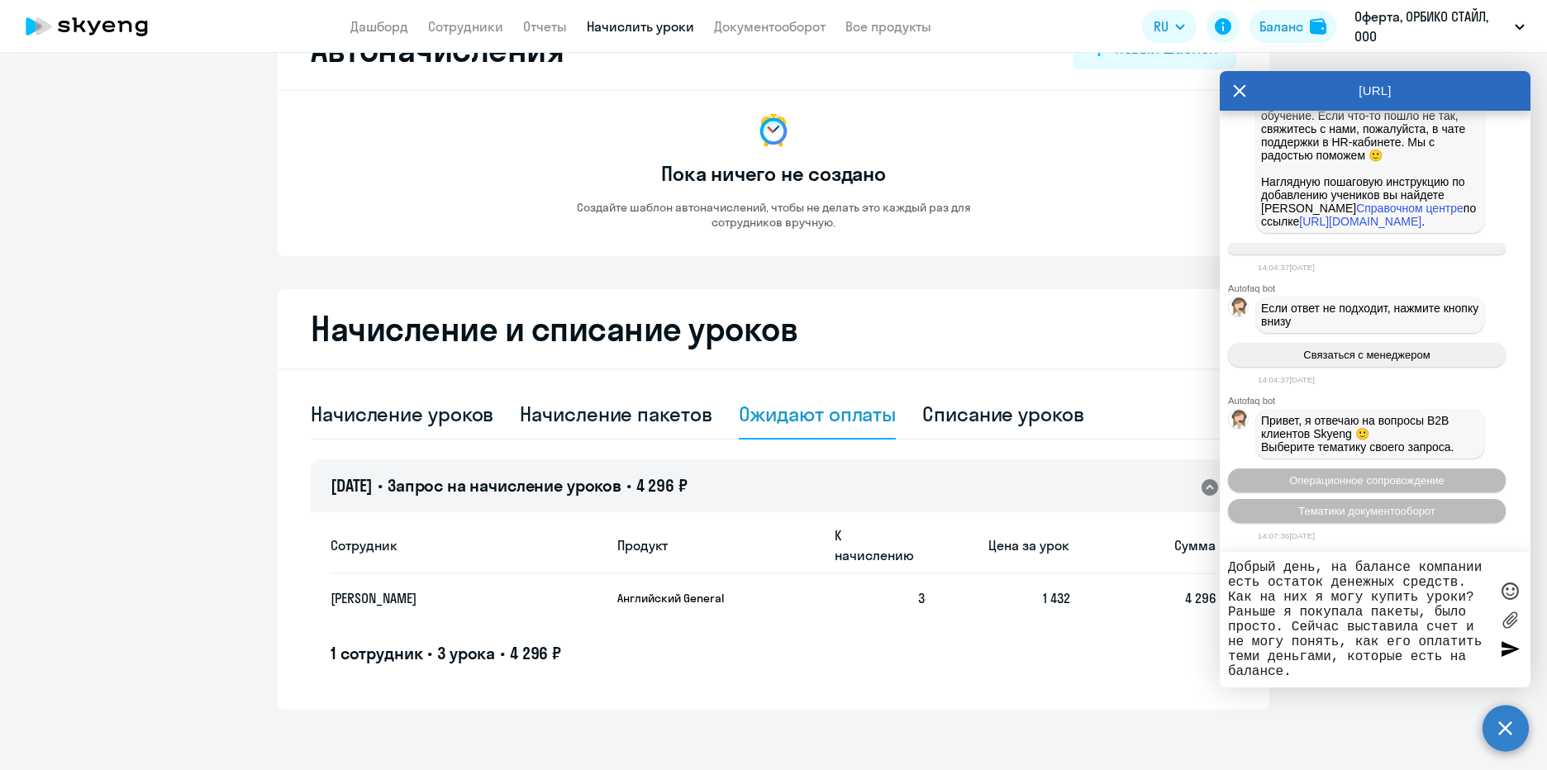
click at [1288, 669] on textarea "Добрый день, на балансе компании есть остаток денежных средств. Как на них я мо…" at bounding box center [1358, 619] width 261 height 119
type textarea "Добрый день, на балансе компании есть остаток денежных средств. Как на них я мо…"
click at [1509, 649] on div at bounding box center [1509, 648] width 25 height 25
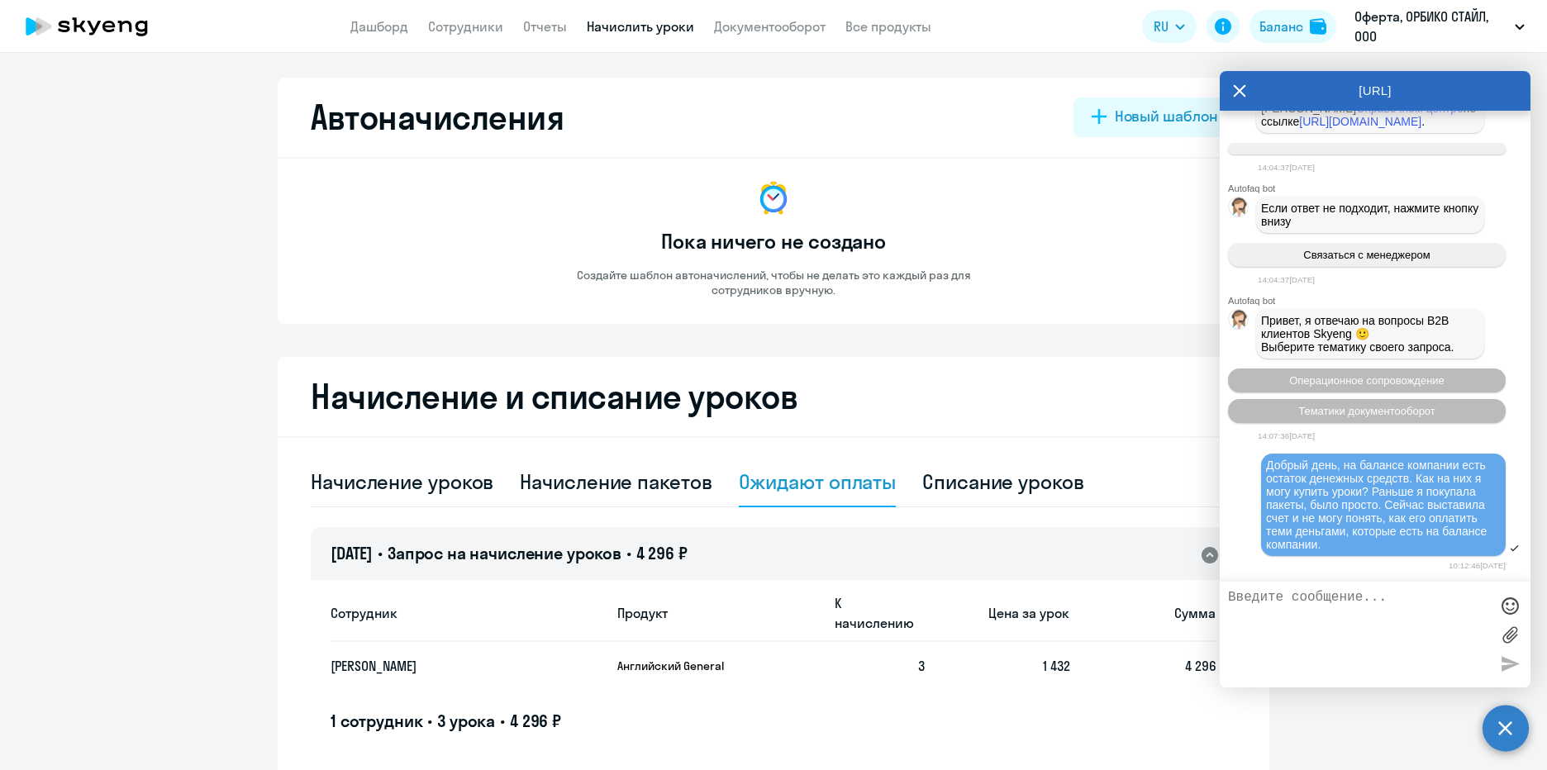
scroll to position [4240, 0]
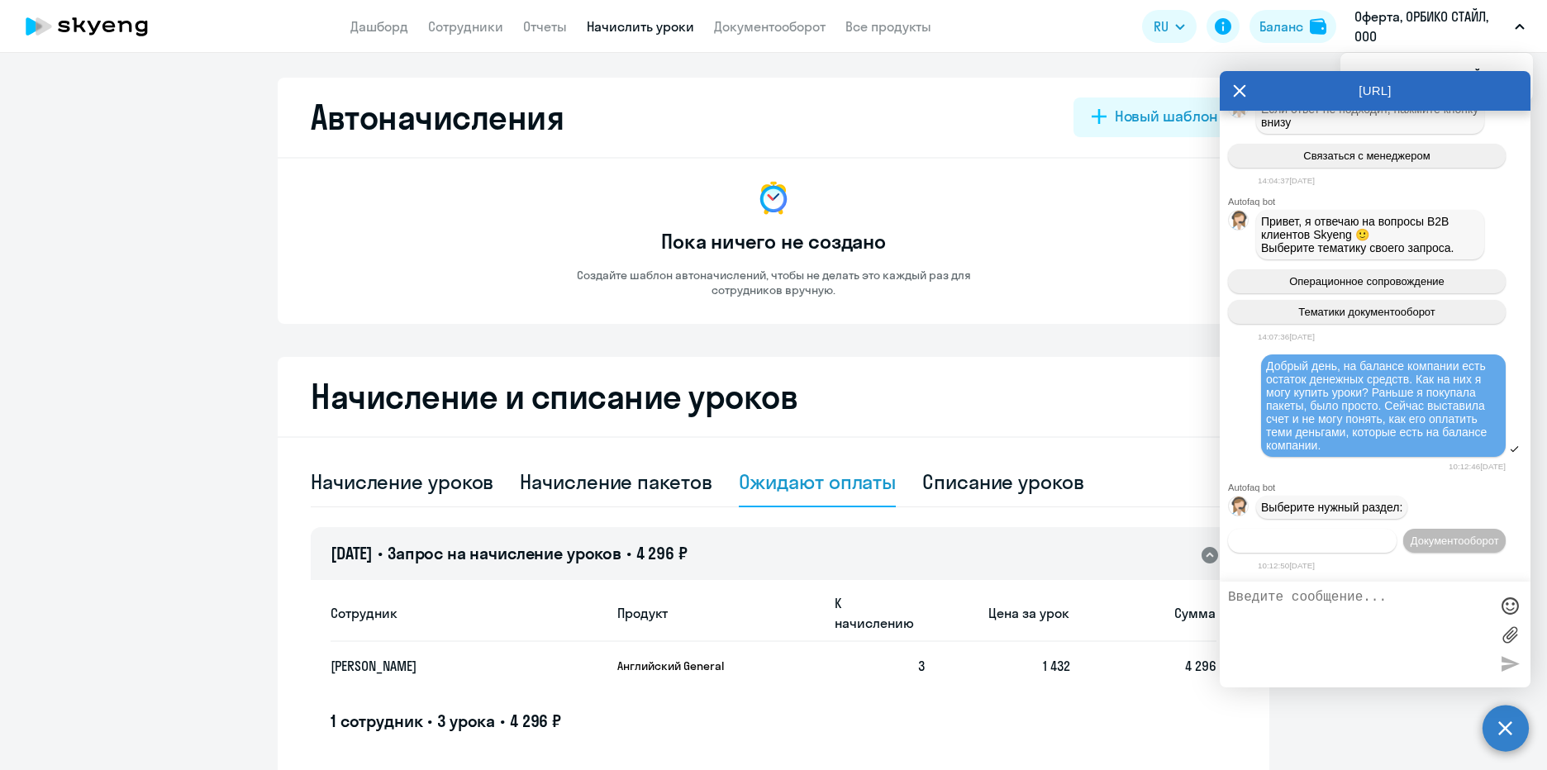
click at [1383, 535] on span "Операционное сопровождение" at bounding box center [1312, 541] width 155 height 12
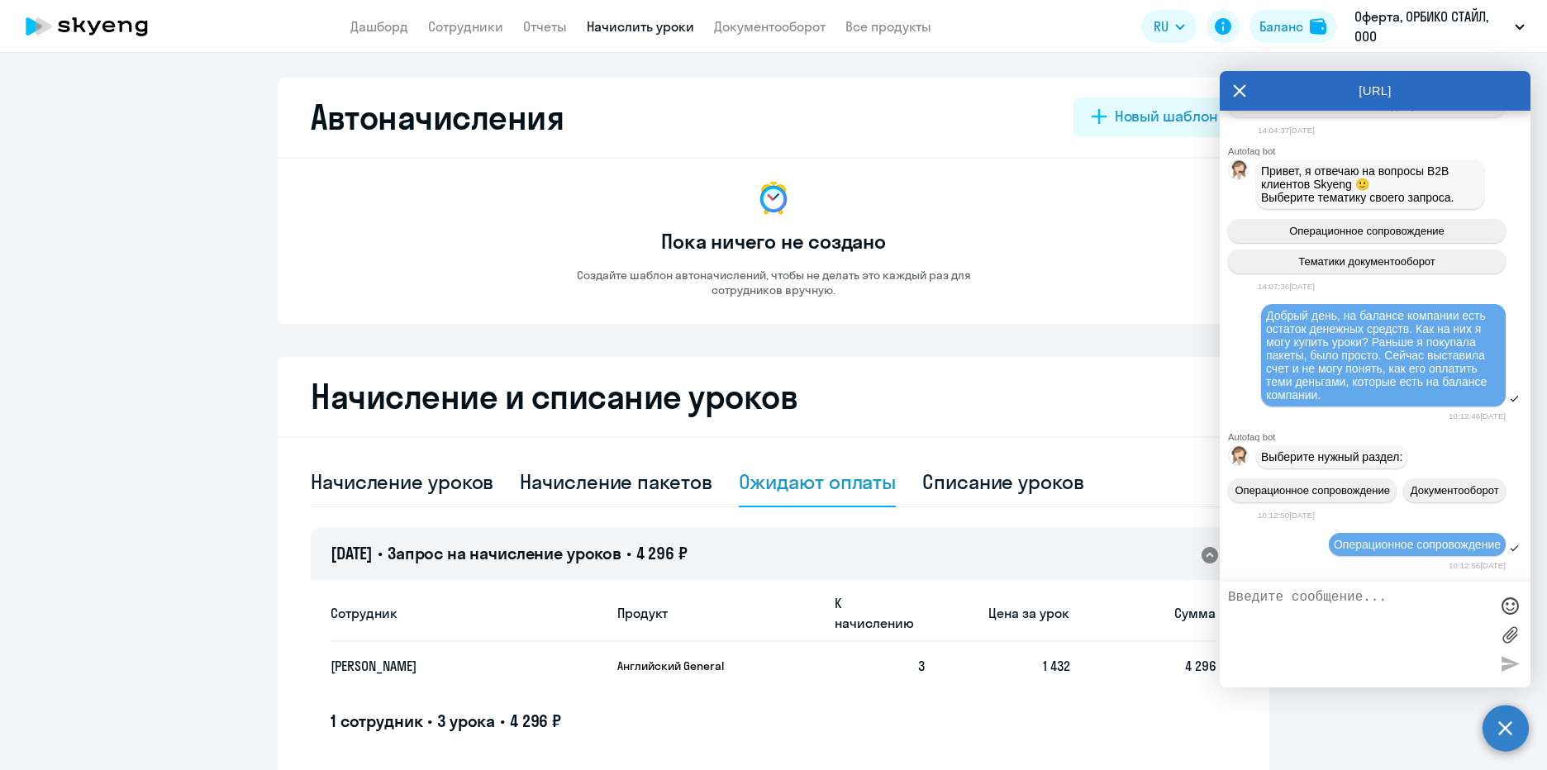
scroll to position [4290, 0]
click at [1236, 92] on icon at bounding box center [1239, 91] width 13 height 40
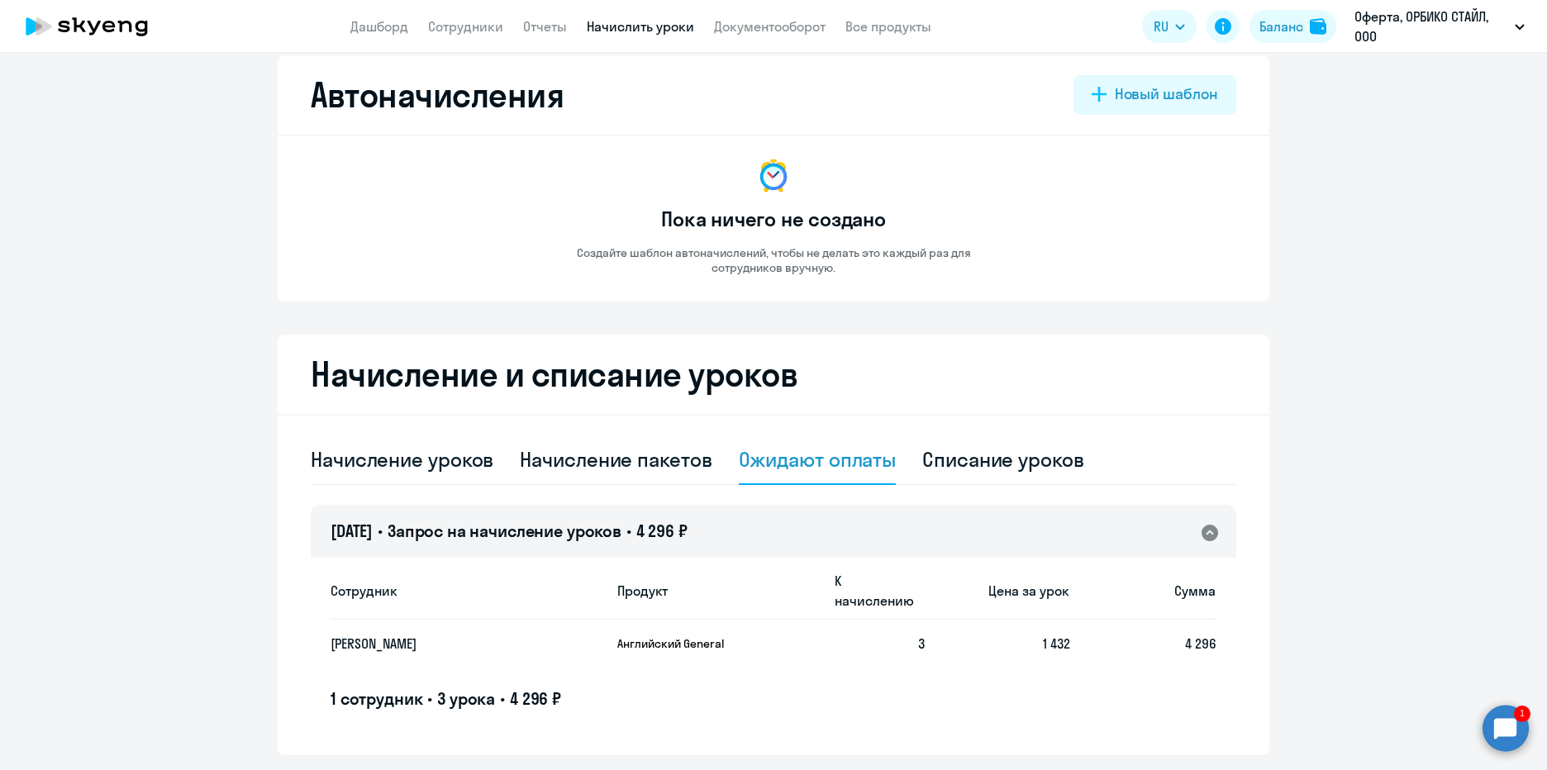
scroll to position [0, 0]
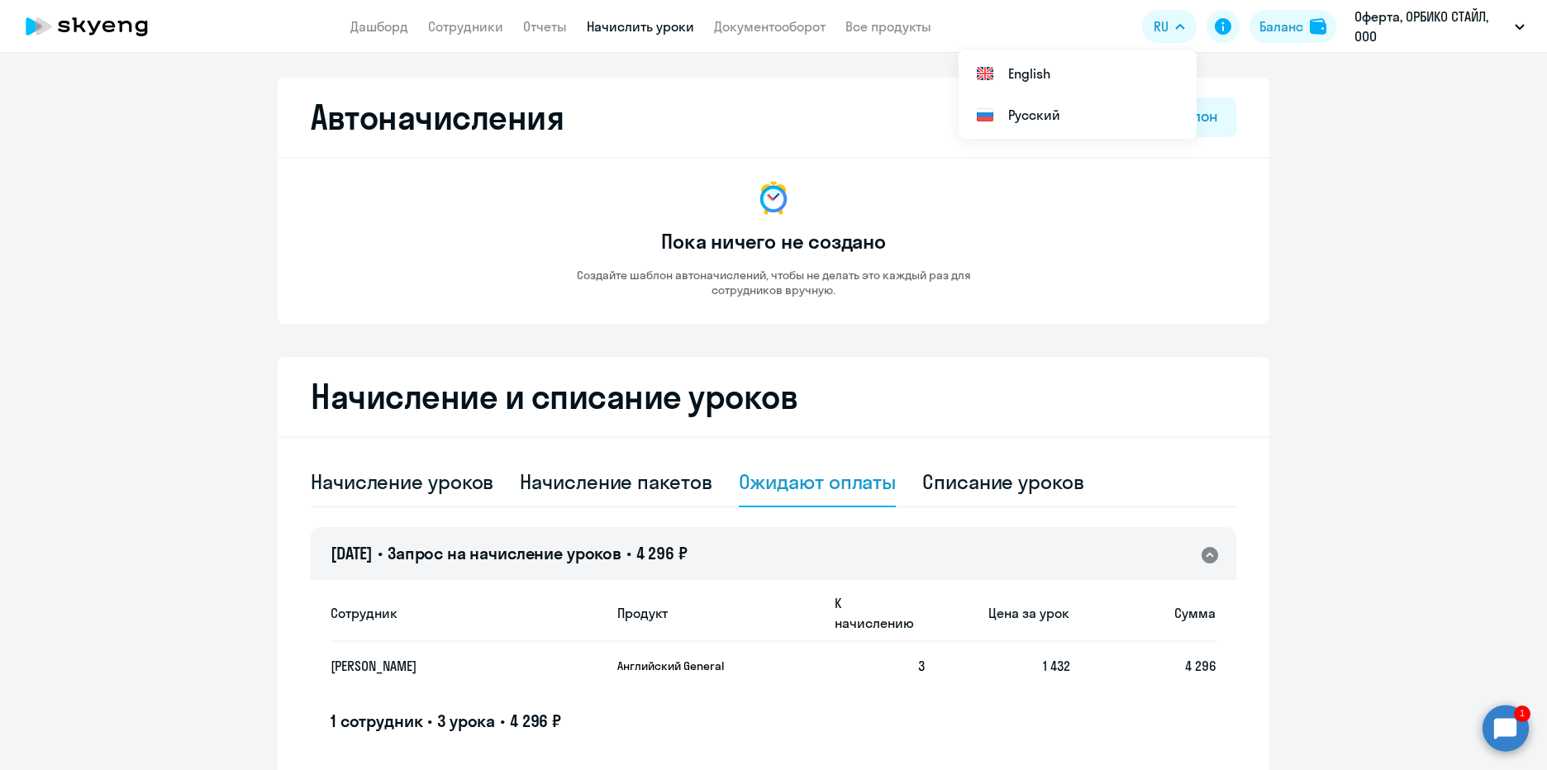
click at [612, 28] on link "Начислить уроки" at bounding box center [640, 26] width 107 height 17
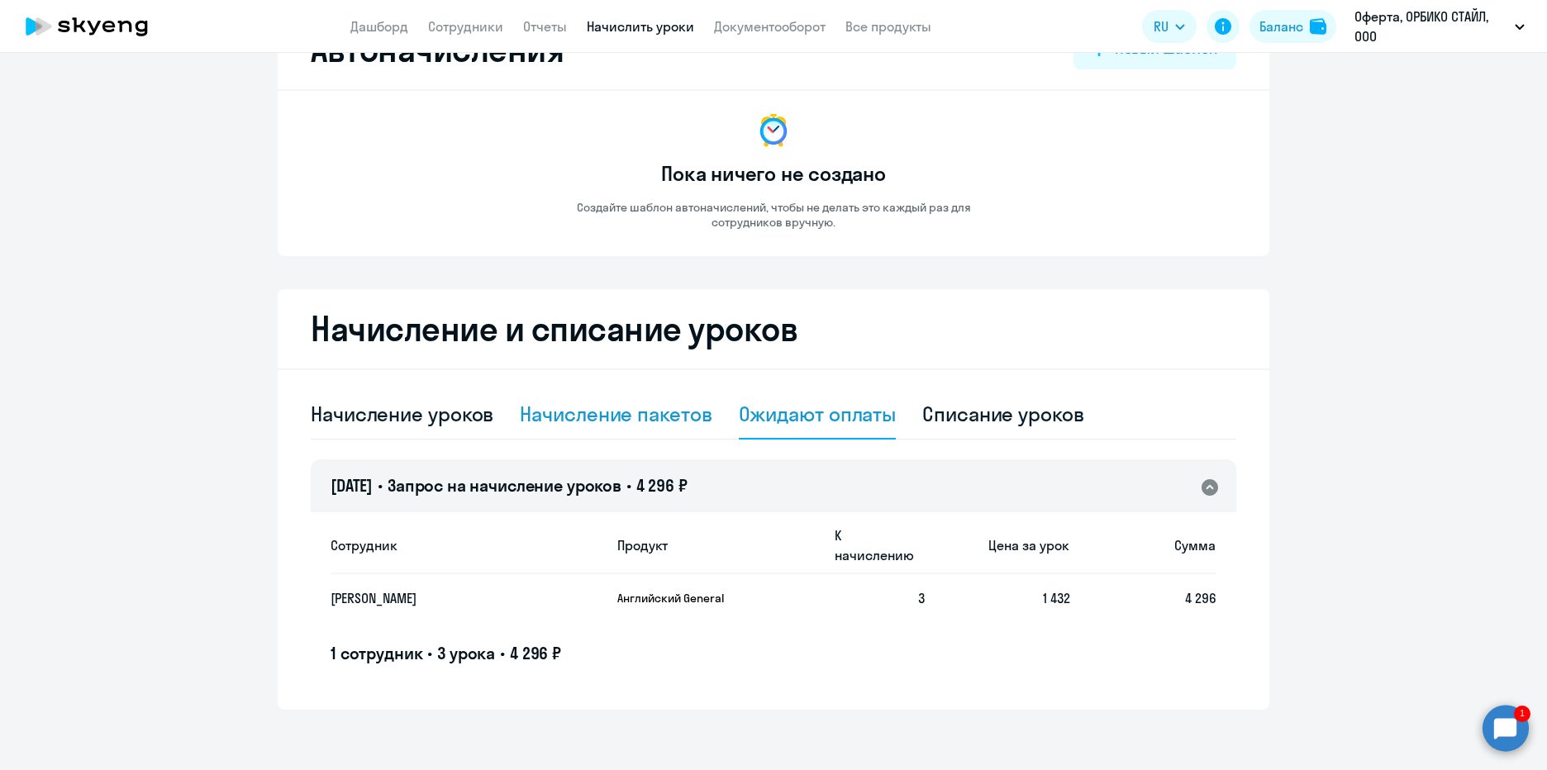
click at [639, 411] on div "Начисление пакетов" at bounding box center [616, 414] width 192 height 26
select select "10"
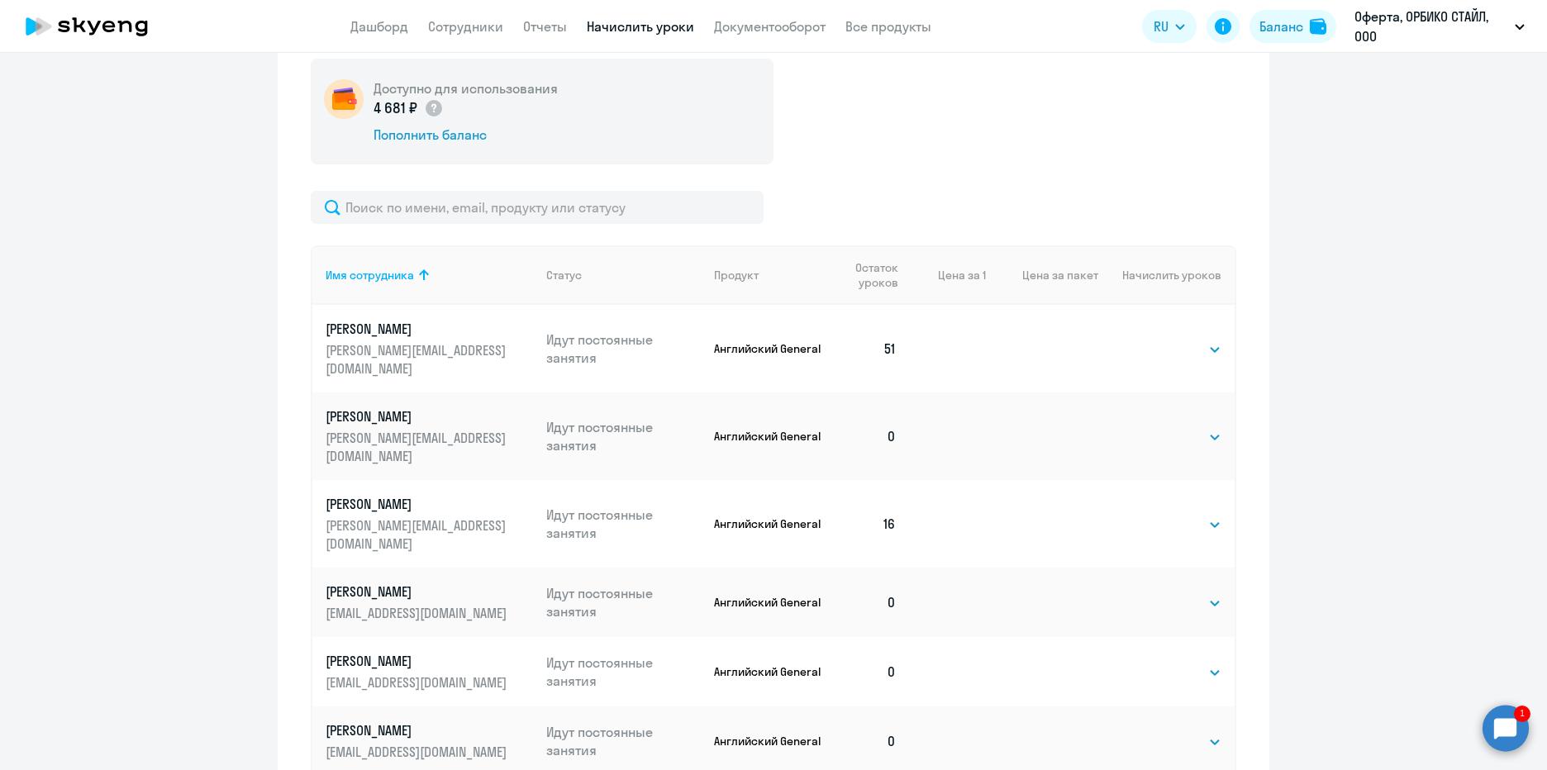
scroll to position [559, 0]
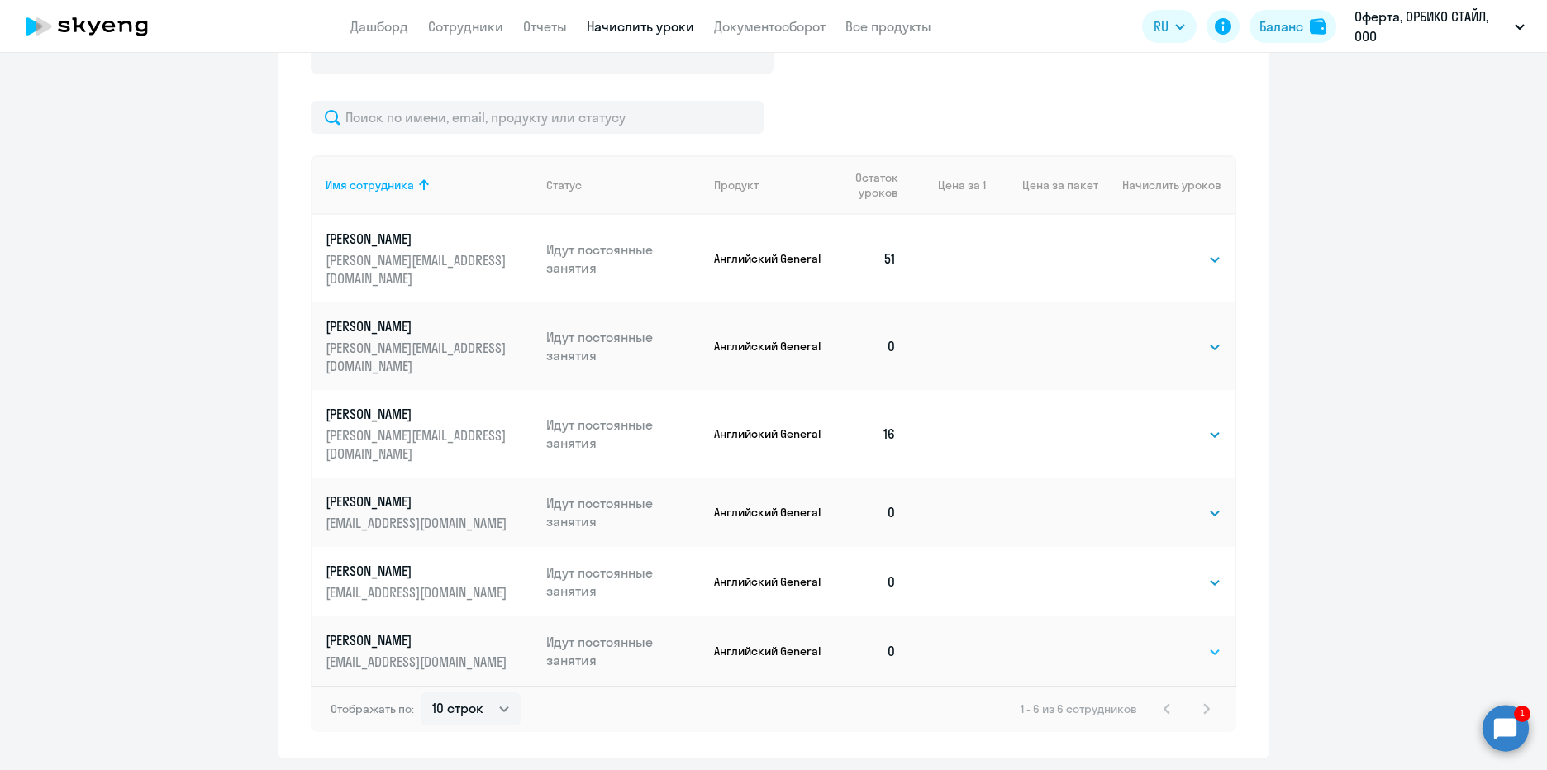
click at [1210, 642] on select "Выбрать 4 8 16 32 64 96 128" at bounding box center [1188, 652] width 68 height 20
select select "4"
click at [1154, 642] on select "Выбрать 4 8 16 32 64 96 128" at bounding box center [1188, 652] width 68 height 20
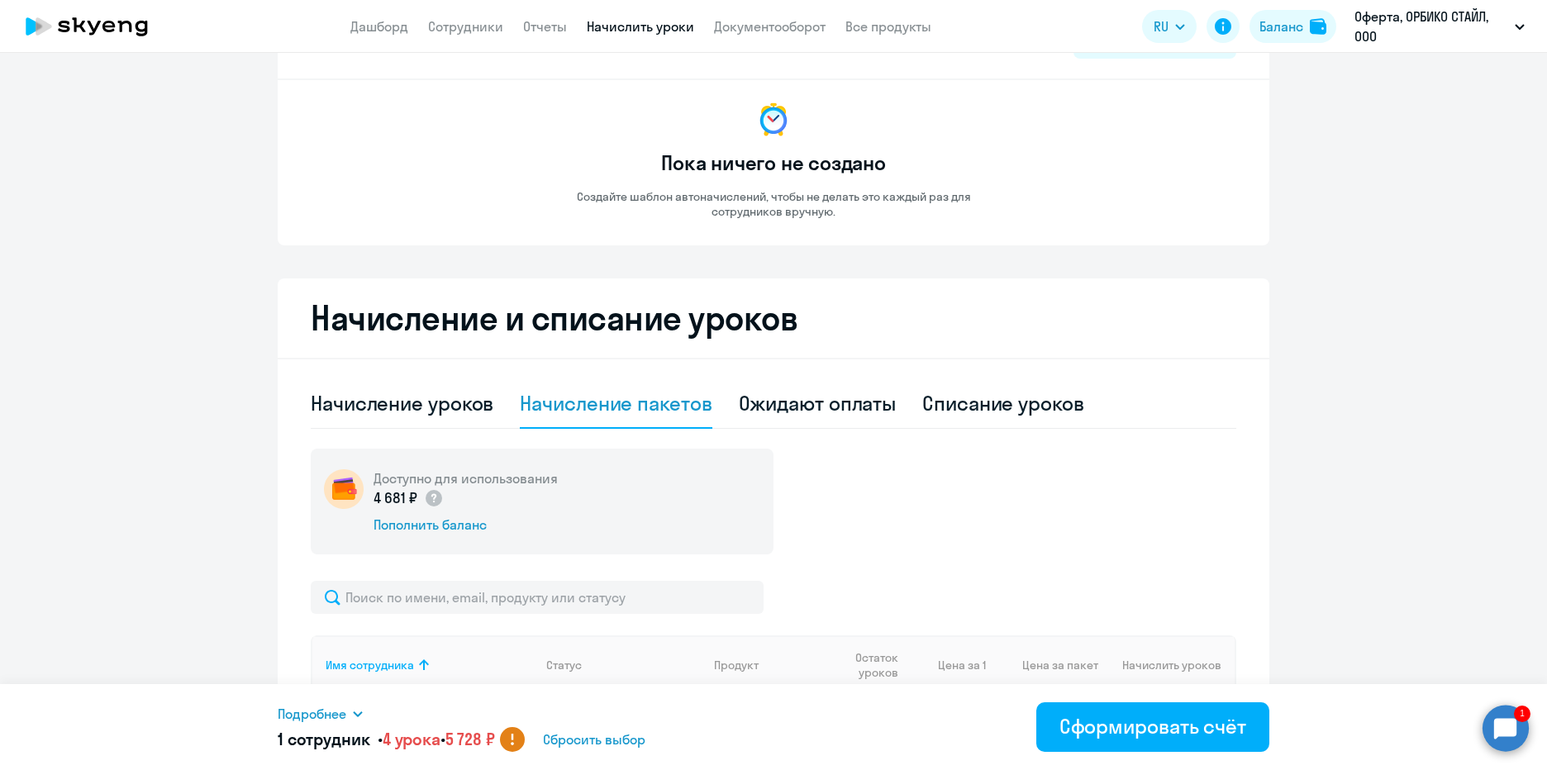
scroll to position [63, 0]
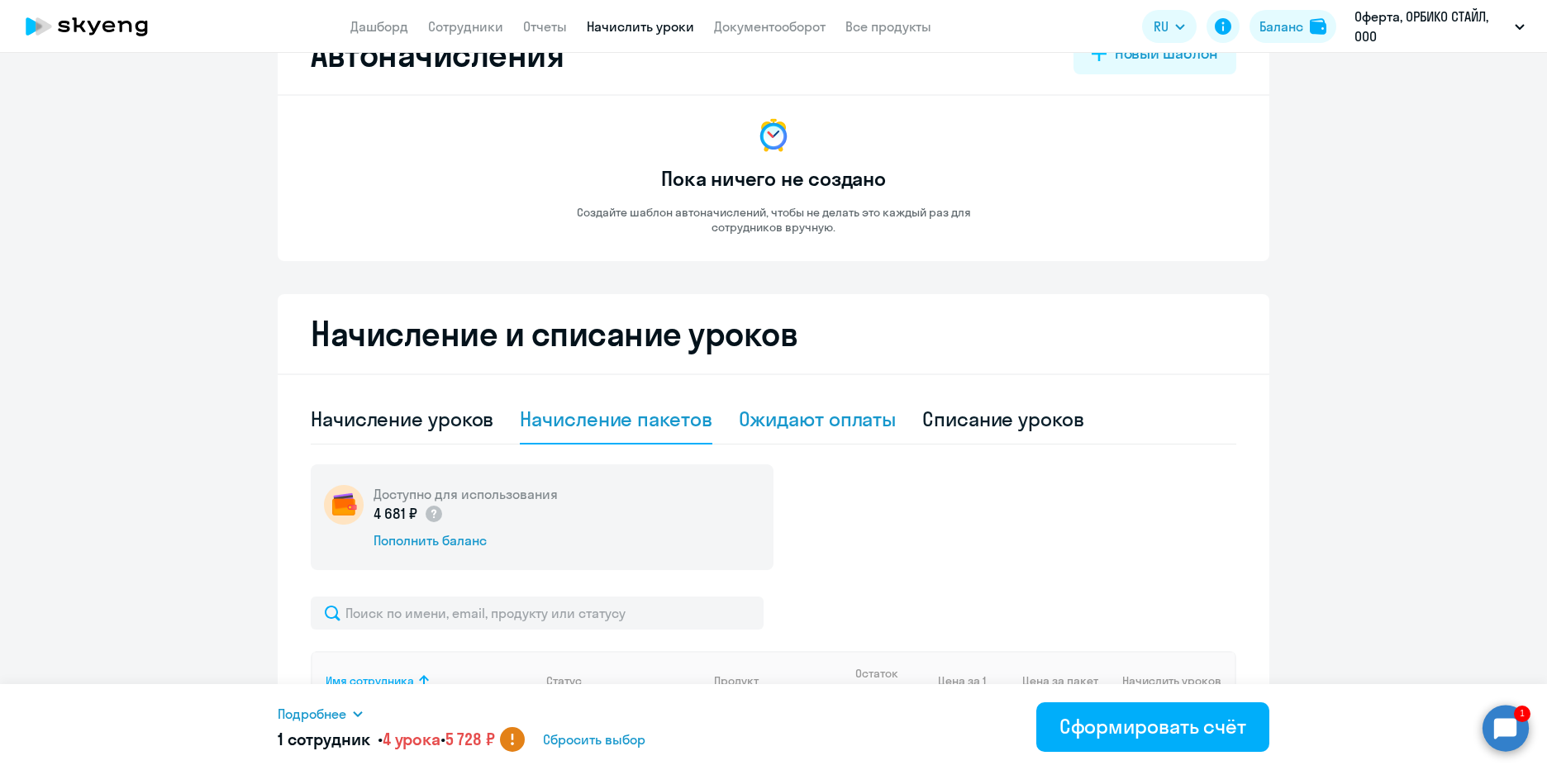
click at [859, 425] on div "Ожидают оплаты" at bounding box center [818, 419] width 158 height 26
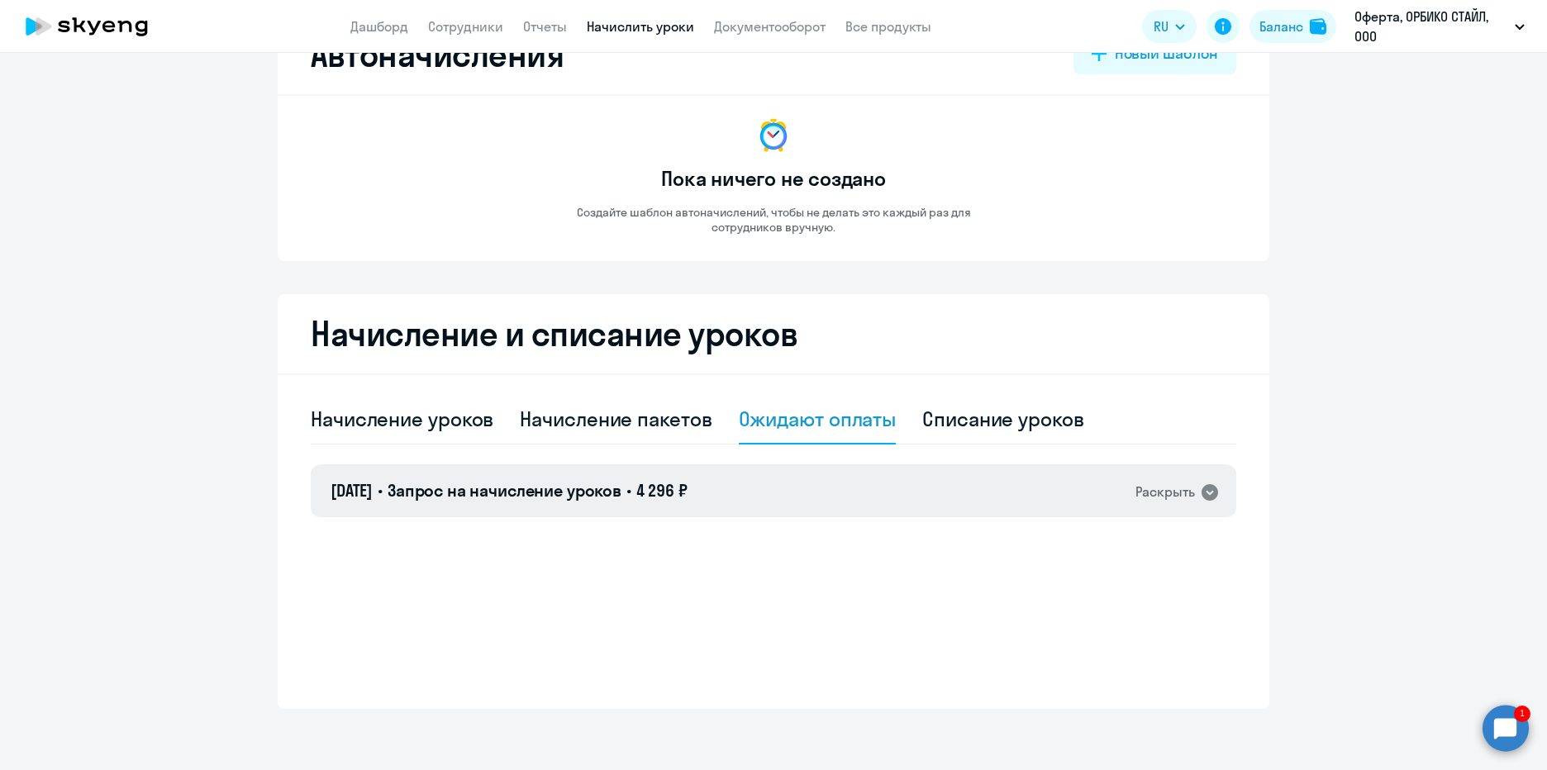
click at [1156, 488] on div "Раскрыть" at bounding box center [1166, 492] width 60 height 21
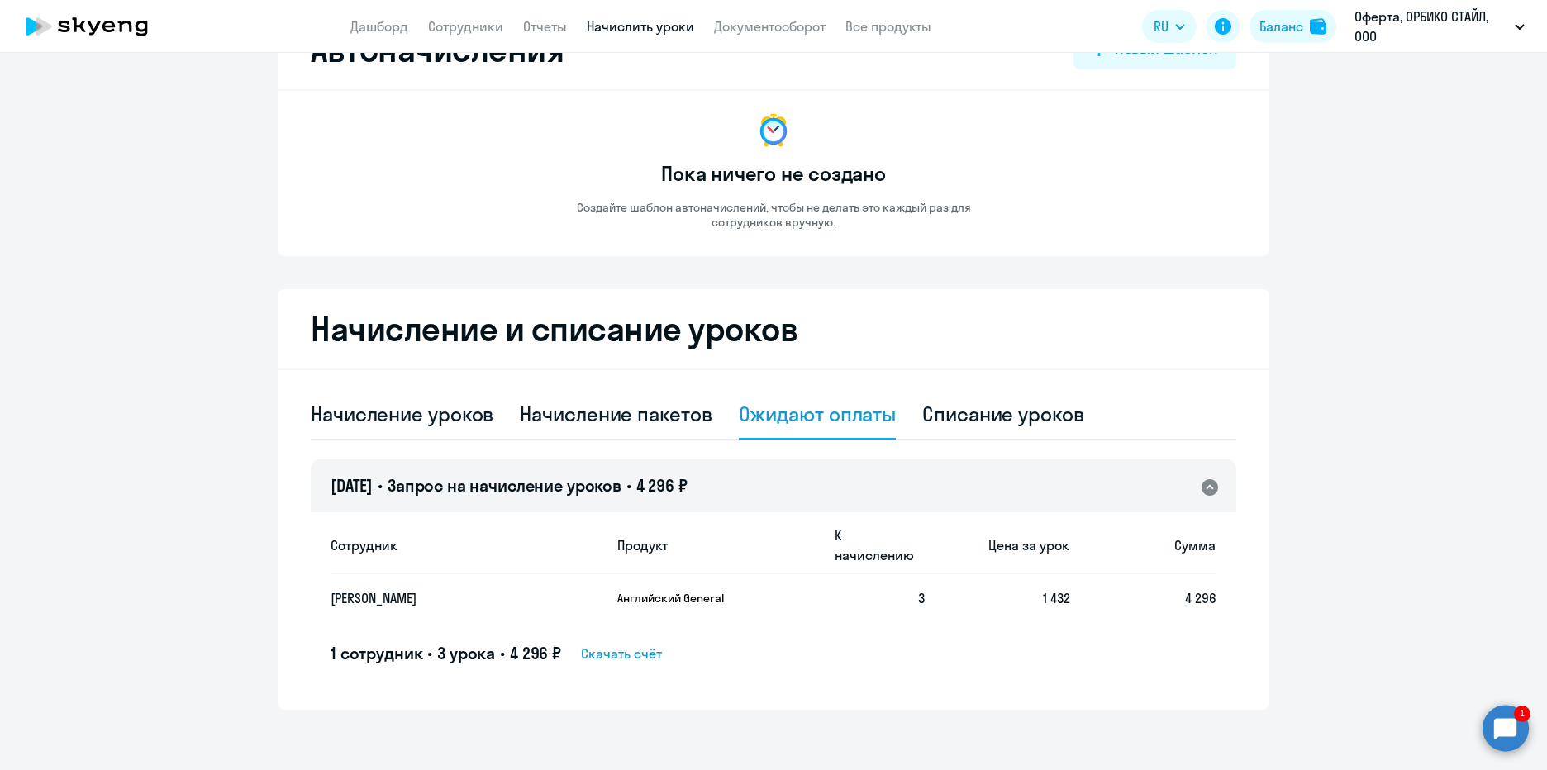
scroll to position [0, 0]
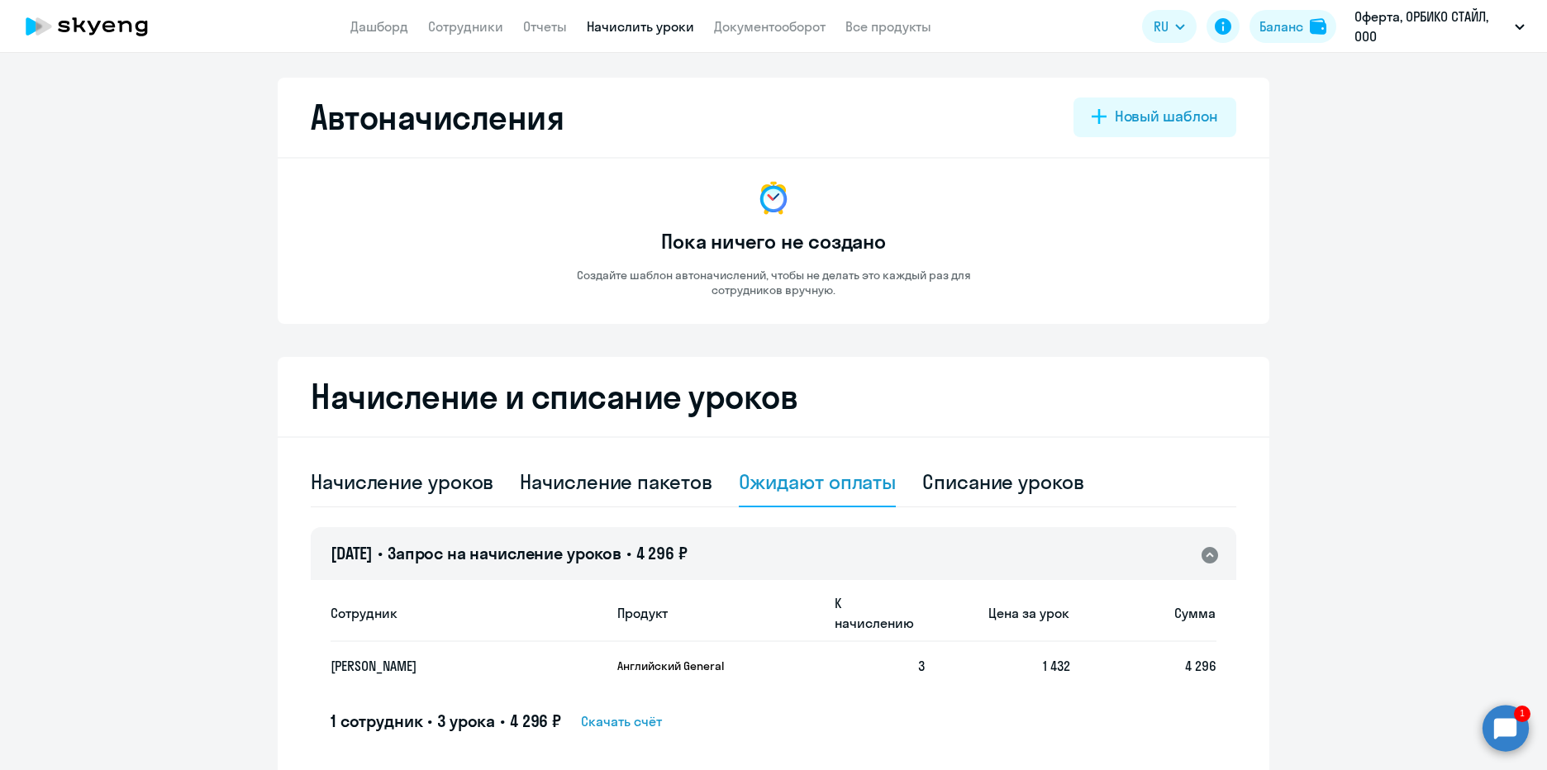
click at [655, 23] on link "Начислить уроки" at bounding box center [640, 26] width 107 height 17
click at [774, 23] on link "Документооборот" at bounding box center [770, 26] width 112 height 17
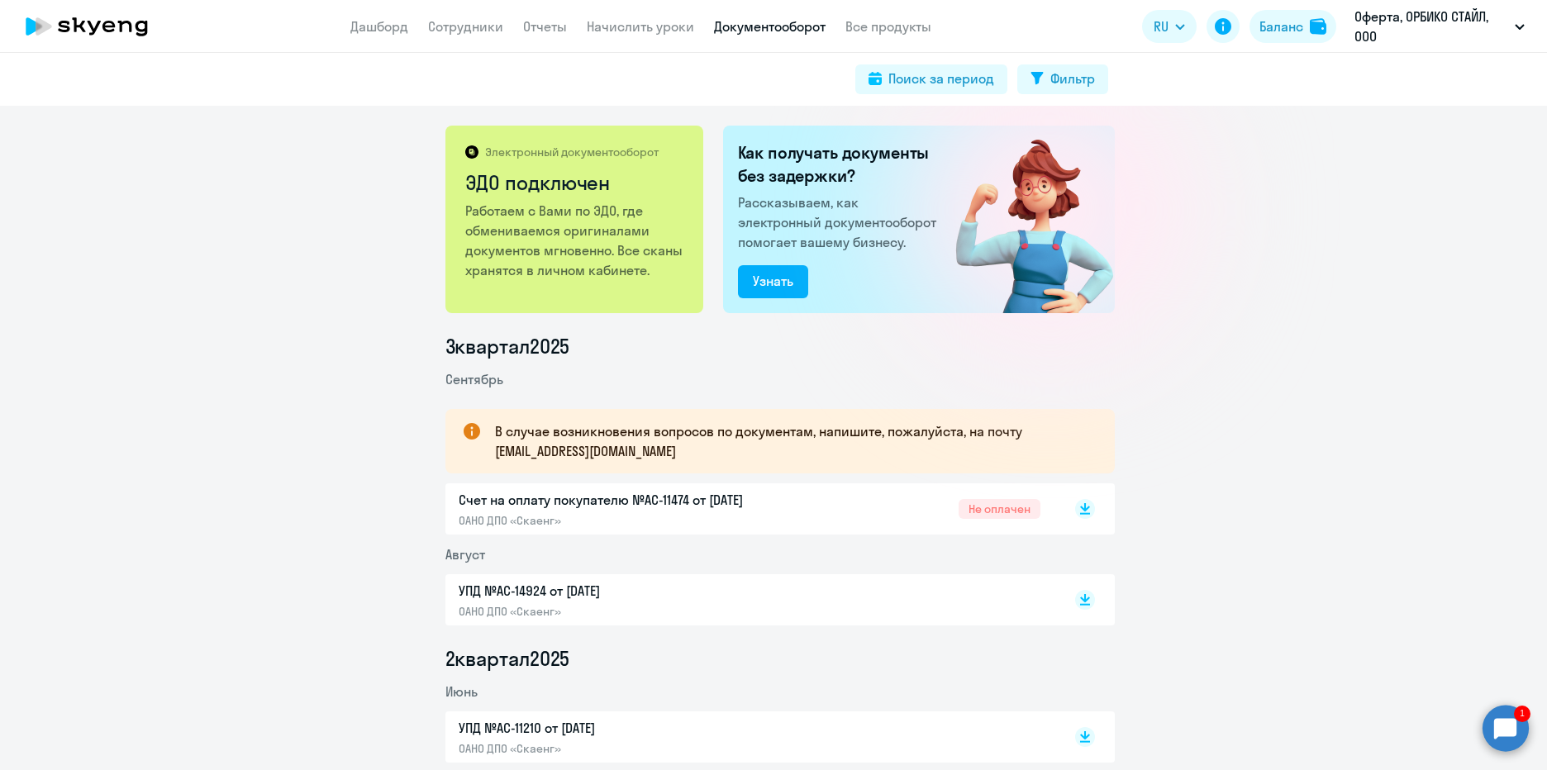
click at [707, 499] on p "Счет на оплату покупателю №AC-11474 от [DATE]" at bounding box center [632, 500] width 347 height 20
click at [1304, 24] on button "Баланс" at bounding box center [1293, 26] width 87 height 33
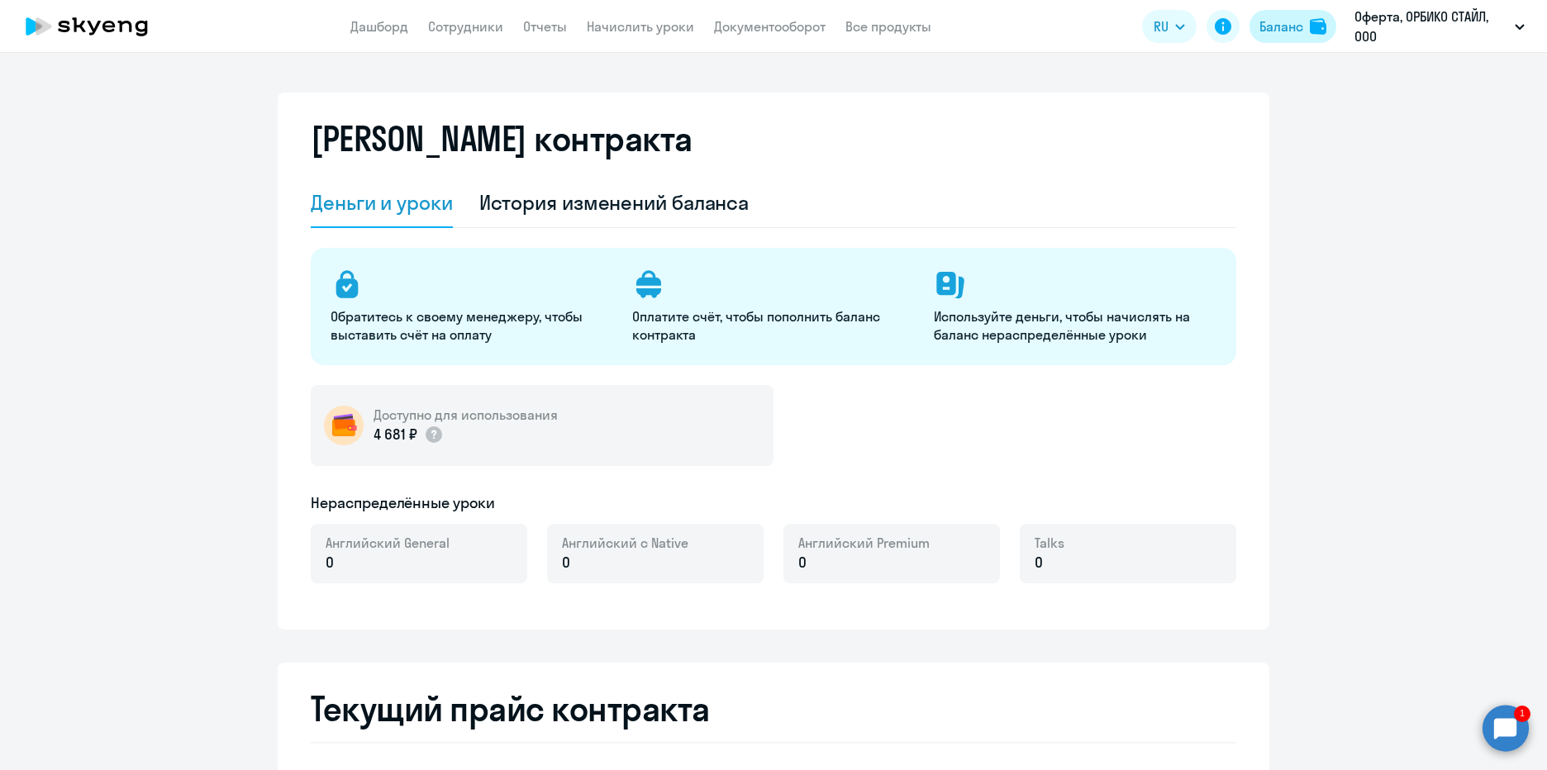
select select "english_adult_not_native_speaker"
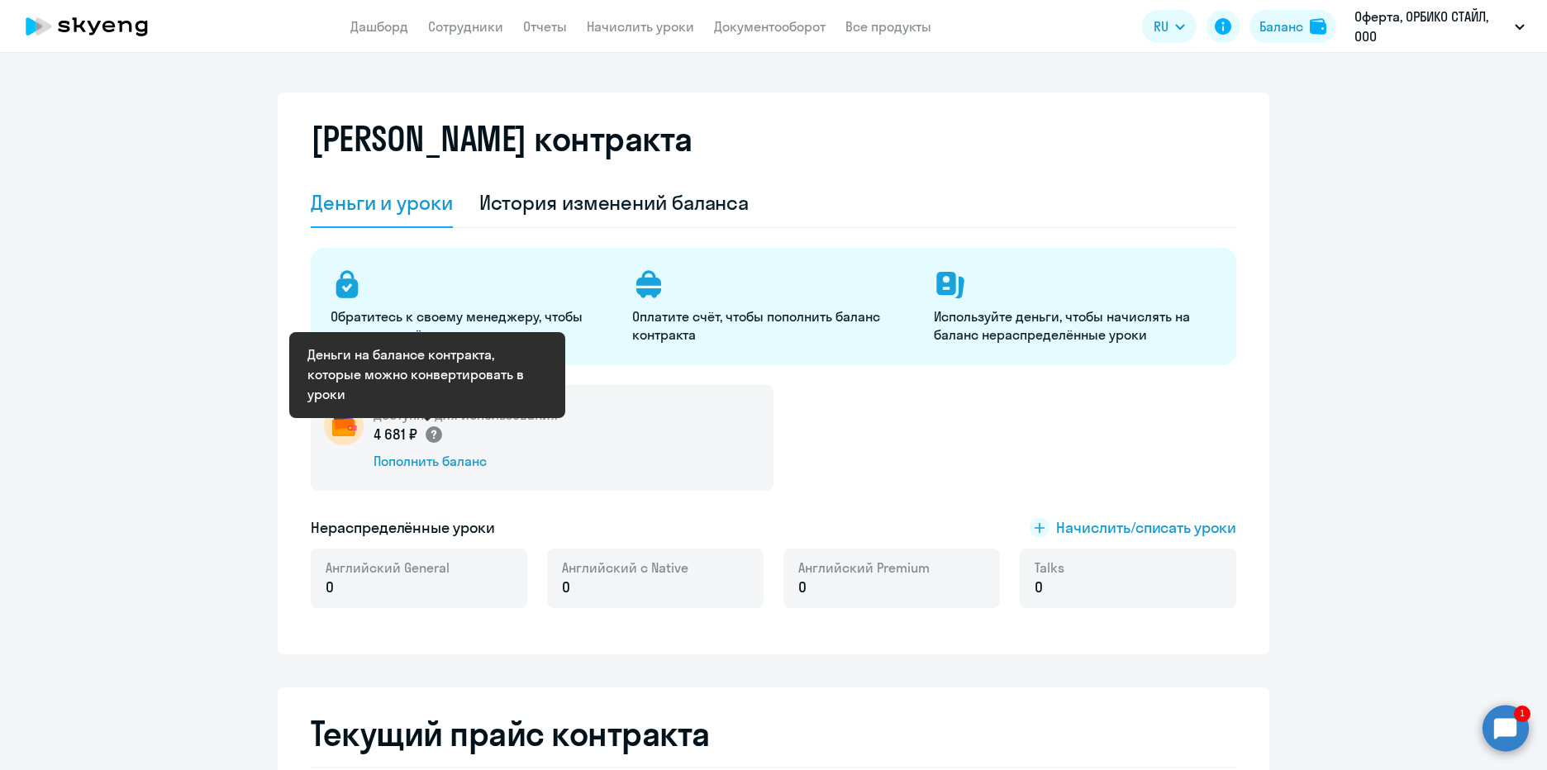
click at [431, 435] on icon at bounding box center [433, 435] width 5 height 9
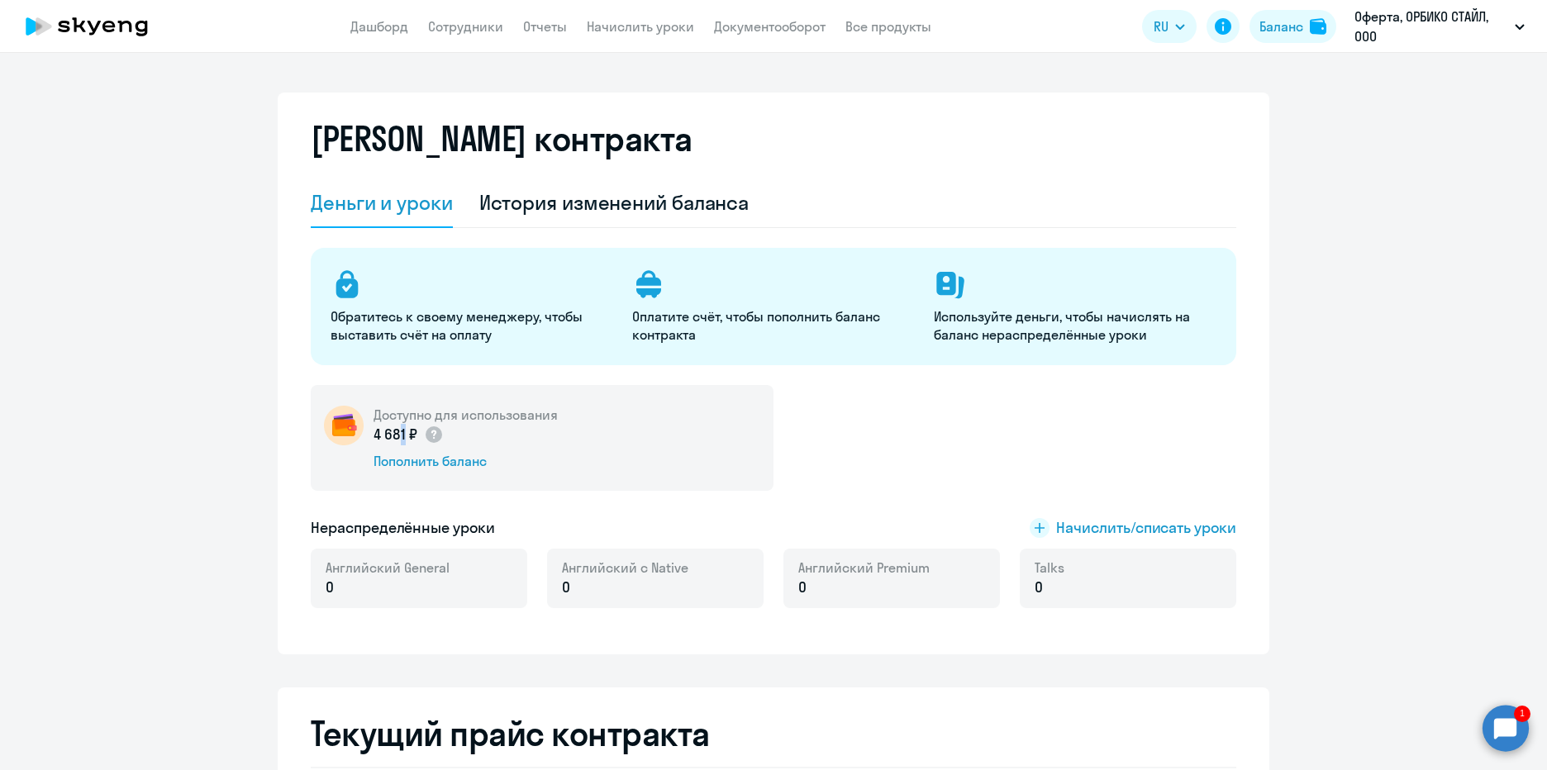
click at [390, 436] on p "4 681 ₽" at bounding box center [409, 434] width 70 height 21
click at [1501, 730] on circle at bounding box center [1506, 728] width 46 height 46
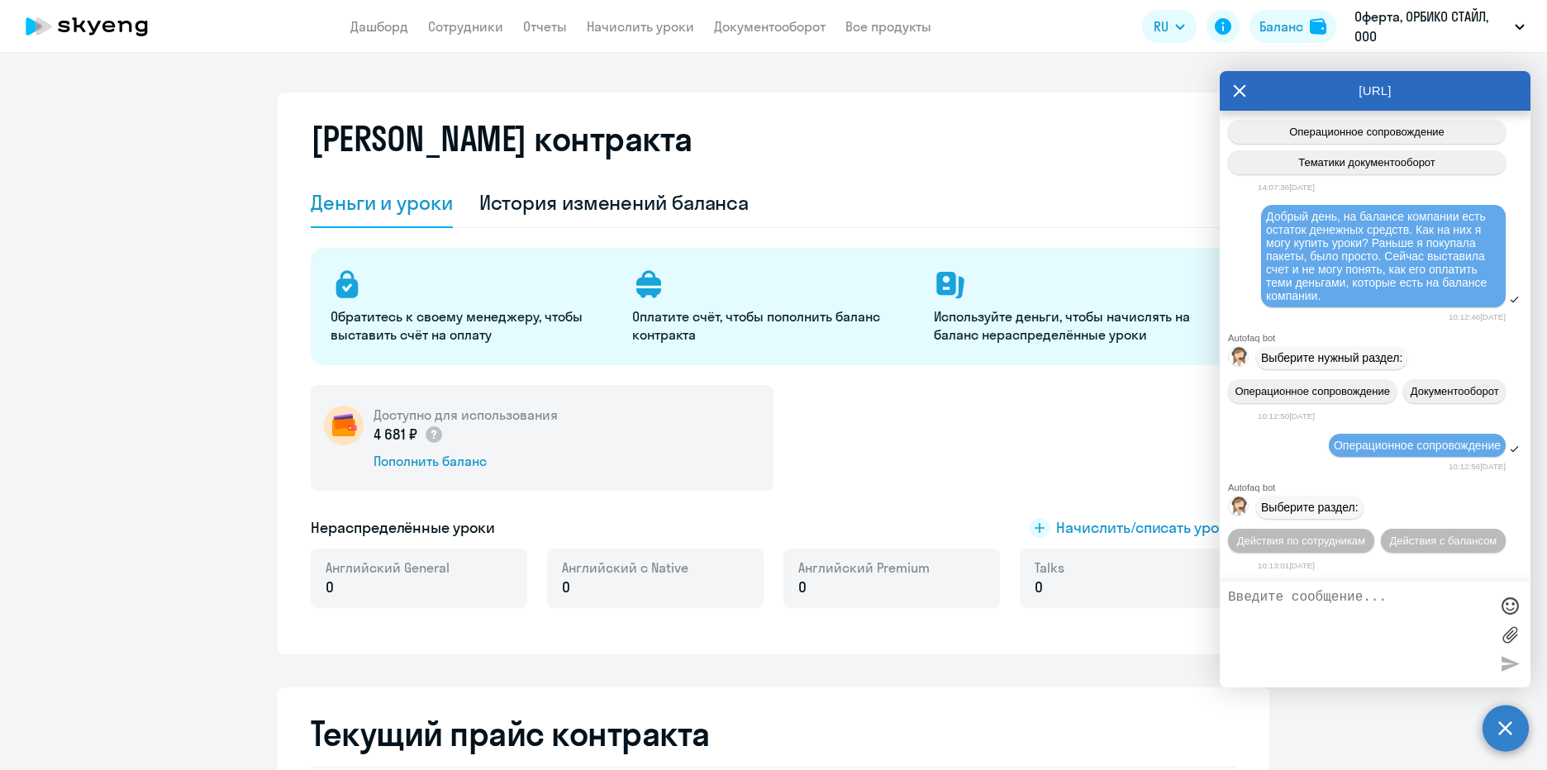
scroll to position [4578, 0]
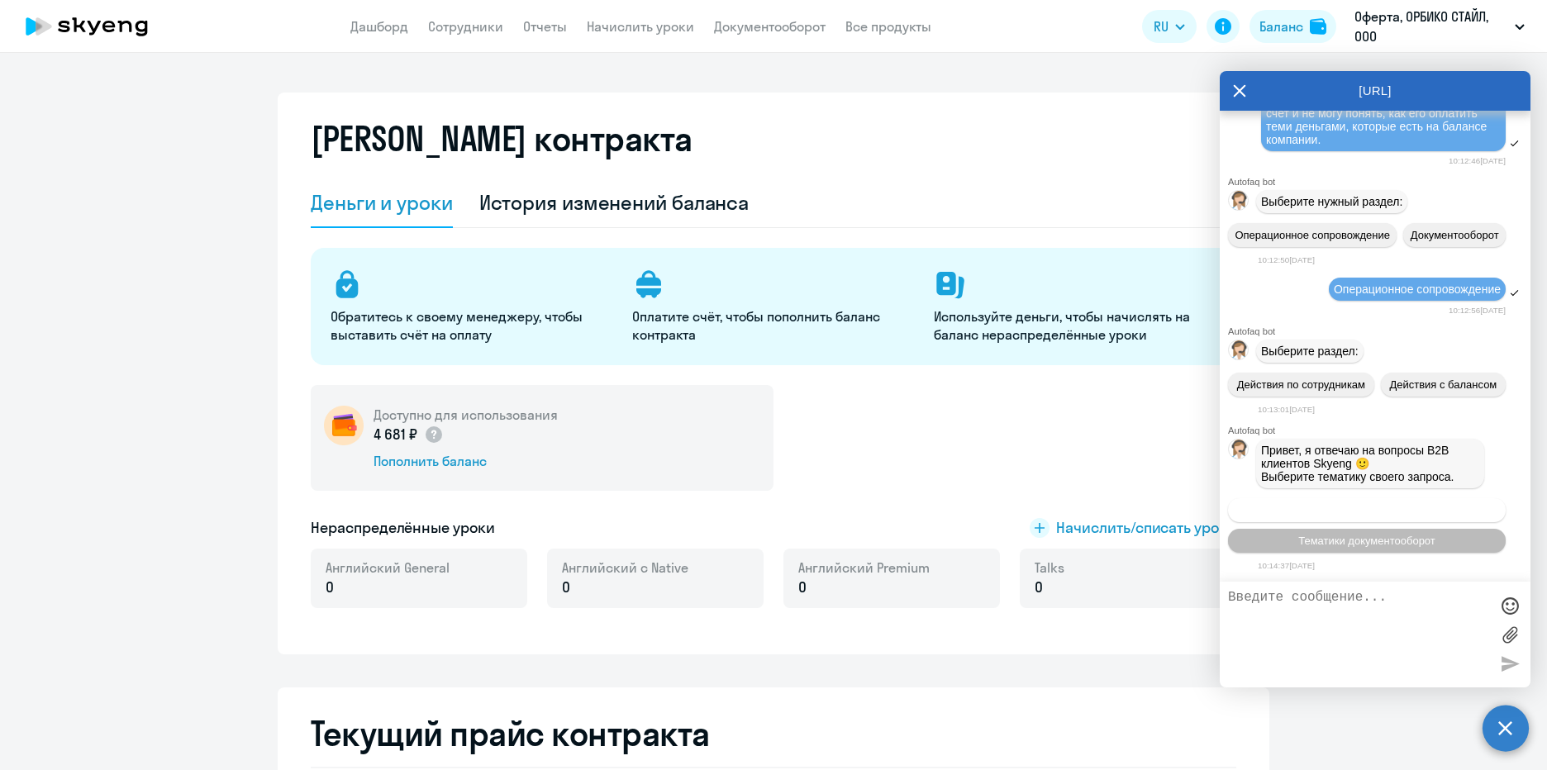
click at [1397, 511] on span "Операционное сопровождение" at bounding box center [1366, 510] width 155 height 12
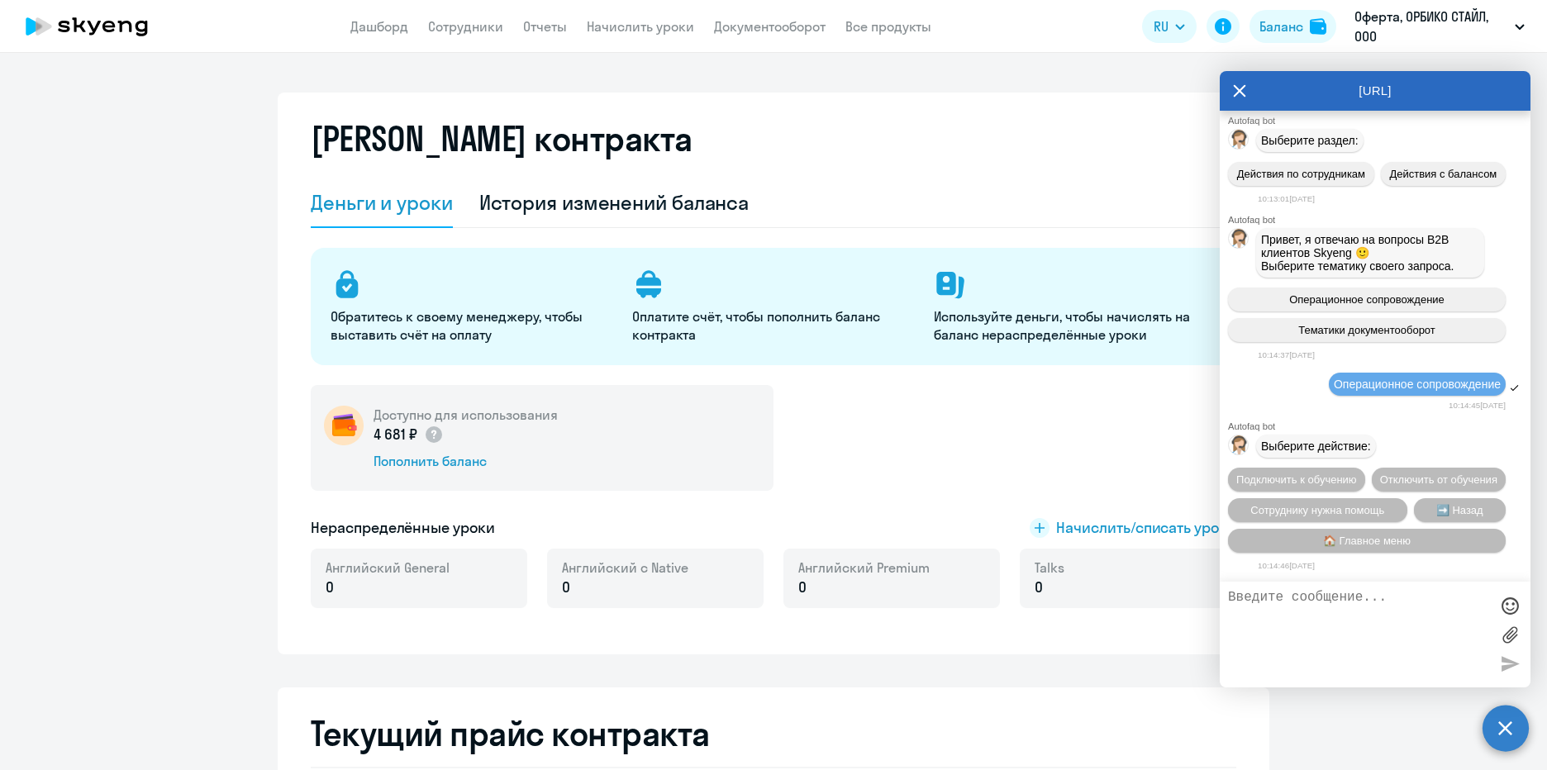
scroll to position [4823, 0]
click at [1361, 537] on span "🏠 Главное меню" at bounding box center [1367, 541] width 88 height 12
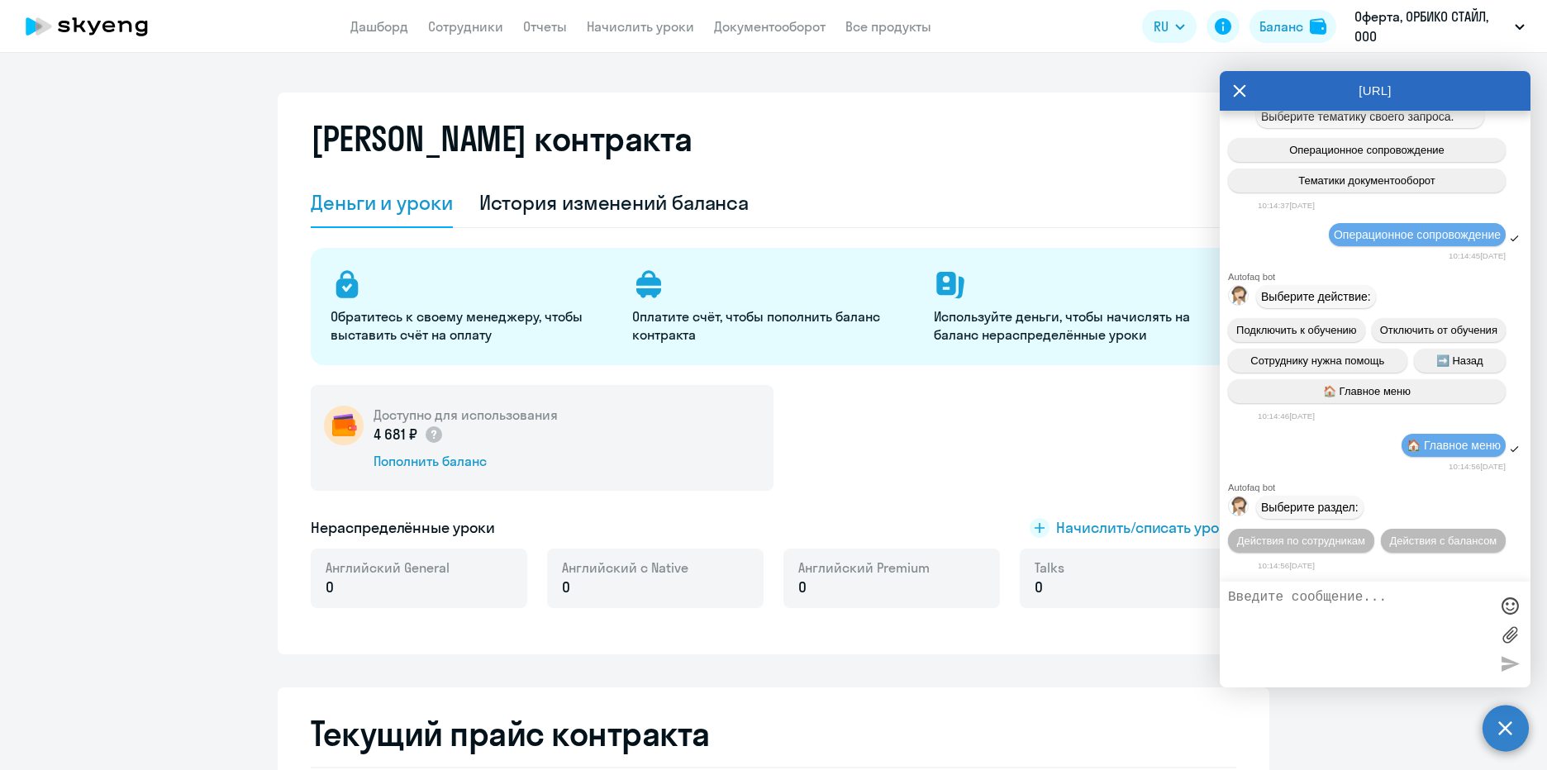
scroll to position [5006, 0]
click at [1389, 539] on span "Действия с балансом" at bounding box center [1442, 541] width 107 height 12
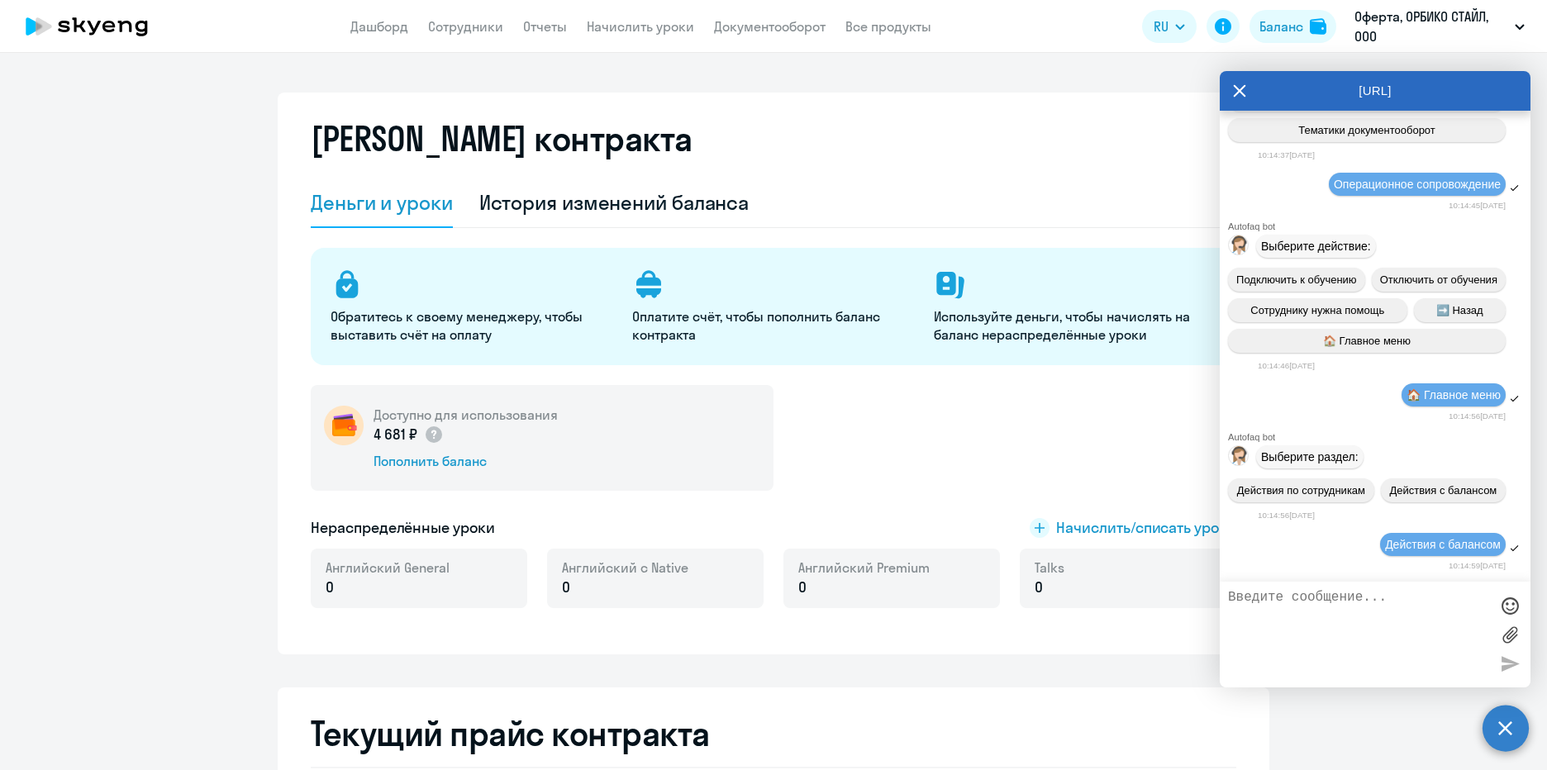
scroll to position [5187, 0]
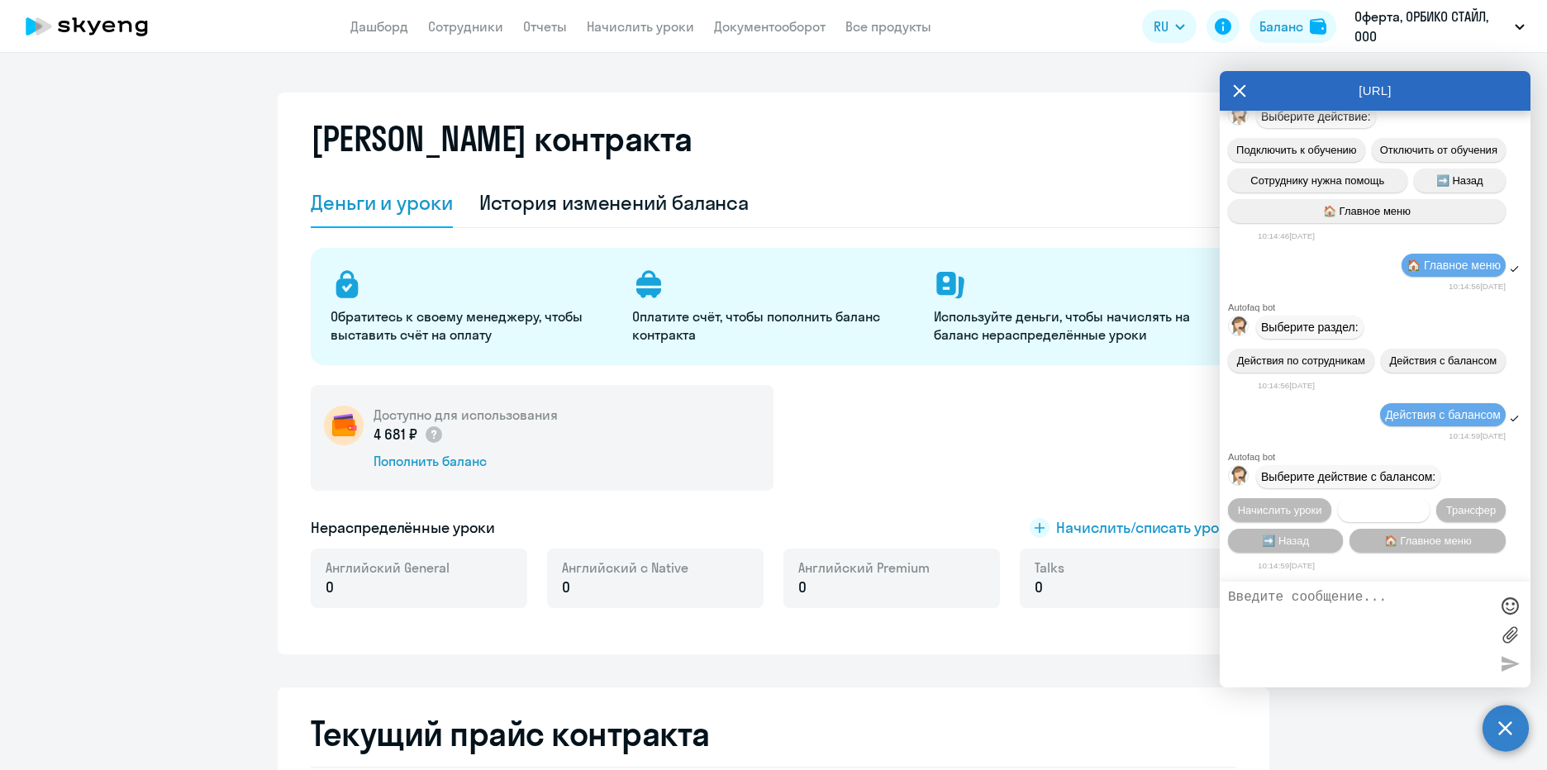
click at [1373, 507] on span "Списать уроки" at bounding box center [1384, 510] width 72 height 12
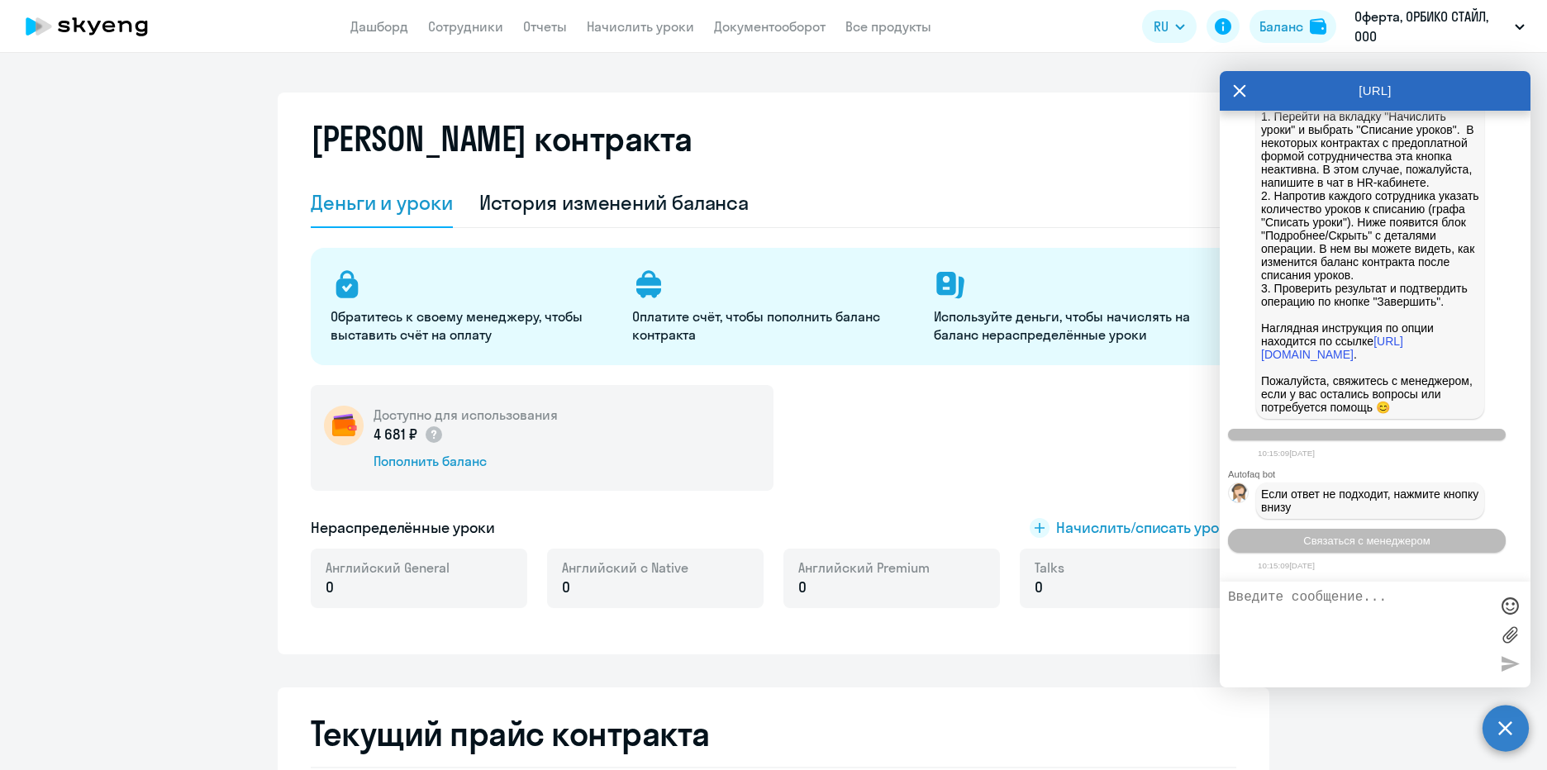
scroll to position [5449, 0]
click at [1271, 602] on textarea at bounding box center [1358, 634] width 261 height 89
type textarea "начислить уроки"
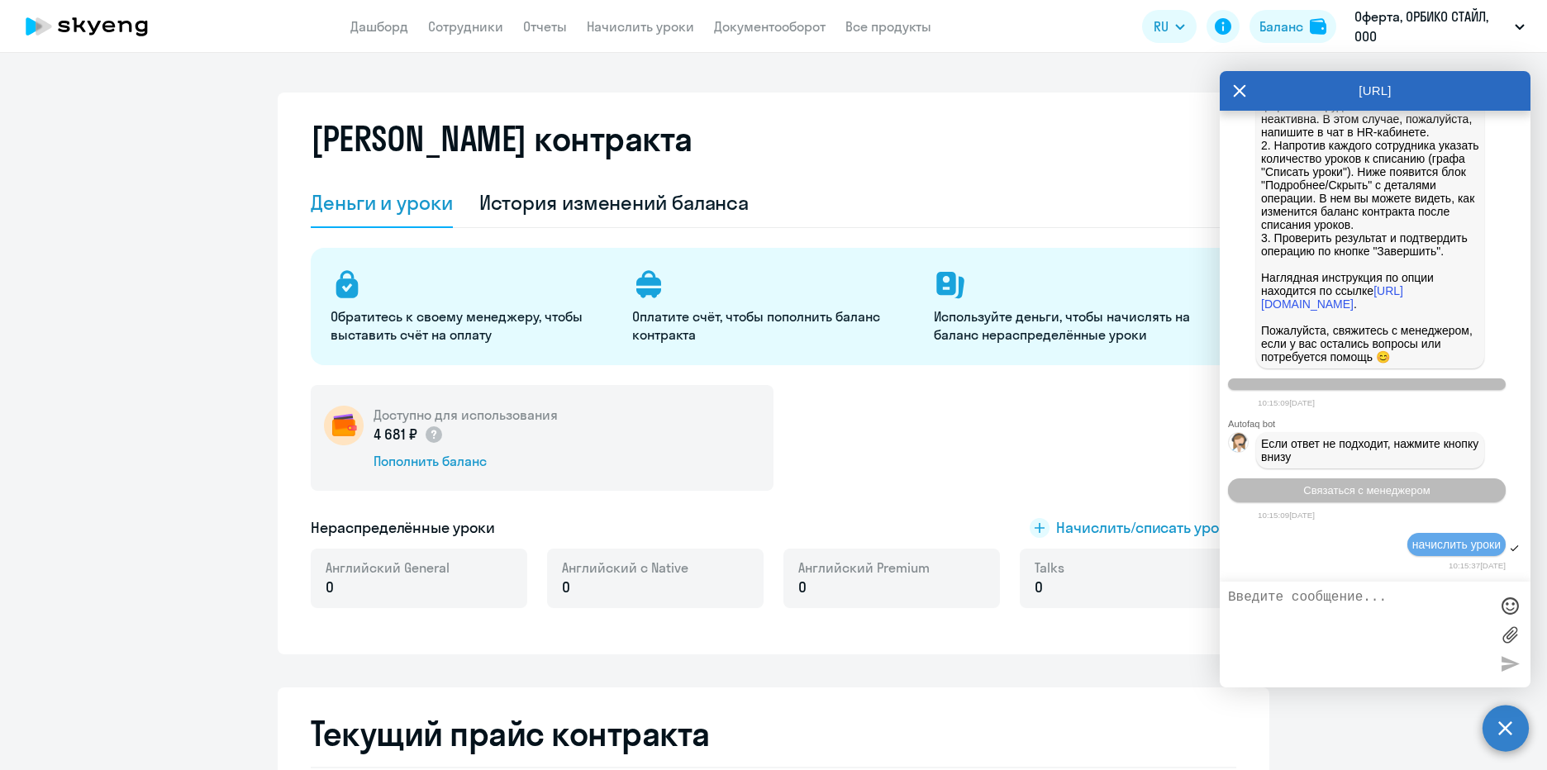
scroll to position [6701, 0]
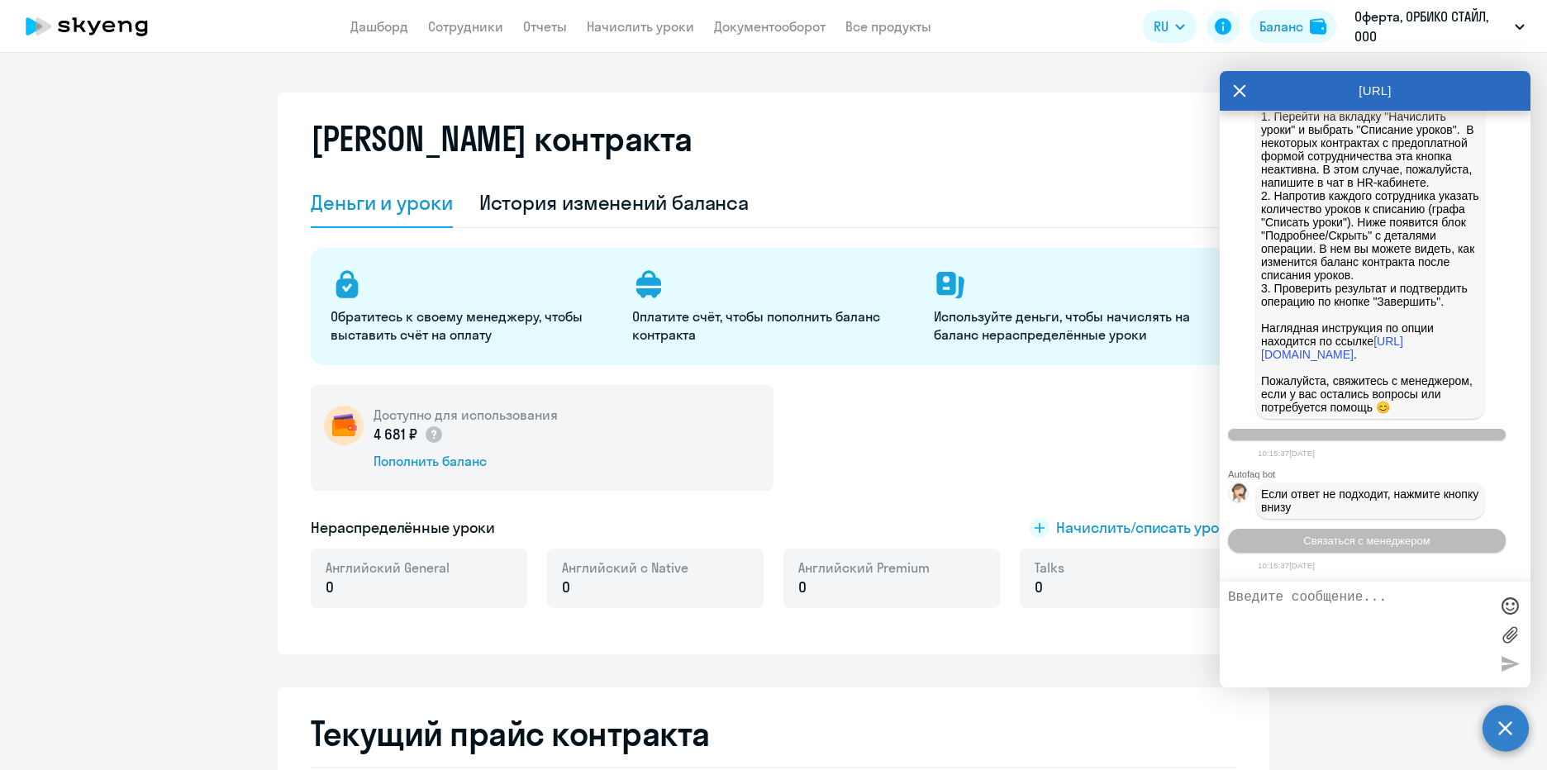
click at [1369, 603] on textarea at bounding box center [1358, 634] width 261 height 89
type textarea "начислить уроки"
click at [1375, 540] on span "Связаться с менеджером" at bounding box center [1366, 541] width 126 height 12
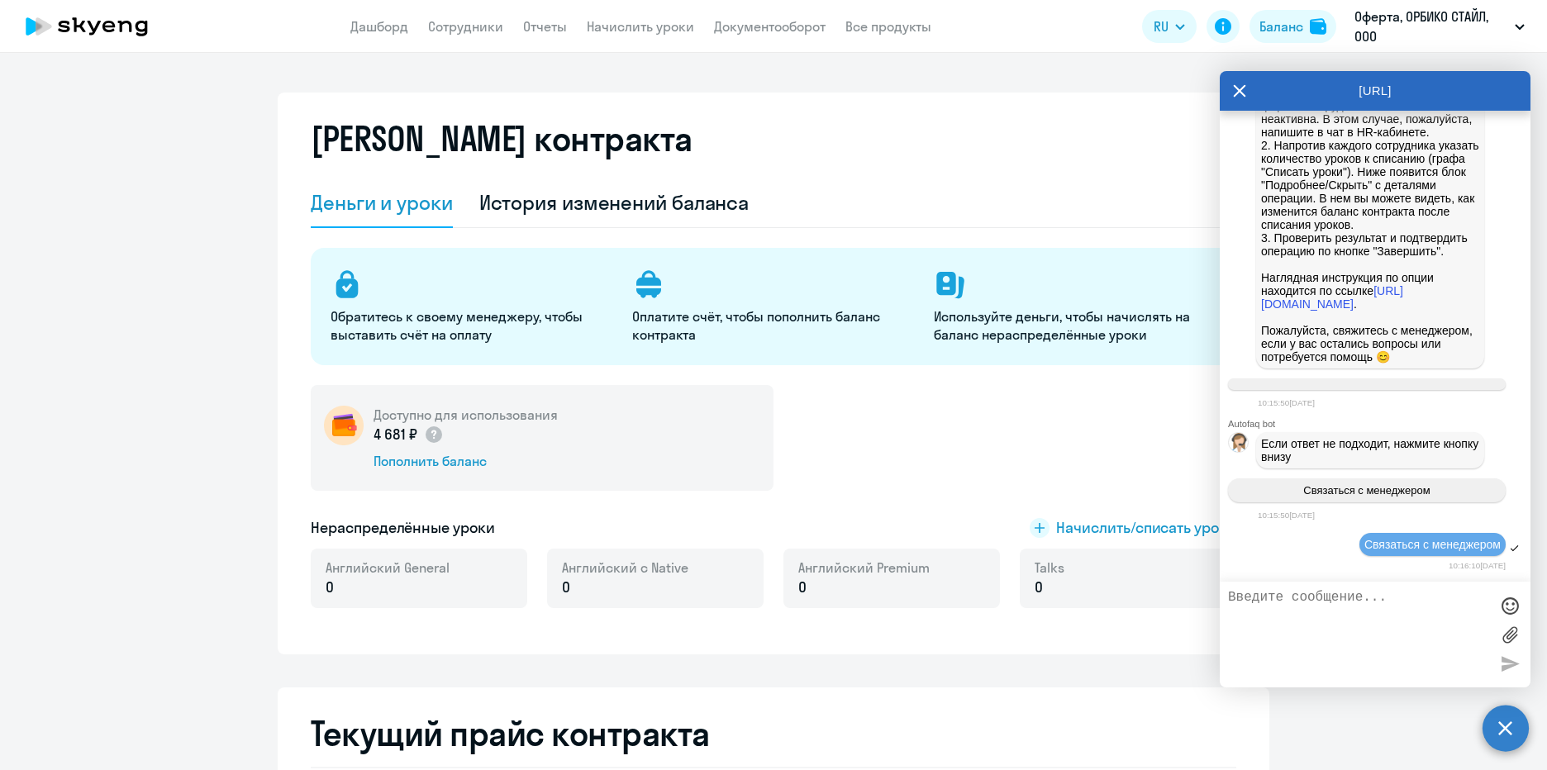
scroll to position [7642, 0]
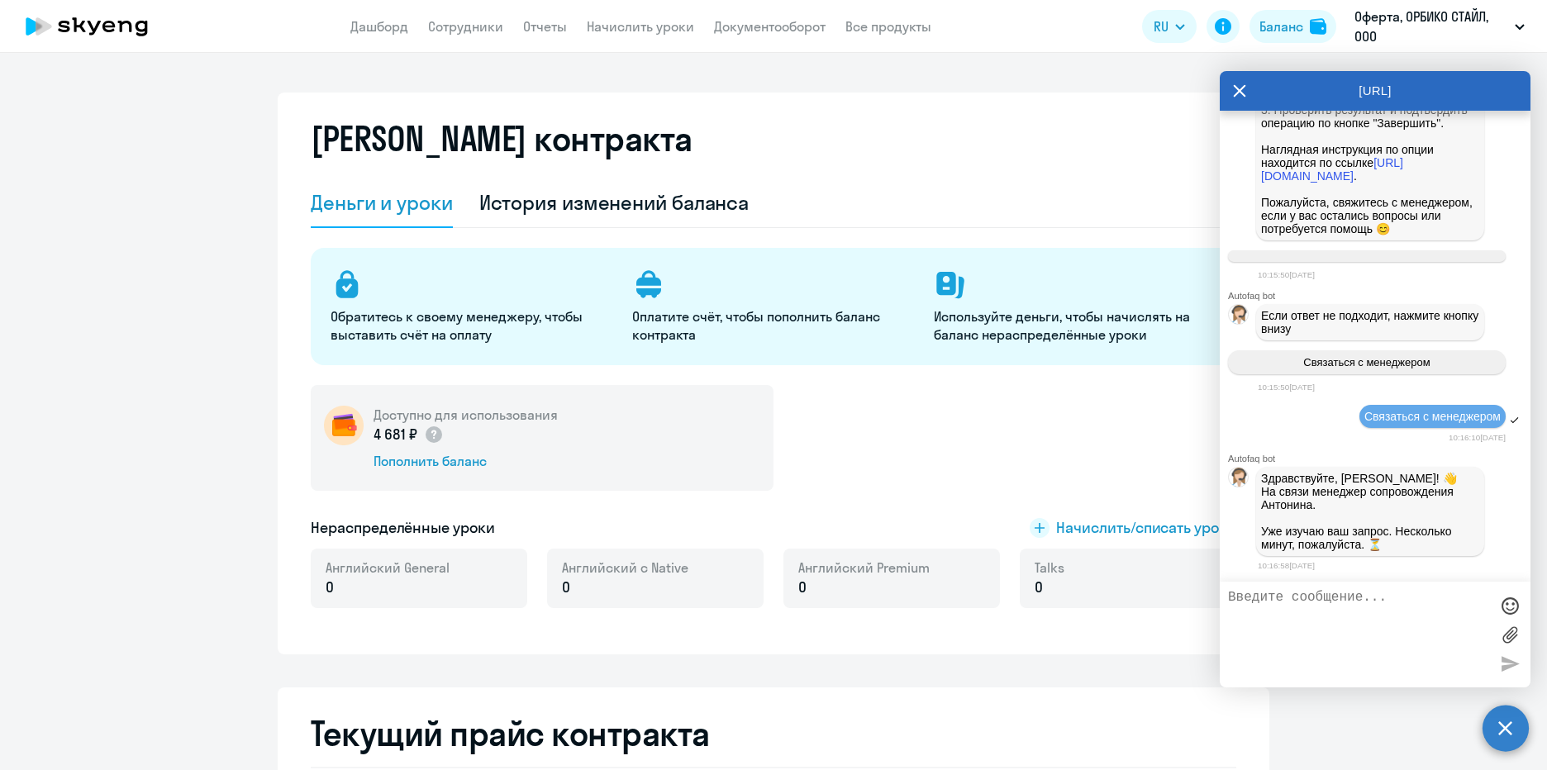
click at [1325, 600] on textarea at bounding box center [1358, 634] width 261 height 89
type textarea "запрос простой. На балансе есть деньги, их хватает только на 3 урока. Как мне с…"
click at [1505, 664] on div at bounding box center [1509, 663] width 25 height 25
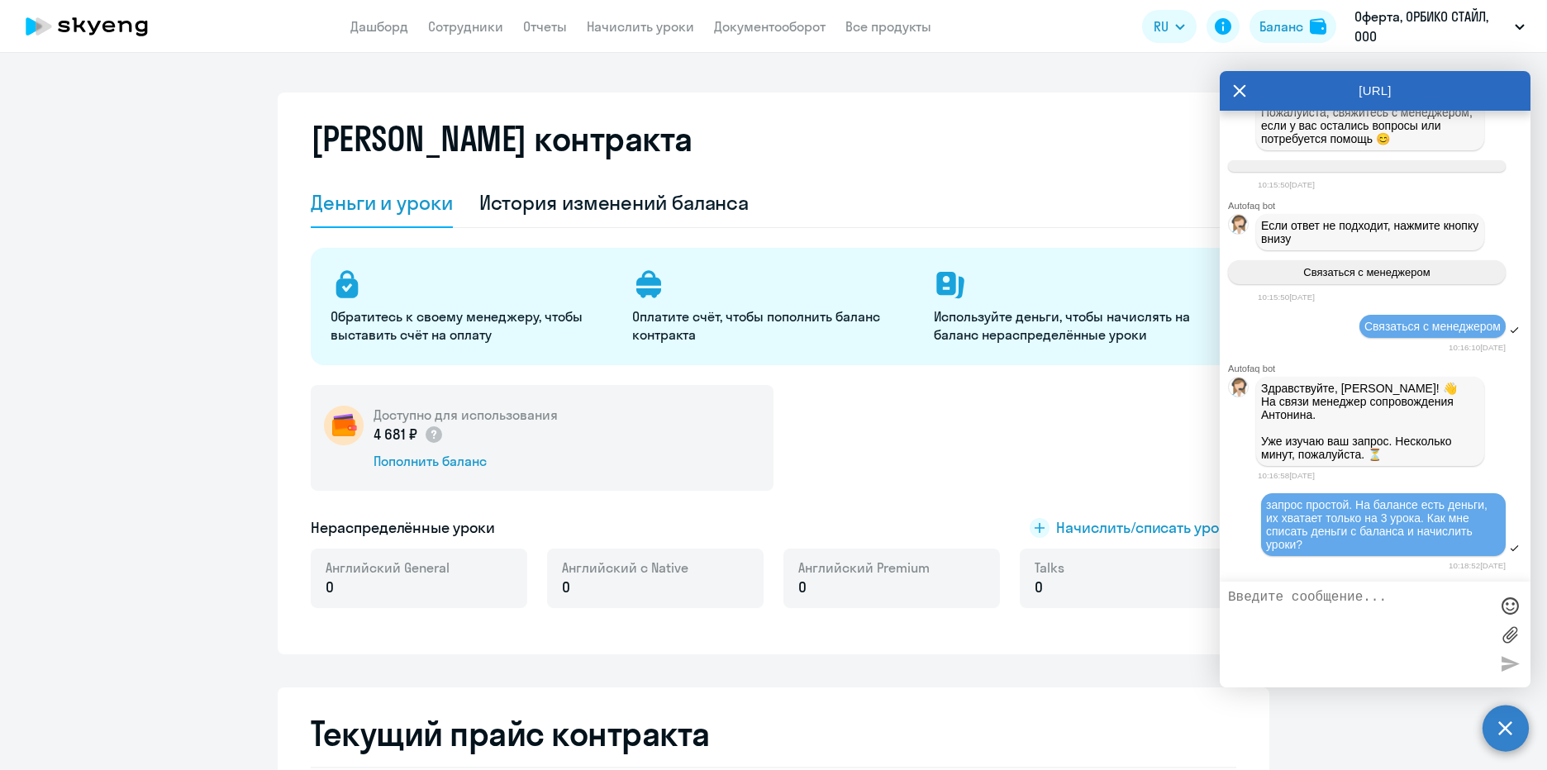
scroll to position [7732, 0]
click at [1241, 87] on icon at bounding box center [1239, 91] width 13 height 40
